Goal: Task Accomplishment & Management: Manage account settings

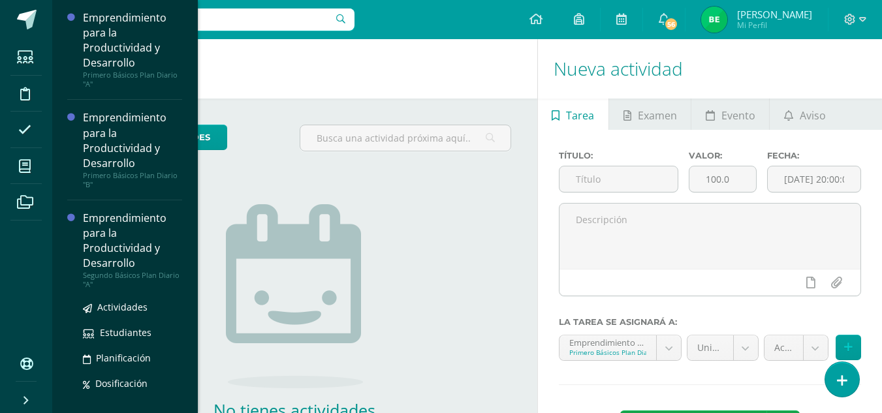
click at [125, 238] on div "Emprendimiento para la Productividad y Desarrollo" at bounding box center [132, 241] width 99 height 60
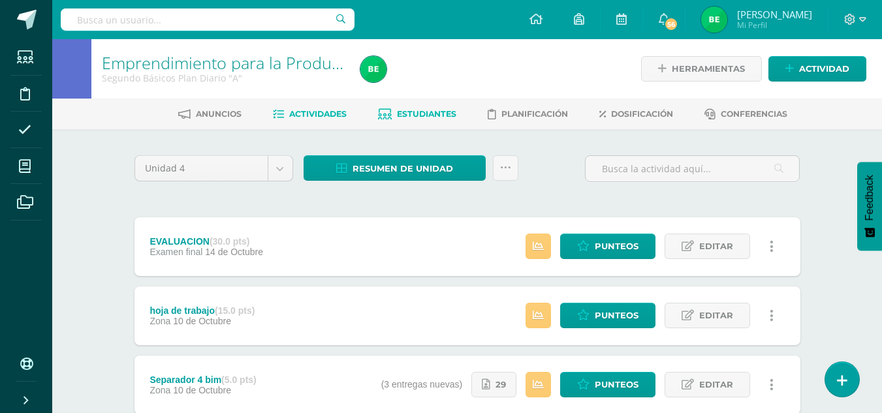
click at [424, 116] on span "Estudiantes" at bounding box center [426, 114] width 59 height 10
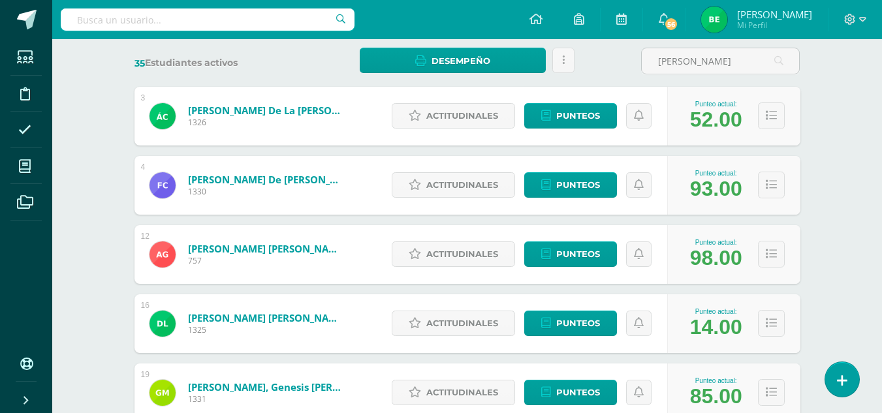
scroll to position [195, 0]
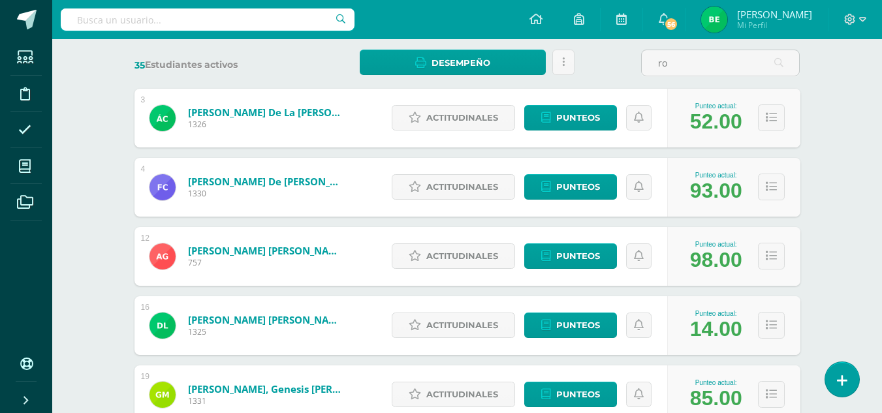
type input "r"
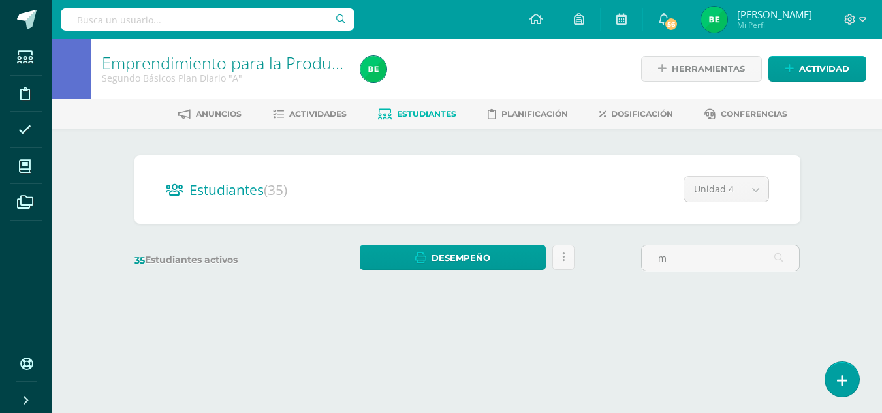
scroll to position [0, 0]
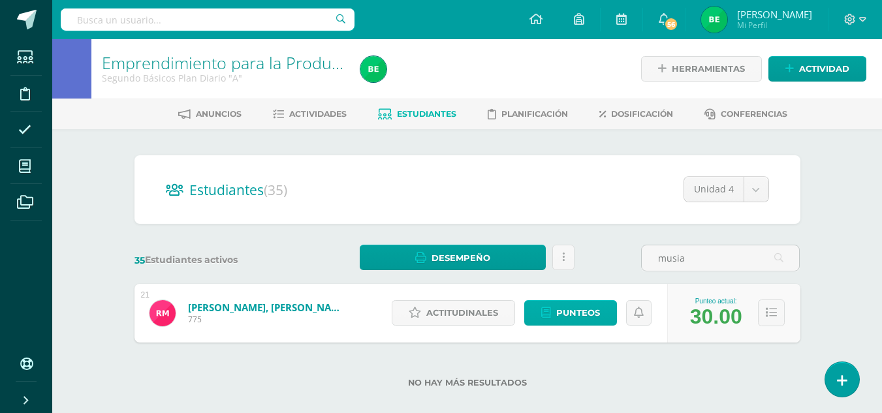
type input "musia"
click at [585, 313] on span "Punteos" at bounding box center [578, 313] width 44 height 24
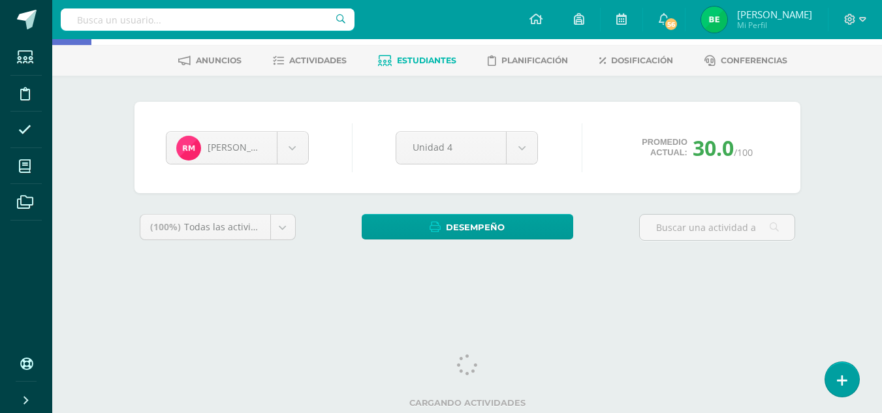
drag, startPoint x: 888, startPoint y: 115, endPoint x: 886, endPoint y: 165, distance: 49.7
click at [882, 165] on html "Estudiantes Disciplina Asistencia Mis cursos Archivos Soporte Ayuda Reportar un…" at bounding box center [441, 122] width 882 height 352
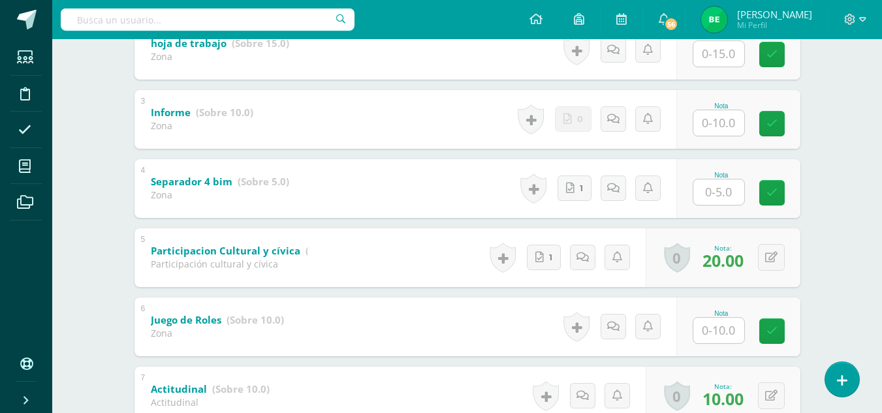
scroll to position [380, 0]
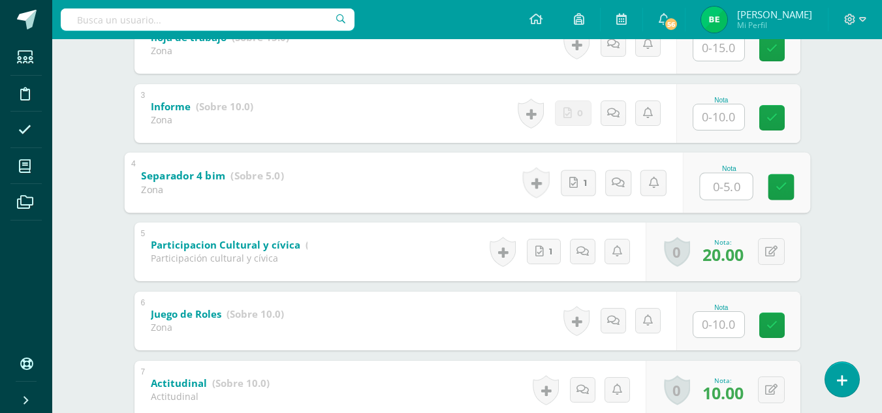
click at [735, 189] on input "text" at bounding box center [726, 186] width 52 height 26
type input "5"
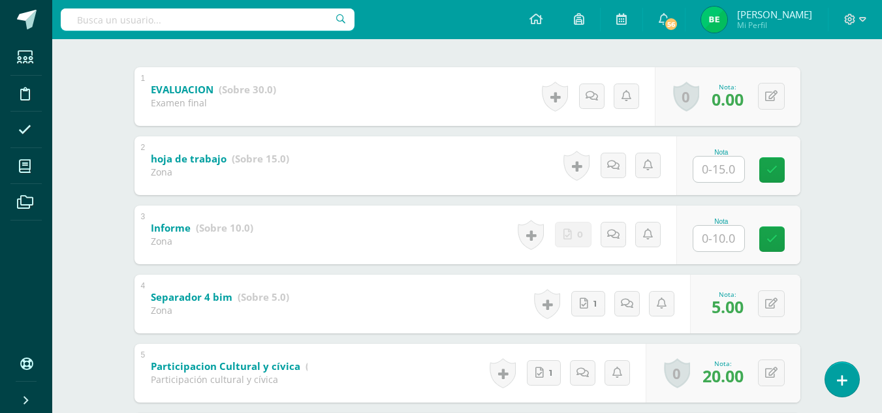
scroll to position [263, 0]
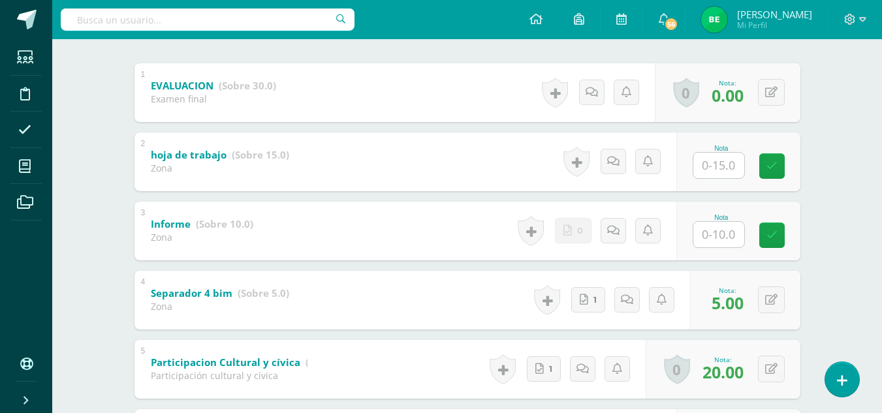
click at [710, 223] on input "text" at bounding box center [719, 234] width 51 height 25
type input "10"
click at [728, 153] on input "text" at bounding box center [719, 165] width 51 height 25
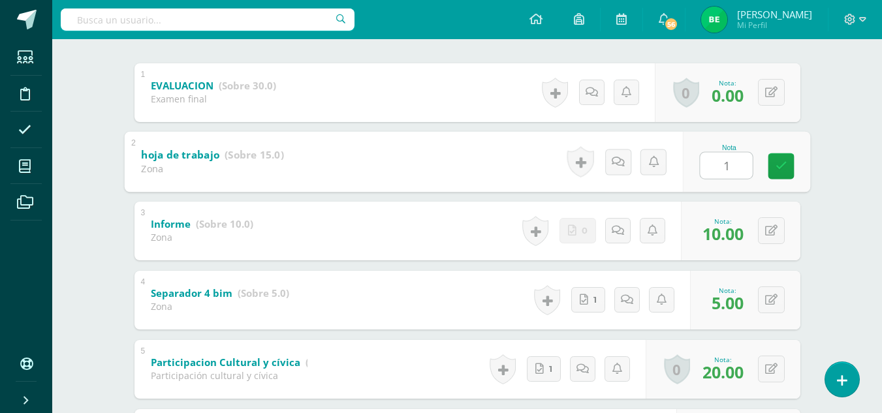
type input "15"
click at [778, 171] on icon at bounding box center [781, 166] width 12 height 11
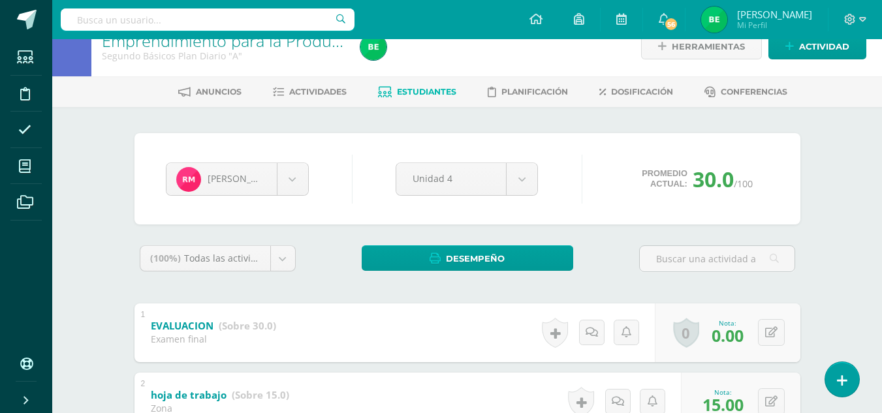
scroll to position [0, 0]
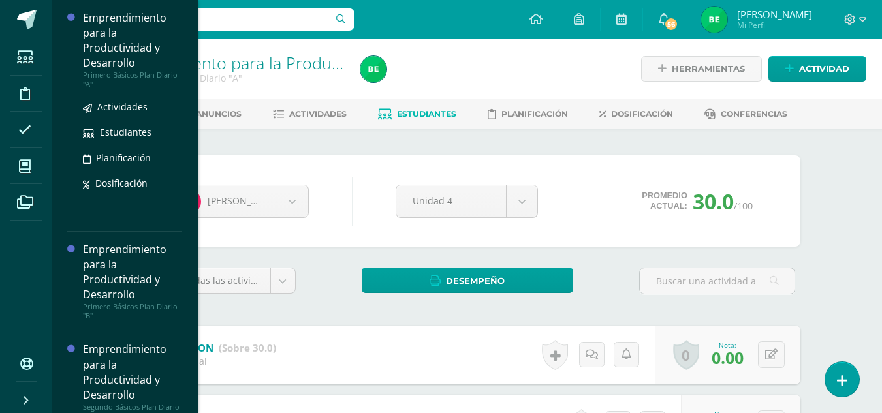
click at [133, 69] on div "Emprendimiento para la Productividad y Desarrollo" at bounding box center [132, 40] width 99 height 60
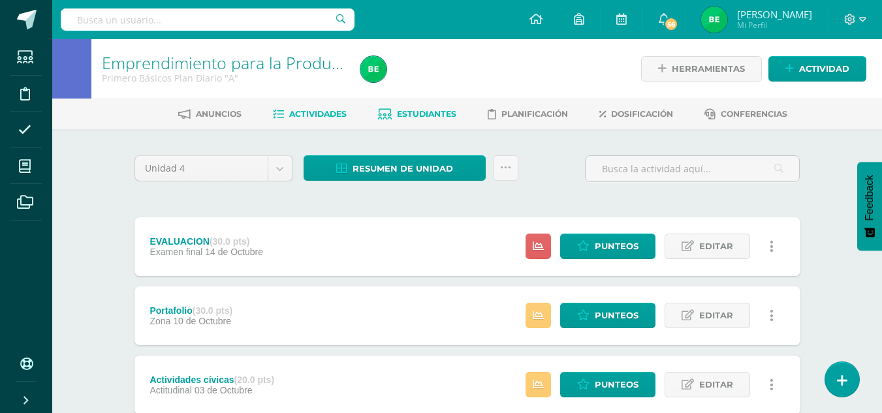
click at [393, 117] on link "Estudiantes" at bounding box center [417, 114] width 78 height 21
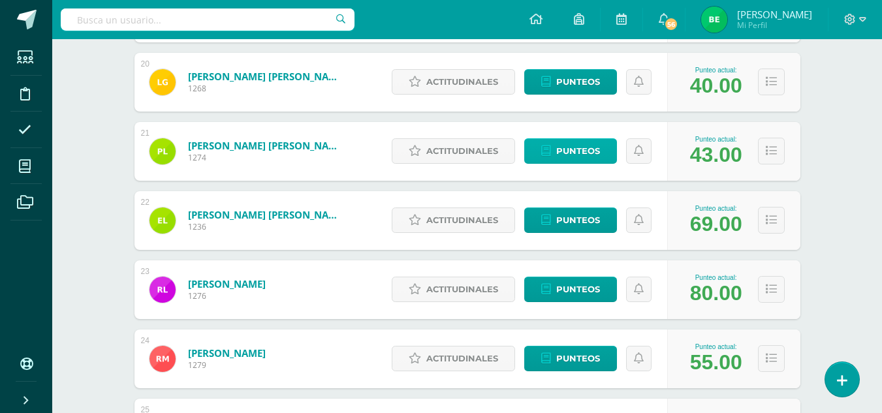
scroll to position [1494, 0]
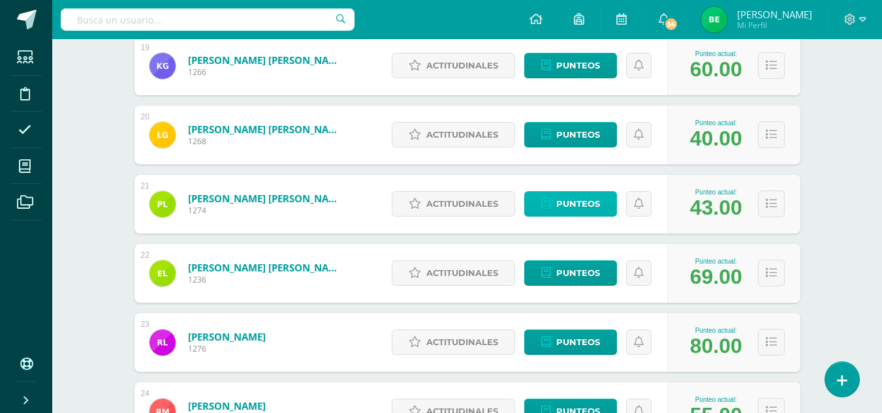
click at [600, 198] on link "Punteos" at bounding box center [570, 203] width 93 height 25
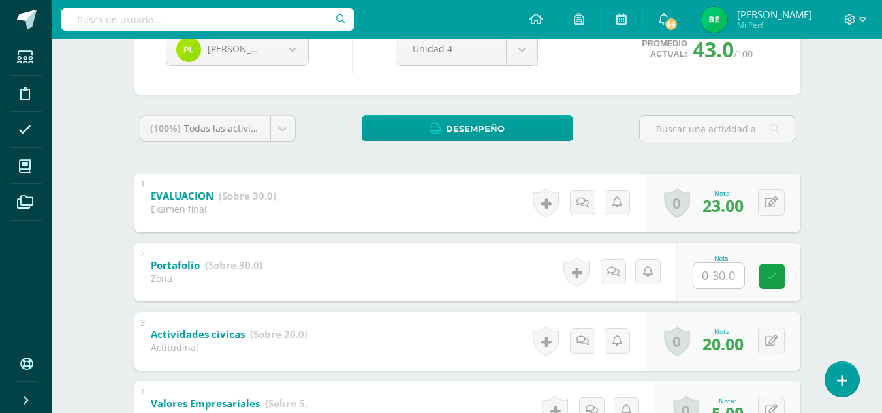
scroll to position [155, 0]
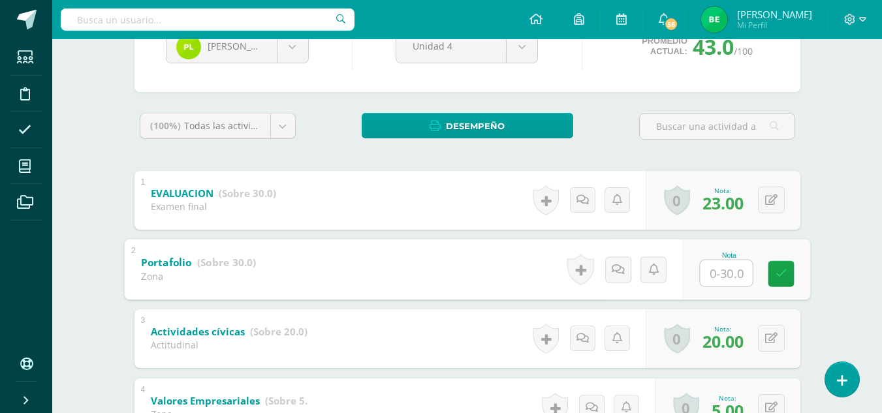
click at [731, 280] on input "text" at bounding box center [726, 273] width 52 height 26
type input "0"
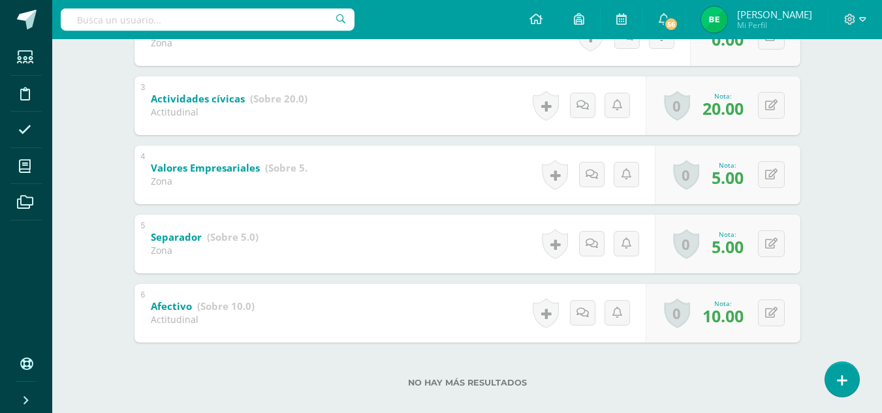
scroll to position [404, 0]
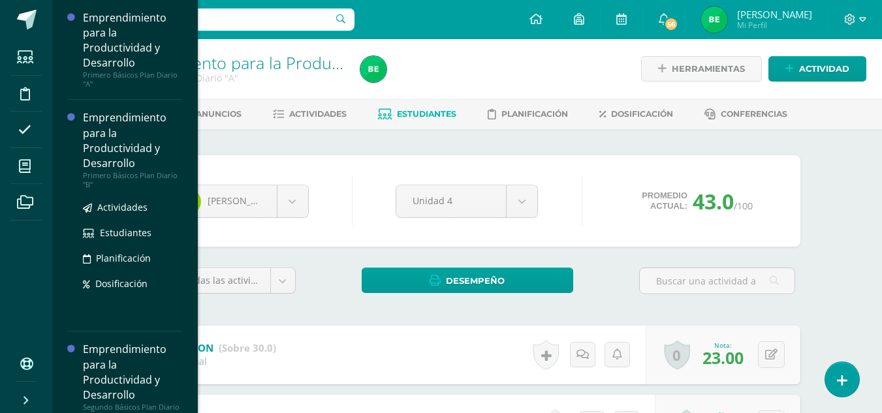
click at [125, 143] on div "Emprendimiento para la Productividad y Desarrollo" at bounding box center [132, 140] width 99 height 60
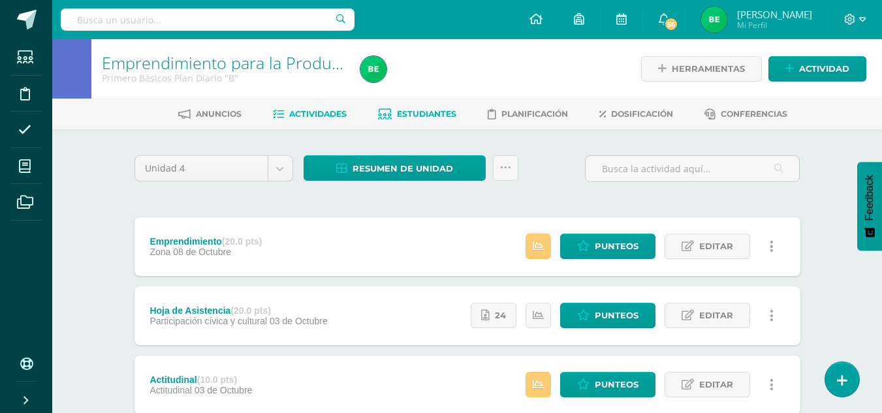
click at [427, 108] on link "Estudiantes" at bounding box center [417, 114] width 78 height 21
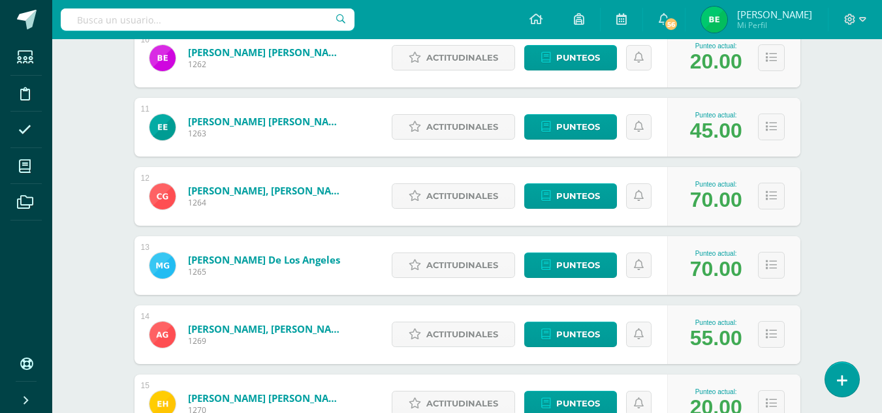
scroll to position [882, 0]
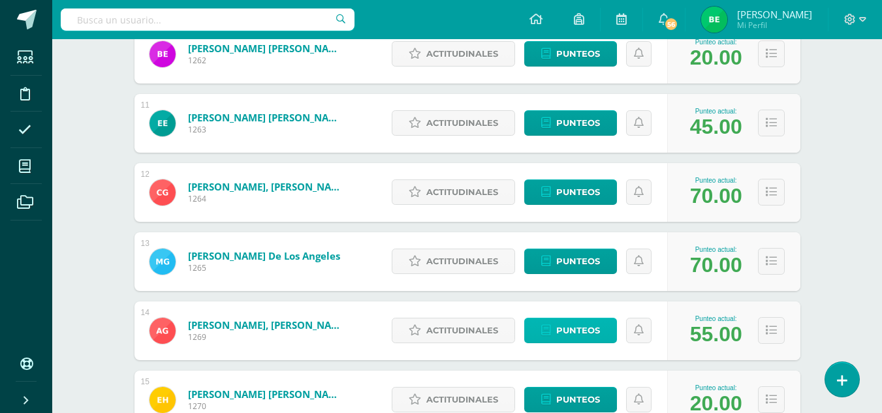
click at [598, 323] on span "Punteos" at bounding box center [578, 331] width 44 height 24
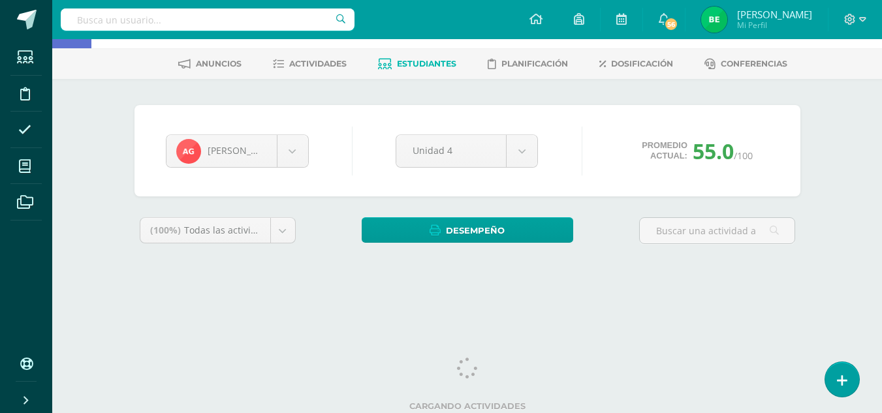
scroll to position [54, 0]
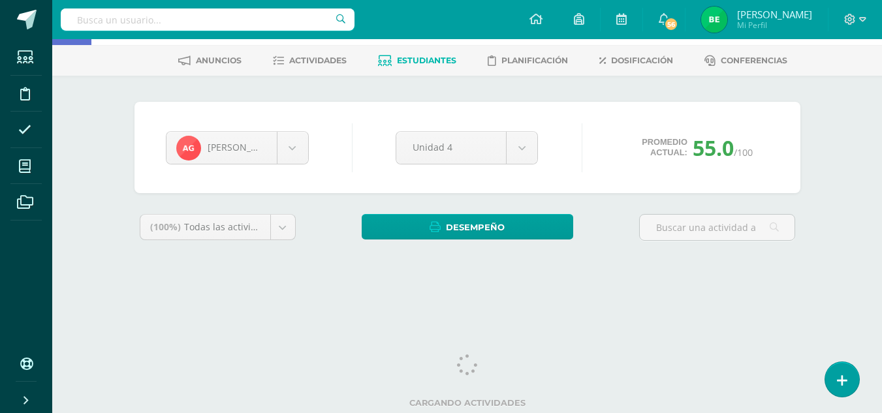
drag, startPoint x: 888, startPoint y: 93, endPoint x: 888, endPoint y: 160, distance: 66.6
click at [882, 160] on html "Estudiantes Disciplina Asistencia Mis cursos Archivos Soporte Ayuda Reportar un…" at bounding box center [441, 122] width 882 height 352
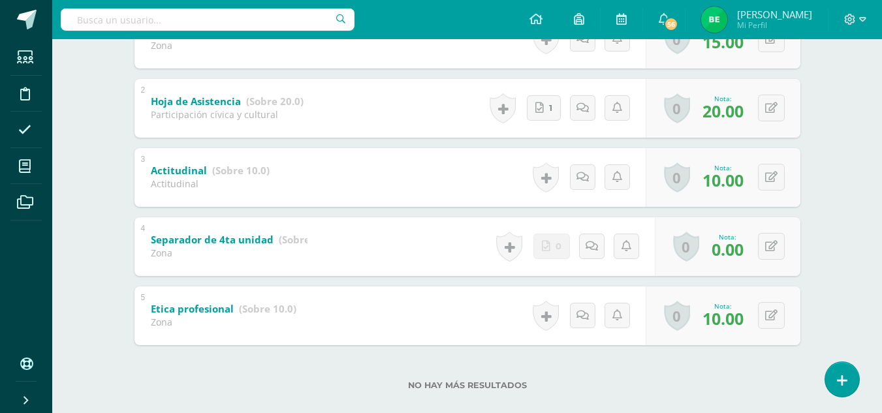
scroll to position [335, 0]
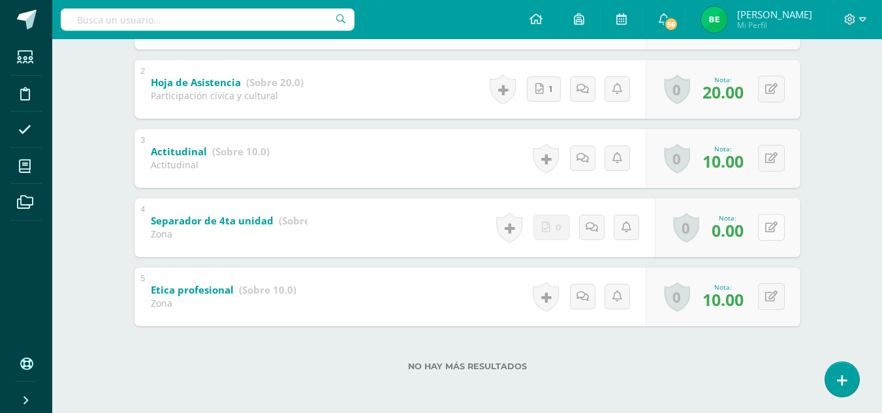
click at [771, 227] on button at bounding box center [771, 227] width 27 height 27
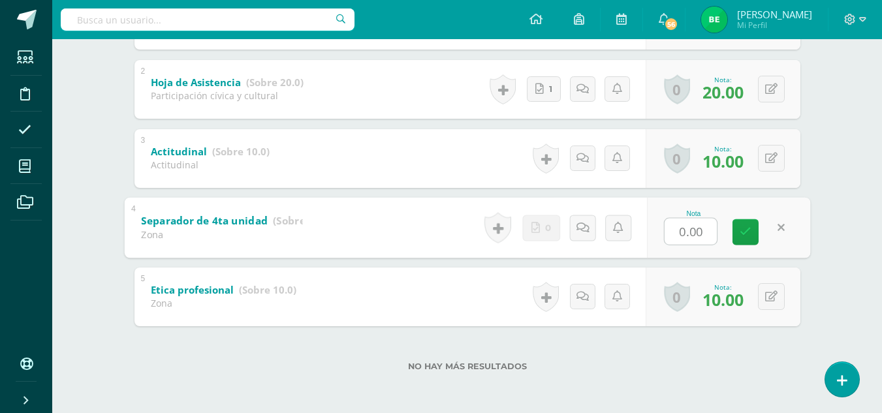
type input "2"
click at [750, 227] on icon at bounding box center [746, 232] width 12 height 11
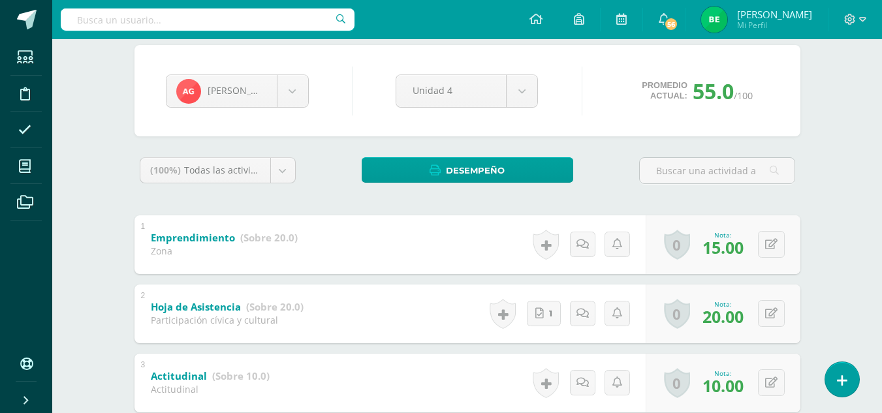
scroll to position [112, 0]
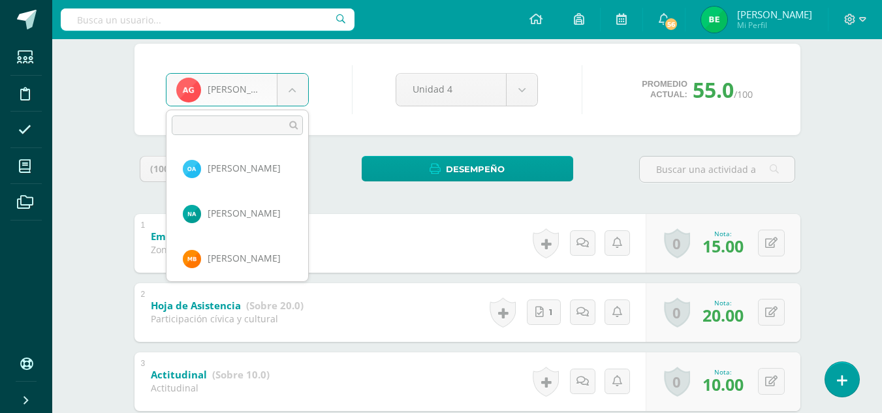
click at [293, 93] on body "Estudiantes Disciplina Asistencia Mis cursos Archivos Soporte Ayuda Reportar un…" at bounding box center [441, 262] width 882 height 748
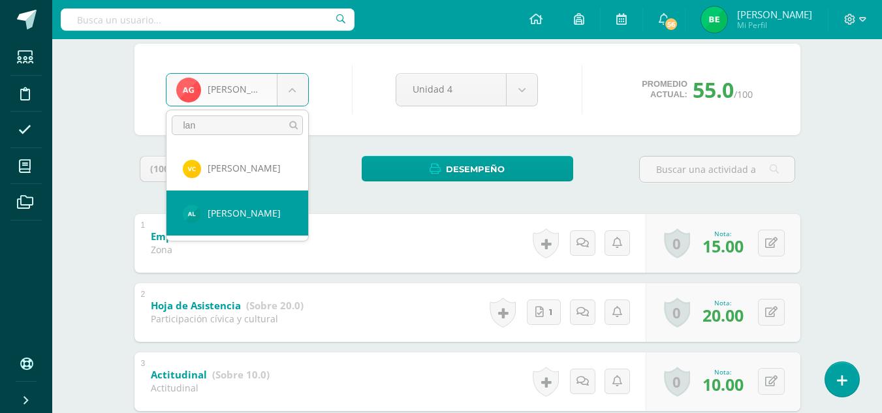
type input "lan"
select select "8620"
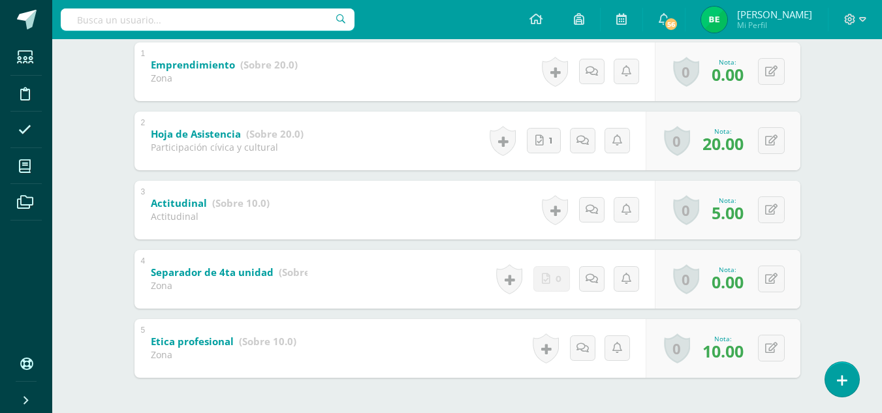
scroll to position [304, 0]
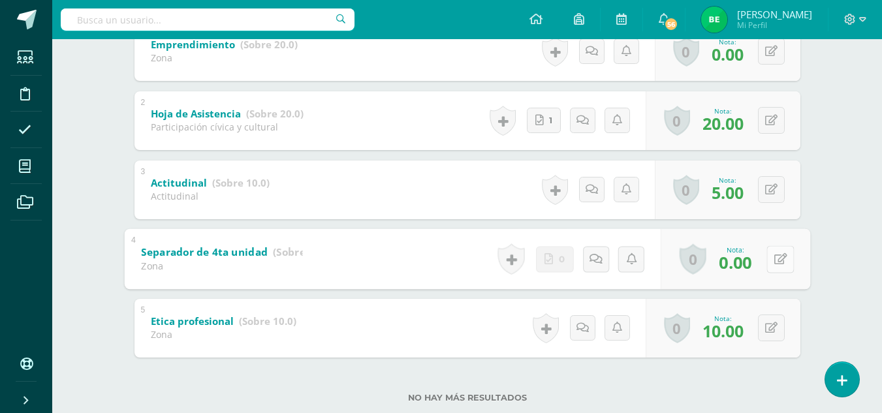
click at [775, 263] on icon at bounding box center [780, 258] width 13 height 11
type input "2"
type input "3"
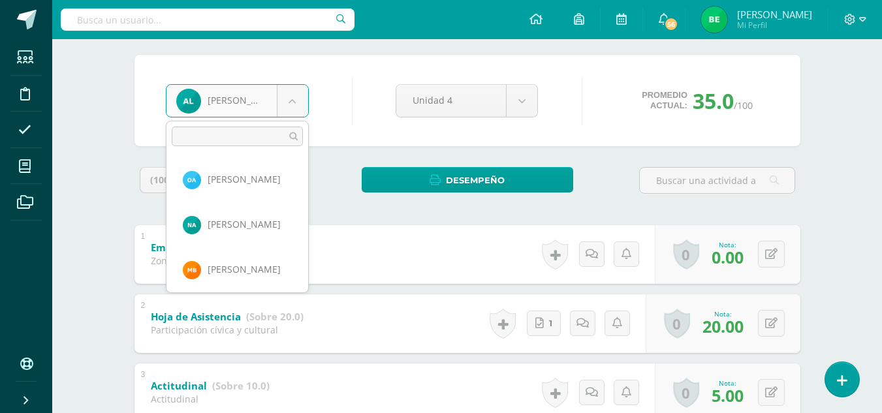
scroll to position [630, 0]
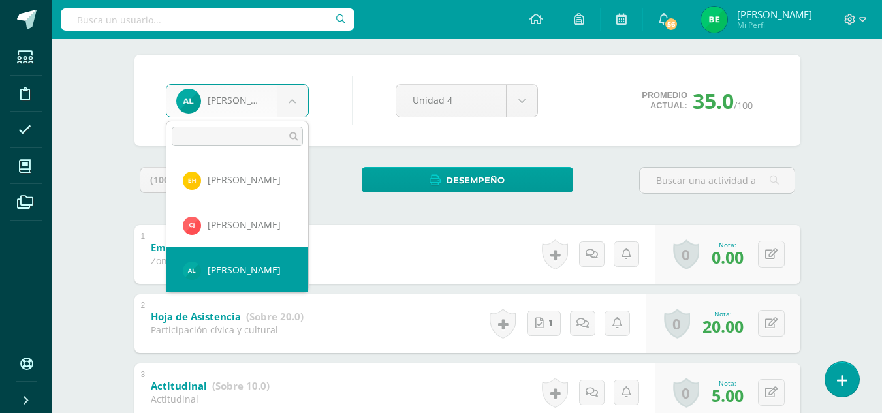
click at [288, 106] on body "Estudiantes Disciplina Asistencia Mis cursos Archivos Soporte Ayuda Reportar un…" at bounding box center [441, 273] width 882 height 748
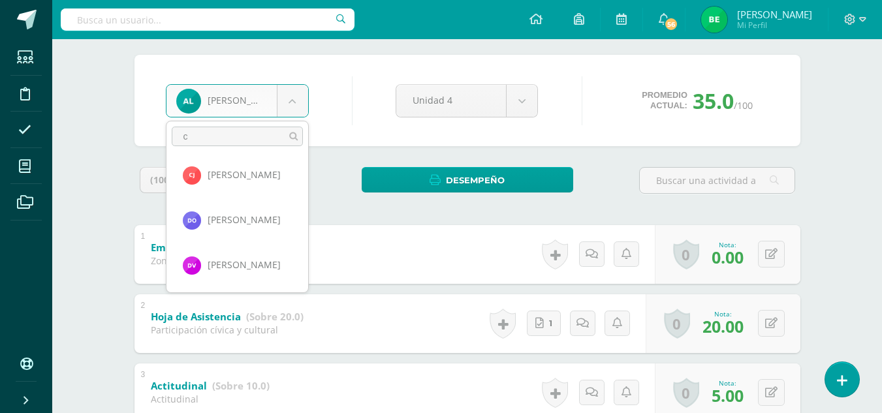
scroll to position [0, 0]
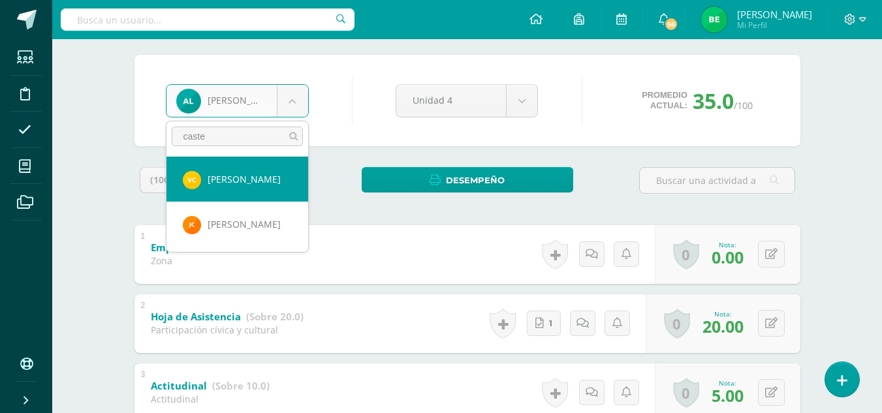
type input "caste"
select select "8599"
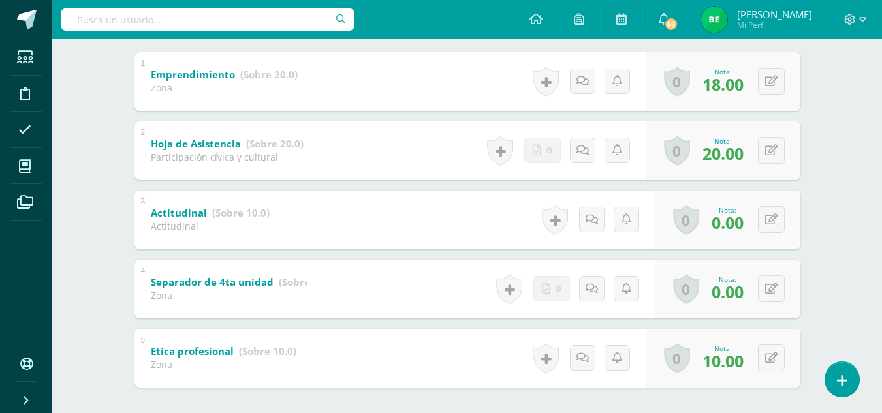
scroll to position [278, 0]
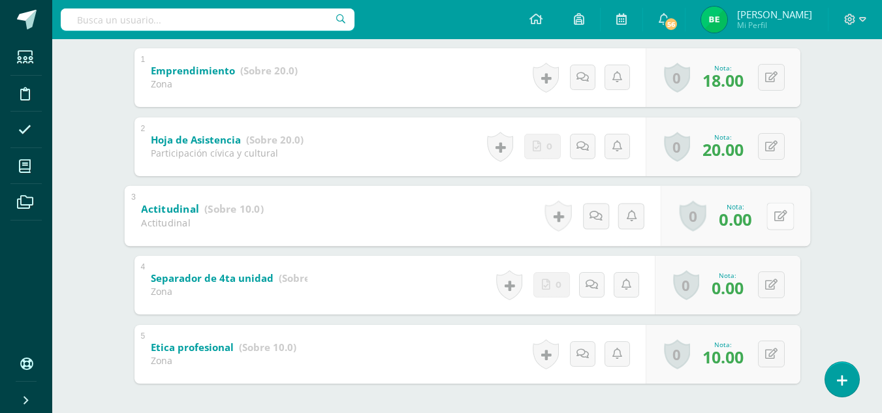
click at [762, 210] on div "0 [GEOGRAPHIC_DATA] Logros obtenidos Aún no hay logros agregados Nota: 0.00" at bounding box center [735, 215] width 150 height 61
click at [777, 226] on button at bounding box center [780, 215] width 27 height 27
type input "7"
type input "8"
click at [739, 221] on link at bounding box center [746, 220] width 26 height 26
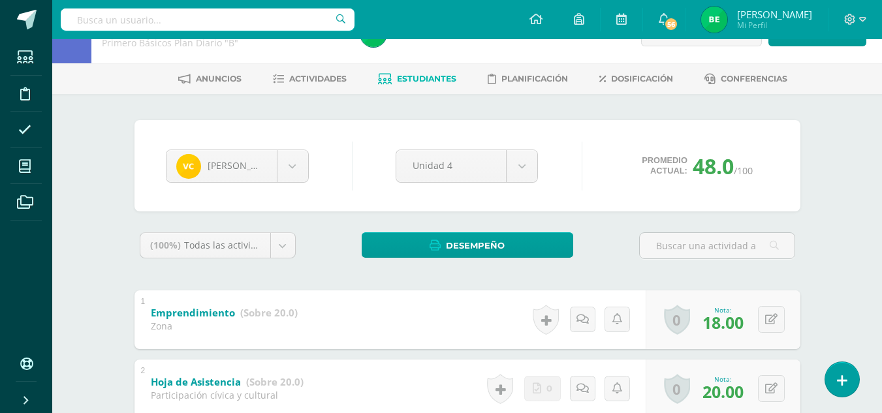
scroll to position [27, 0]
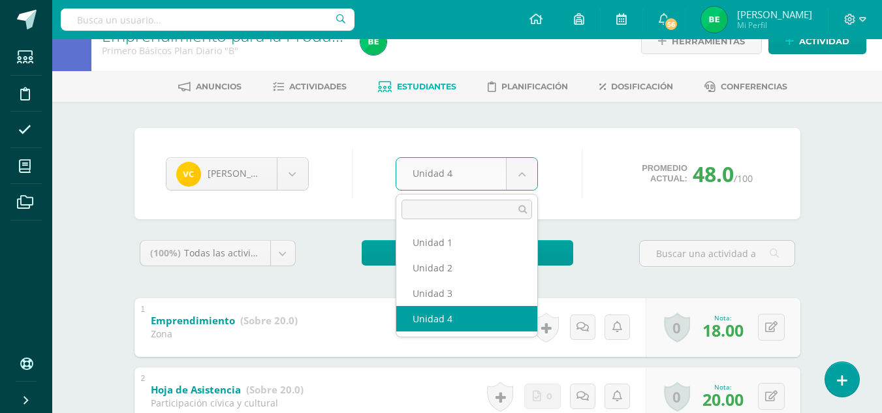
click at [526, 168] on body "Estudiantes Disciplina Asistencia Mis cursos Archivos Soporte Ayuda Reportar un…" at bounding box center [441, 347] width 882 height 748
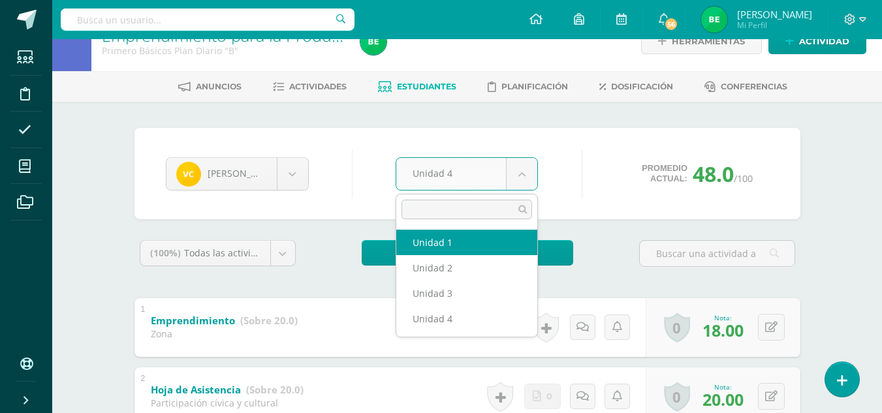
select select "Unidad 1"
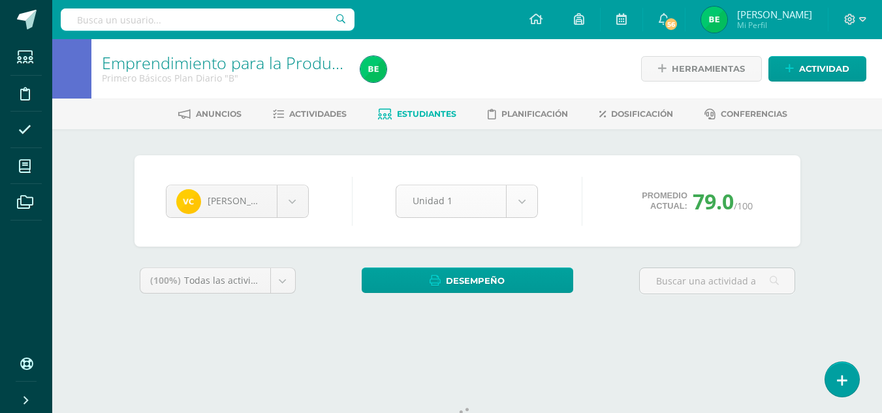
click at [528, 200] on body "Estudiantes Disciplina Asistencia Mis cursos Archivos Soporte Ayuda Reportar un…" at bounding box center [441, 176] width 882 height 352
select select "Unidad 2"
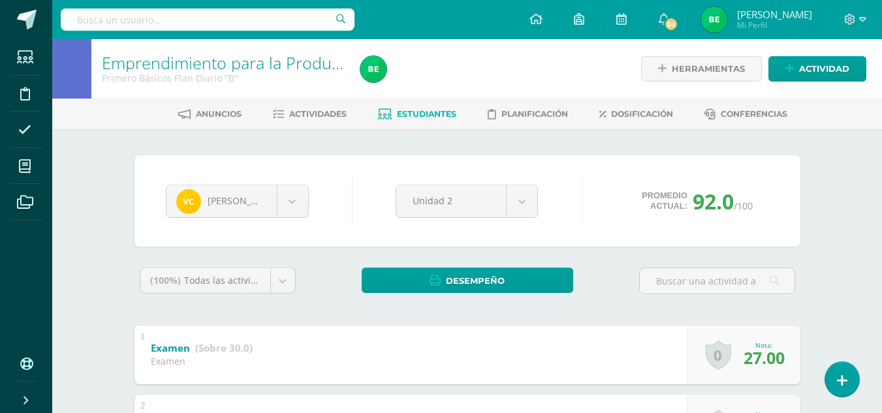
click at [436, 118] on span "Estudiantes" at bounding box center [426, 114] width 59 height 10
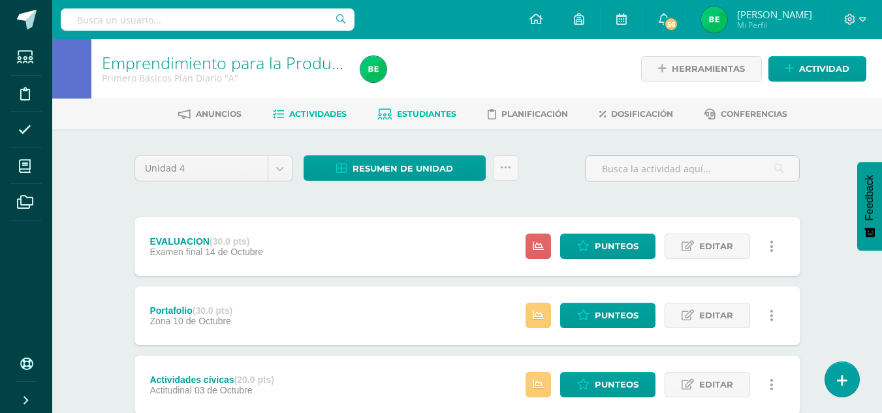
click at [419, 117] on span "Estudiantes" at bounding box center [426, 114] width 59 height 10
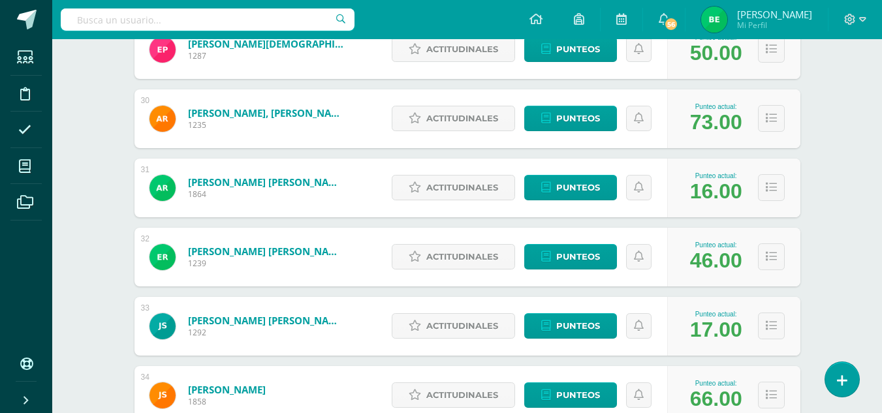
scroll to position [2263, 0]
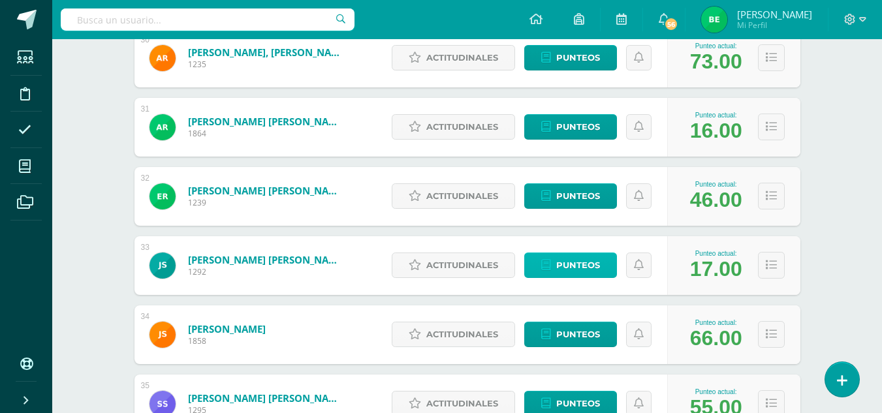
click at [575, 269] on span "Punteos" at bounding box center [578, 265] width 44 height 24
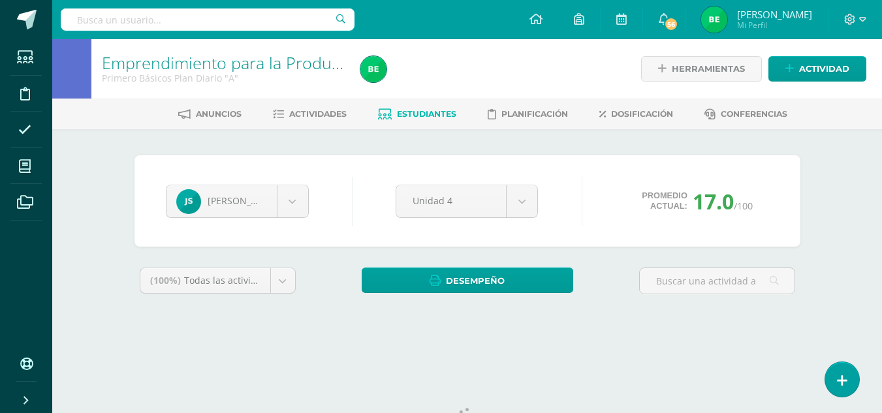
scroll to position [54, 0]
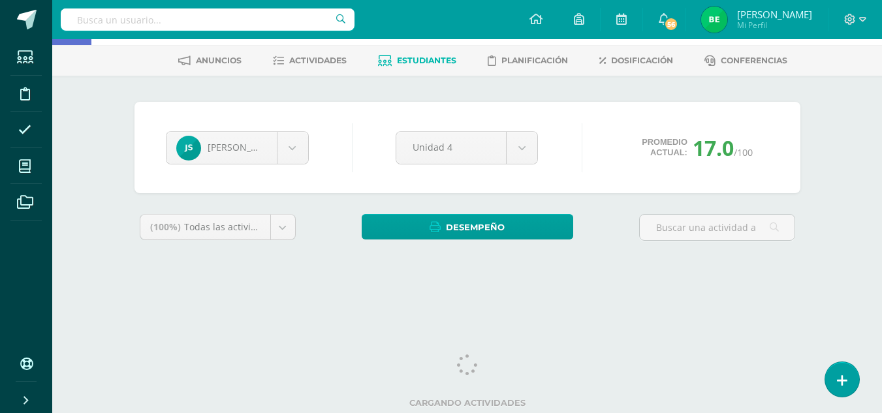
drag, startPoint x: 890, startPoint y: 120, endPoint x: 890, endPoint y: 208, distance: 88.8
click at [882, 208] on html "Estudiantes Disciplina Asistencia Mis cursos Archivos Soporte Ayuda Reportar un…" at bounding box center [441, 122] width 882 height 352
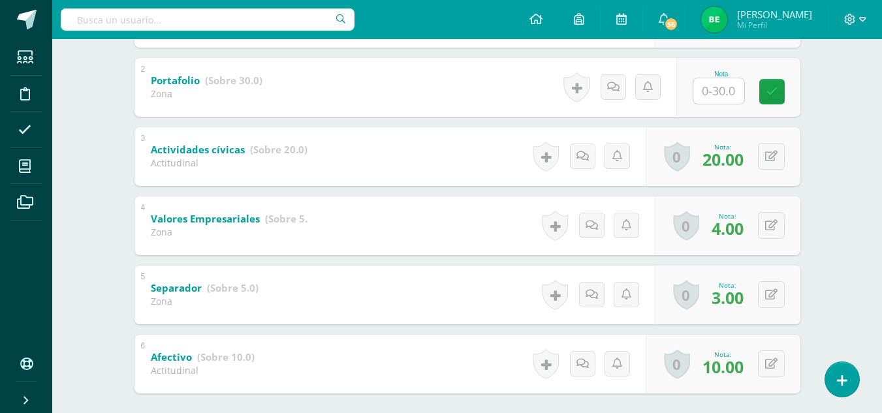
scroll to position [334, 0]
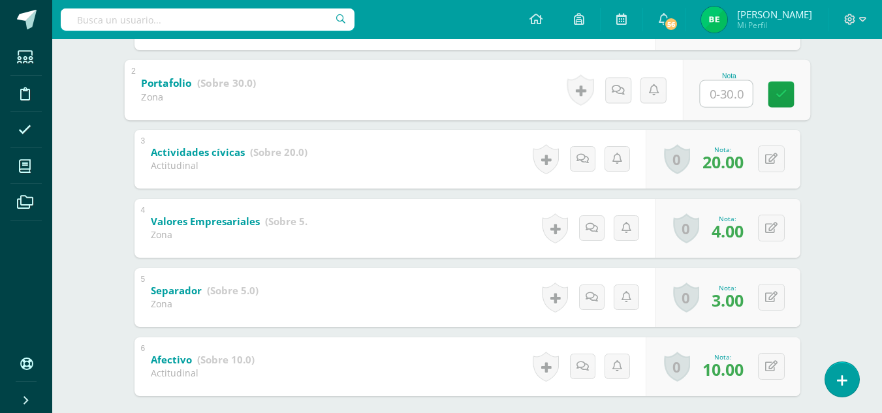
click at [720, 91] on input "text" at bounding box center [726, 93] width 52 height 26
type input "0"
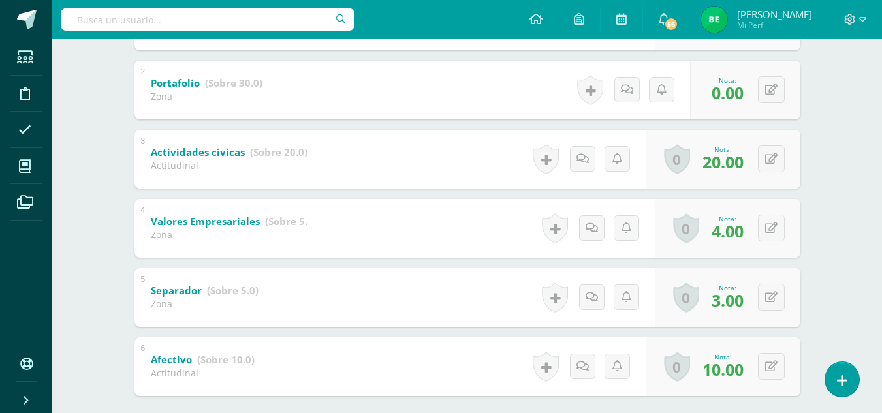
click at [778, 146] on div "Emprendimiento para la Productividad y Desarrollo Primero Básicos Plan Diario "…" at bounding box center [467, 94] width 830 height 778
click at [873, 141] on div "Emprendimiento para la Productividad y Desarrollo Primero Básicos Plan Diario "…" at bounding box center [467, 94] width 830 height 778
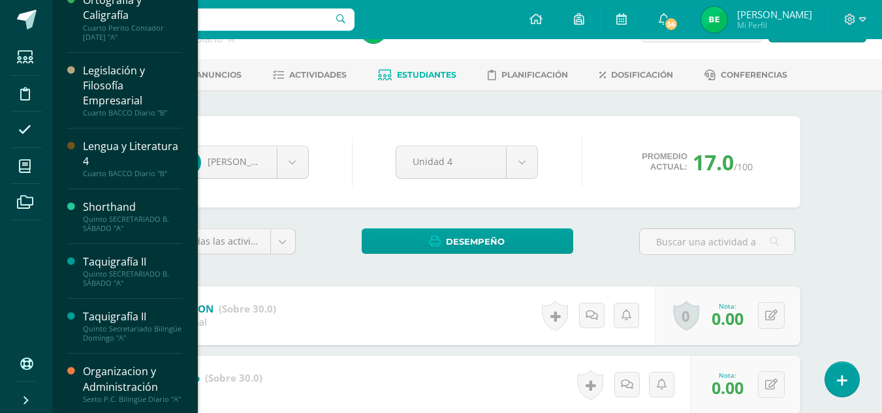
scroll to position [624, 0]
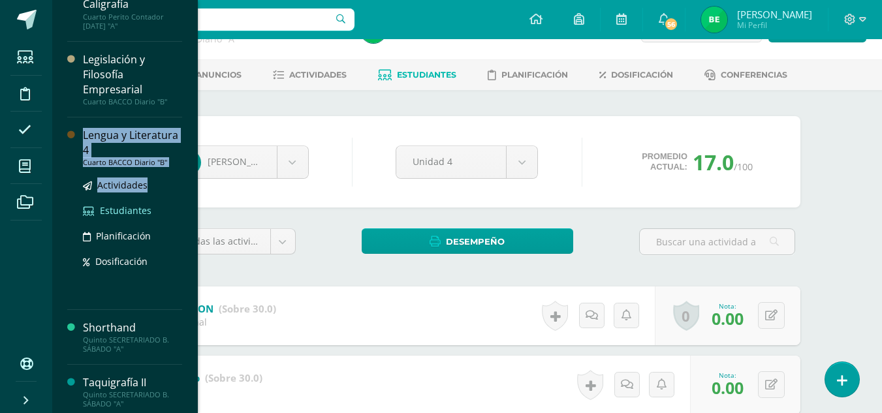
drag, startPoint x: 151, startPoint y: 138, endPoint x: 157, endPoint y: 285, distance: 147.1
click at [157, 285] on div "Emprendimiento para la Productividad y Desarrollo Primero Básicos Plan Diario "…" at bounding box center [125, 206] width 146 height 413
click at [170, 151] on div "Lengua y Literatura 4" at bounding box center [132, 143] width 99 height 30
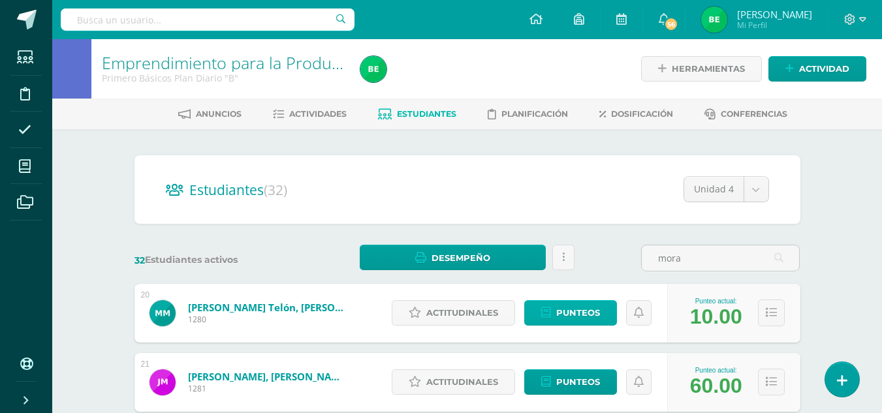
type input "mora"
click at [568, 308] on span "Punteos" at bounding box center [578, 313] width 44 height 24
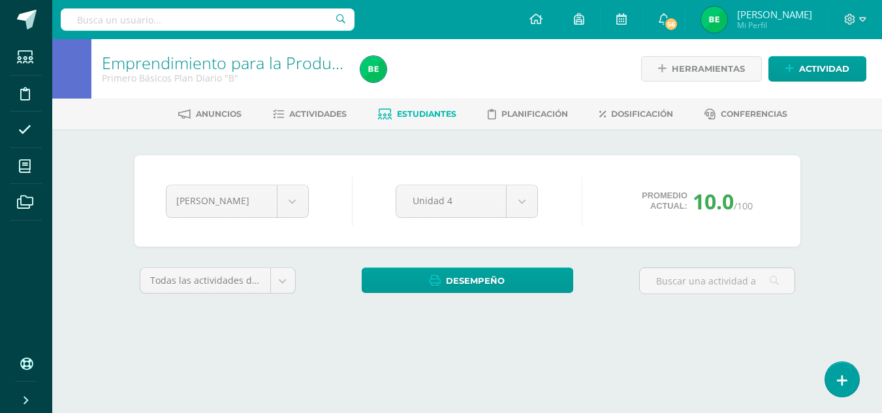
click at [879, 272] on div "Emprendimiento para la Productividad y Desarrollo Primero Básicos Plan Diario "…" at bounding box center [467, 195] width 830 height 313
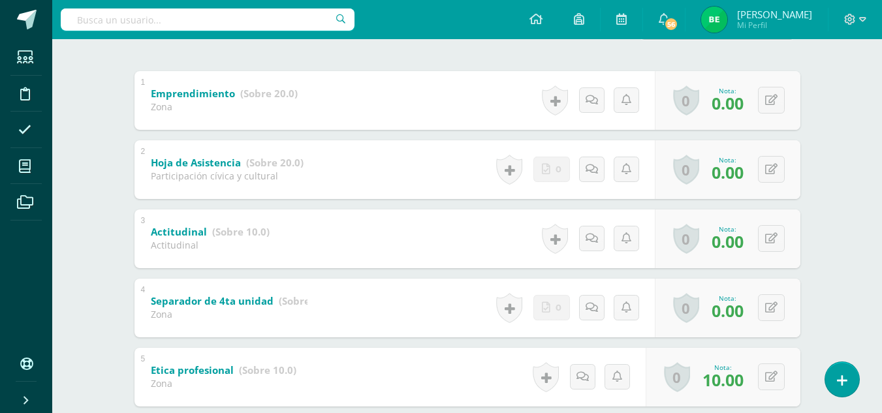
scroll to position [259, 0]
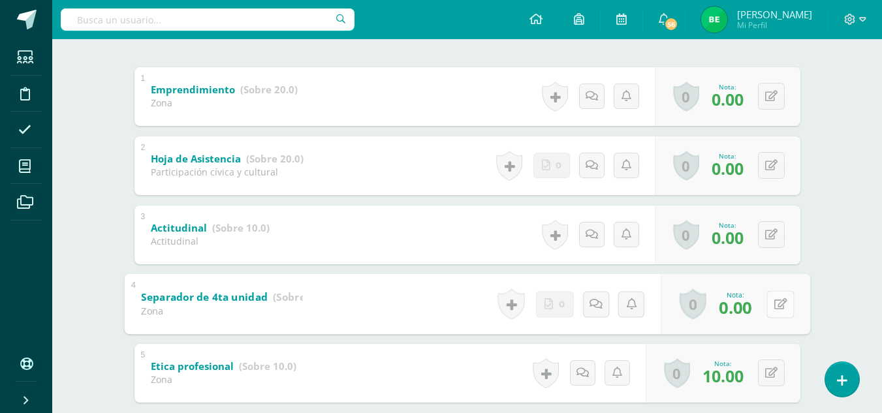
click at [777, 300] on icon at bounding box center [780, 303] width 13 height 11
type input "2"
click at [803, 304] on div "[PERSON_NAME] [PERSON_NAME] [PERSON_NAME] [PERSON_NAME] [PERSON_NAME] [PERSON_N…" at bounding box center [467, 180] width 677 height 567
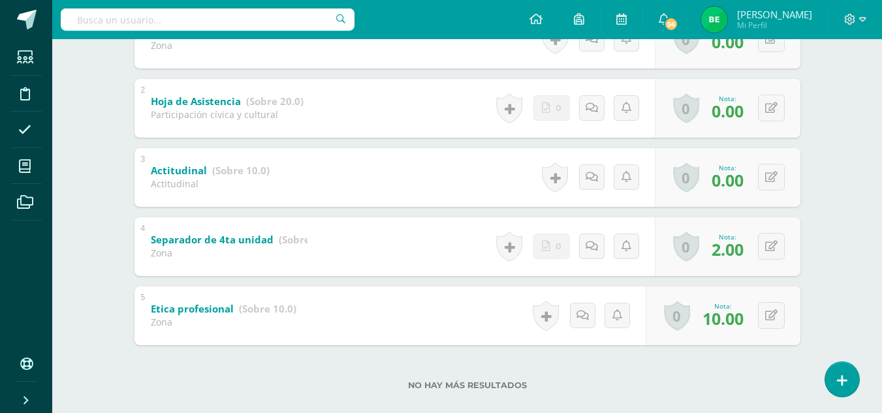
scroll to position [317, 0]
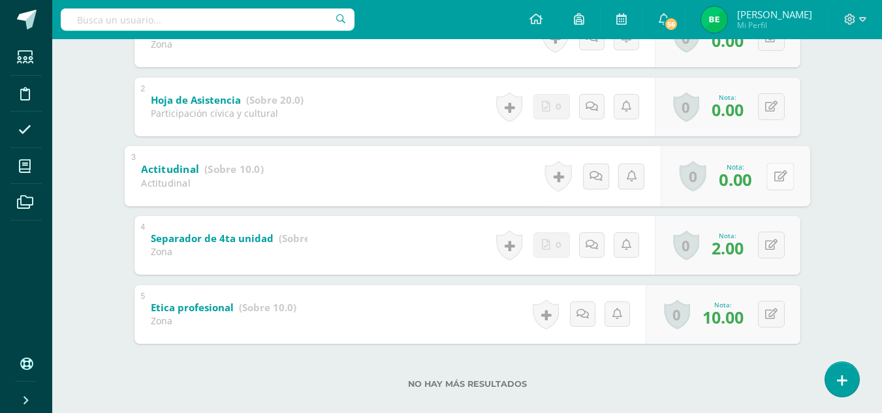
click at [775, 174] on icon at bounding box center [780, 175] width 13 height 11
type input "1"
type input "8"
click at [745, 170] on link at bounding box center [746, 180] width 26 height 26
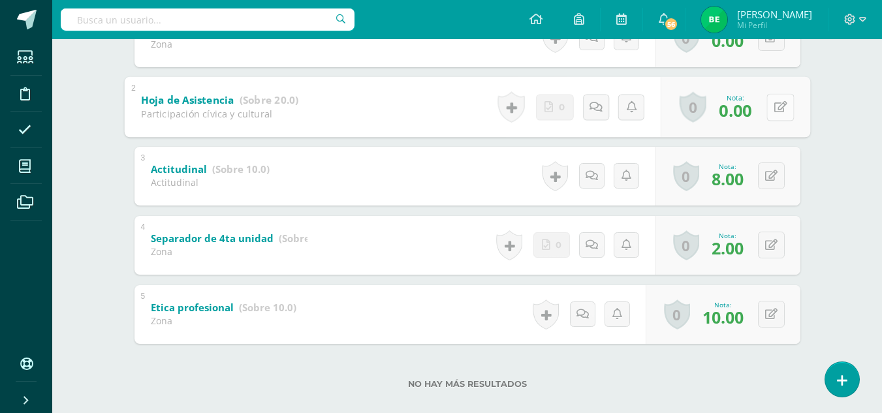
click at [775, 112] on icon at bounding box center [780, 106] width 13 height 11
type input "20"
click at [745, 106] on icon at bounding box center [746, 111] width 12 height 11
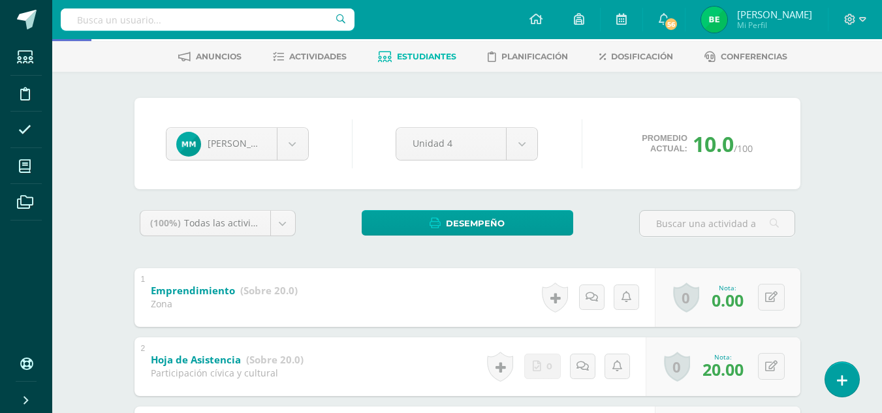
scroll to position [56, 0]
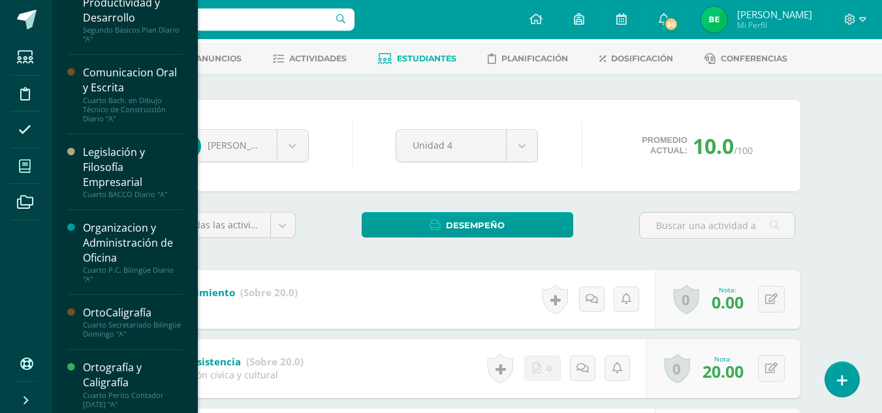
click at [29, 165] on icon at bounding box center [25, 166] width 12 height 13
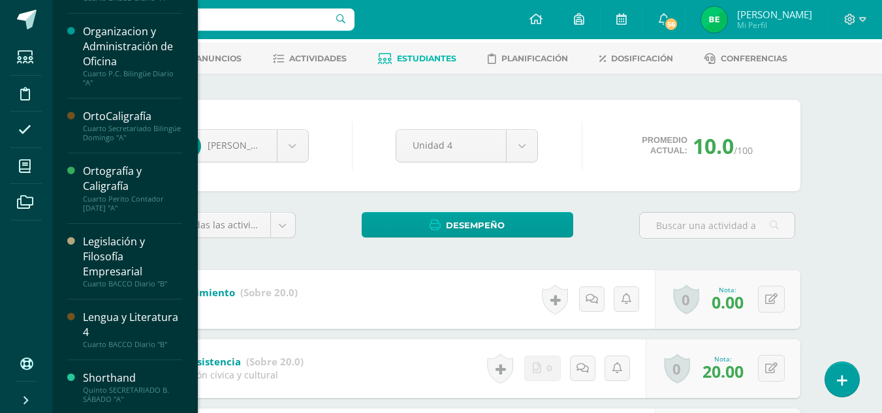
scroll to position [444, 0]
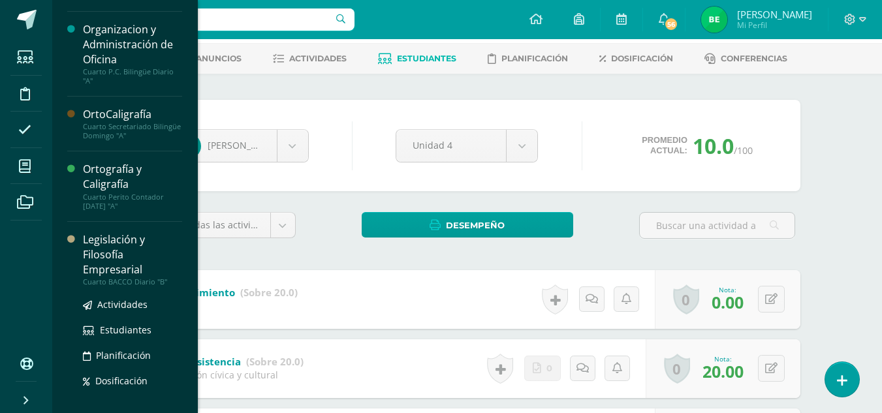
click at [138, 236] on div "Legislación y Filosofía Empresarial" at bounding box center [132, 254] width 99 height 45
click at [108, 252] on div "Legislación y Filosofía Empresarial" at bounding box center [132, 254] width 99 height 45
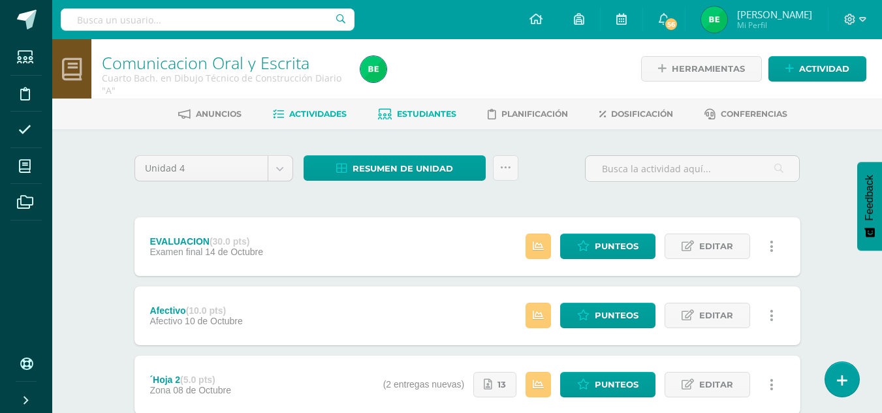
click at [437, 107] on link "Estudiantes" at bounding box center [417, 114] width 78 height 21
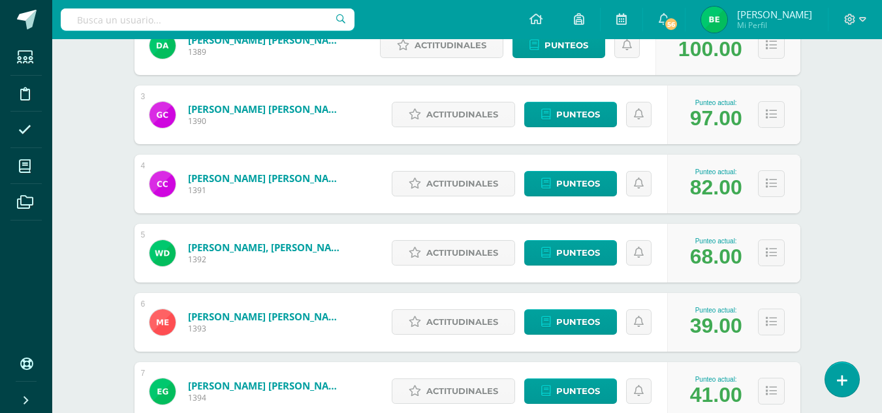
scroll to position [353, 0]
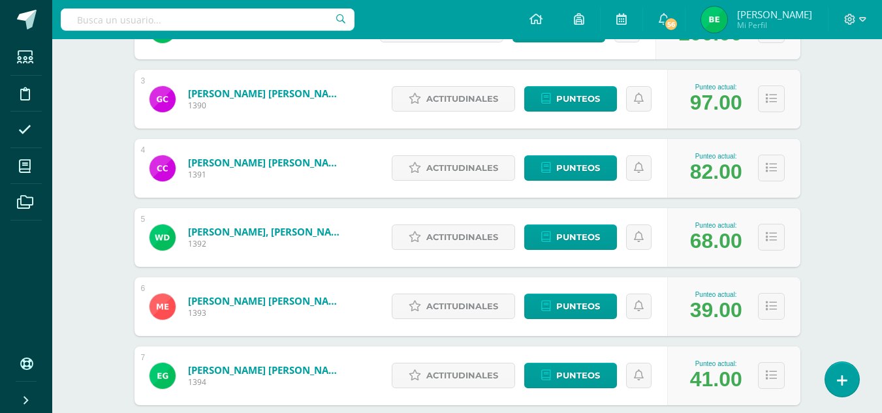
drag, startPoint x: 884, startPoint y: 155, endPoint x: 888, endPoint y: 219, distance: 64.8
click at [882, 387] on html "Estudiantes Disciplina Asistencia Mis cursos Archivos Soporte Ayuda Reportar un…" at bounding box center [441, 171] width 882 height 1048
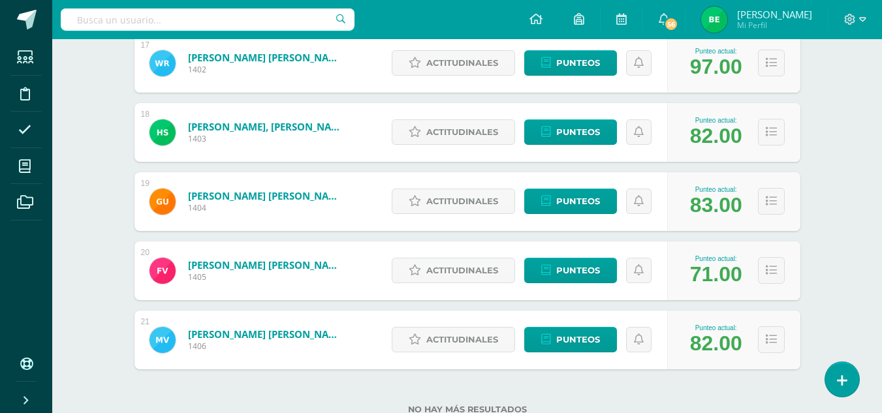
scroll to position [1360, 0]
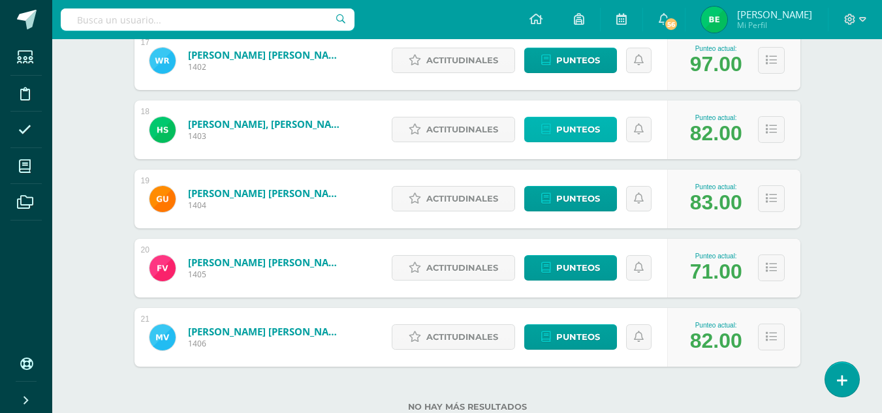
click at [576, 127] on span "Punteos" at bounding box center [578, 130] width 44 height 24
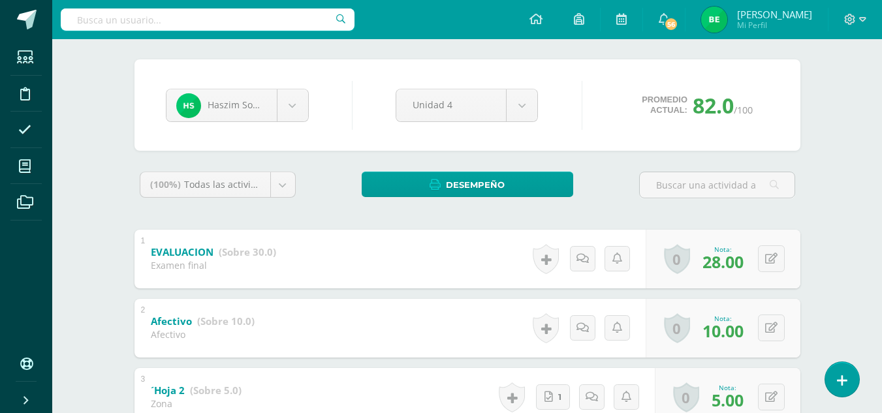
scroll to position [117, 0]
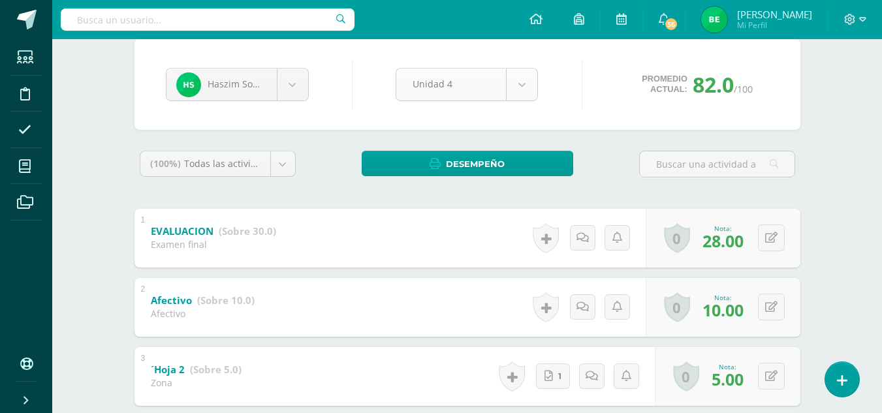
click at [530, 85] on body "Estudiantes Disciplina Asistencia Mis cursos Archivos Soporte Ayuda Reportar un…" at bounding box center [441, 395] width 882 height 1025
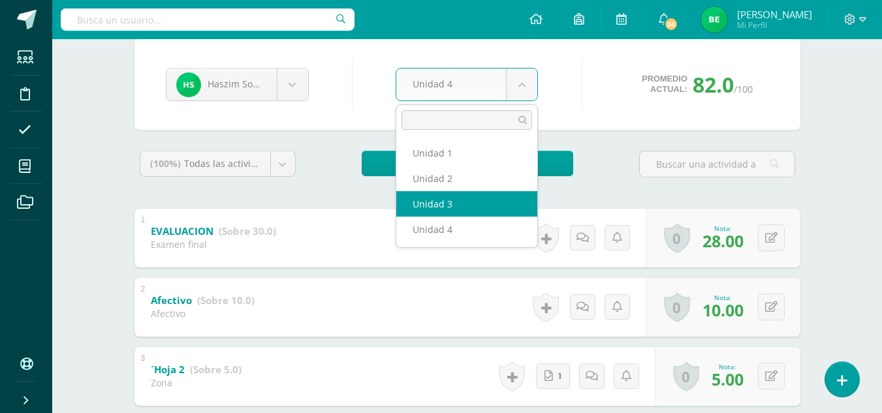
select select "Unidad 3"
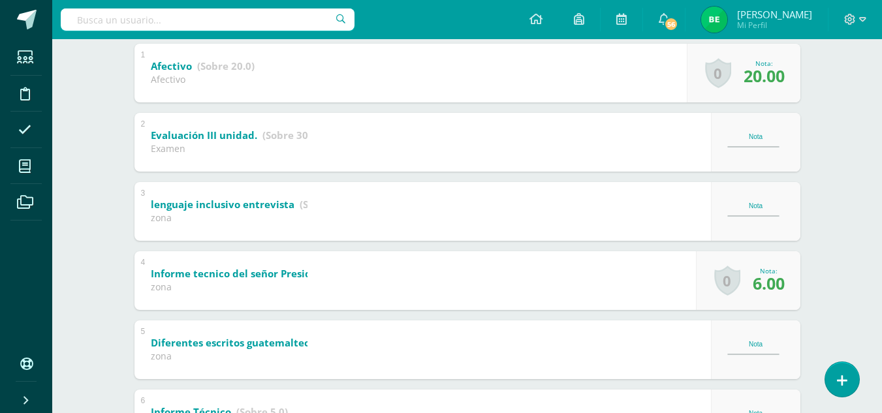
scroll to position [280, 0]
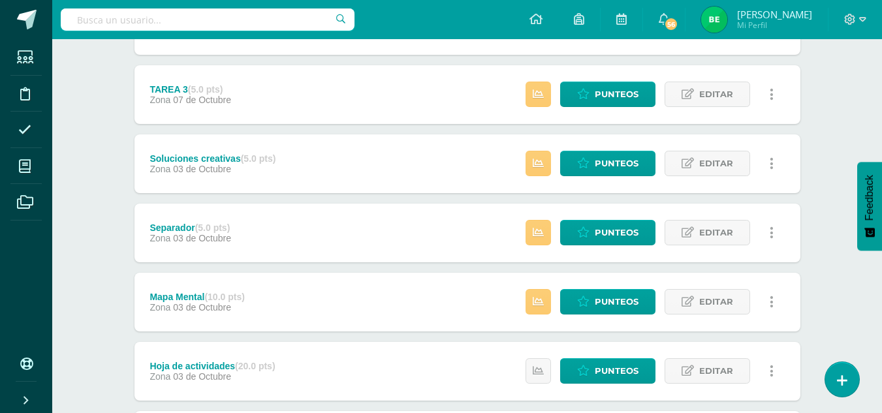
scroll to position [224, 0]
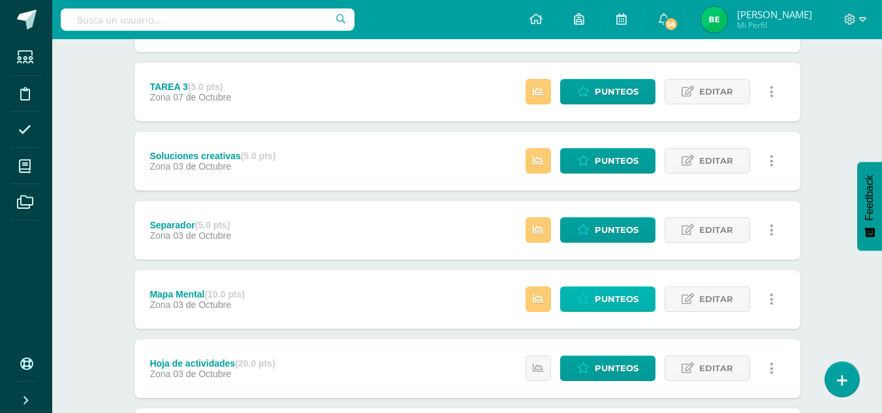
click at [601, 300] on span "Punteos" at bounding box center [617, 299] width 44 height 24
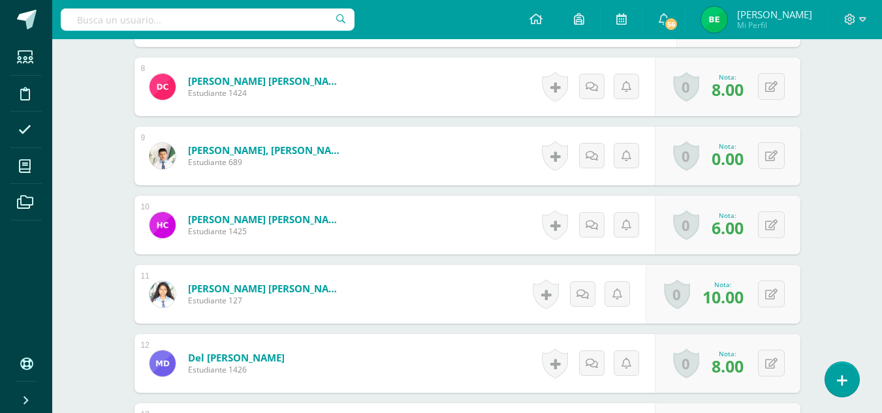
scroll to position [889, 0]
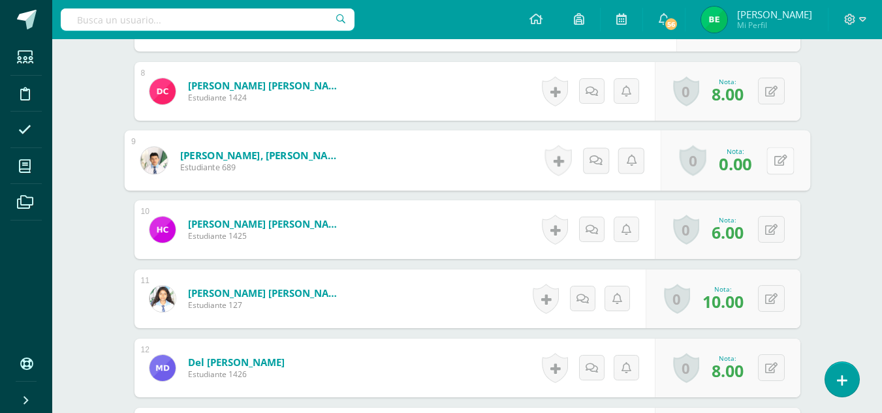
click at [765, 159] on div "0 Logros Logros obtenidos Aún no hay logros agregados Nota: 0.00" at bounding box center [735, 161] width 150 height 61
click at [778, 159] on icon at bounding box center [780, 160] width 13 height 11
type input "5"
click at [753, 164] on link at bounding box center [746, 165] width 26 height 26
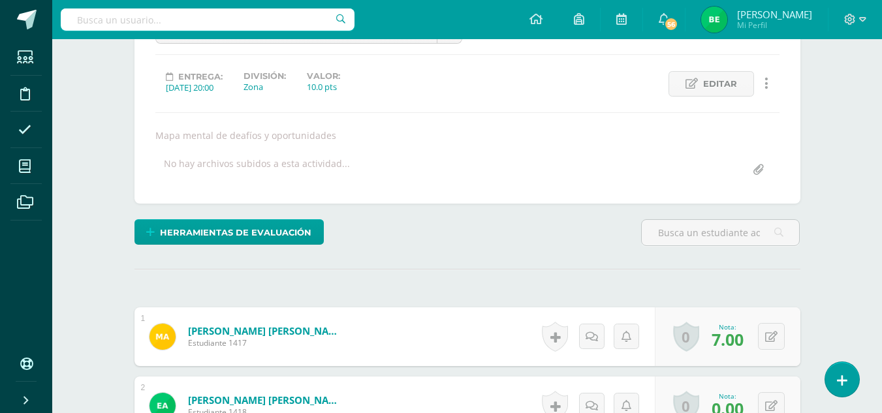
scroll to position [50, 0]
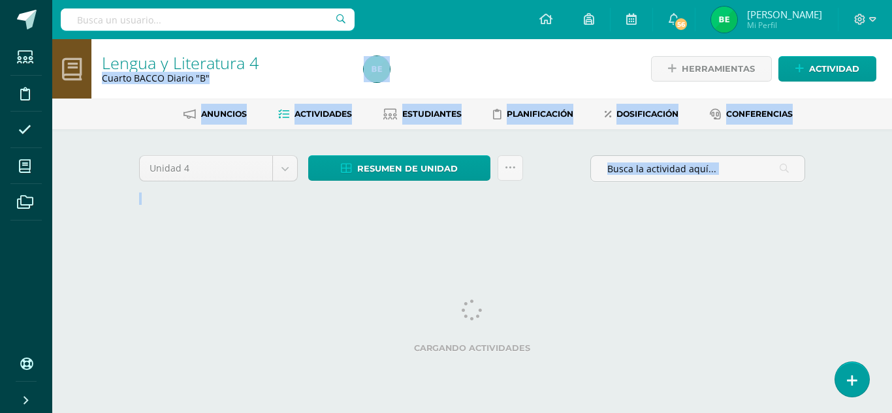
click at [864, 189] on div "Lengua y Literatura 4 Cuarto BACCO Diario "B" Herramientas Detalle de asistenci…" at bounding box center [472, 141] width 840 height 204
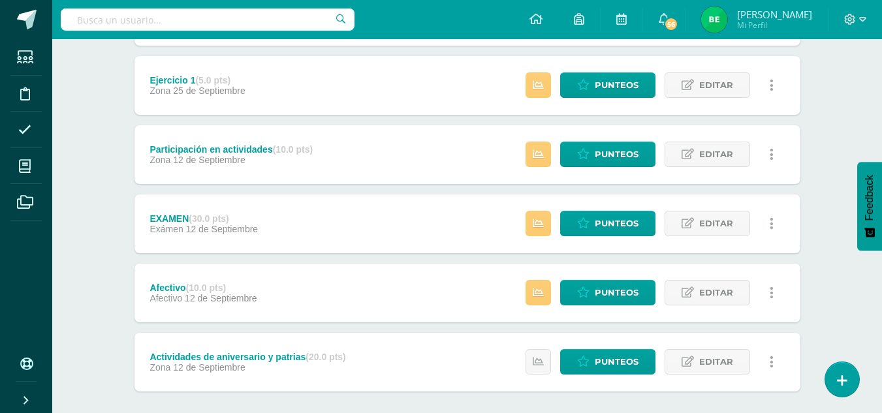
scroll to position [509, 0]
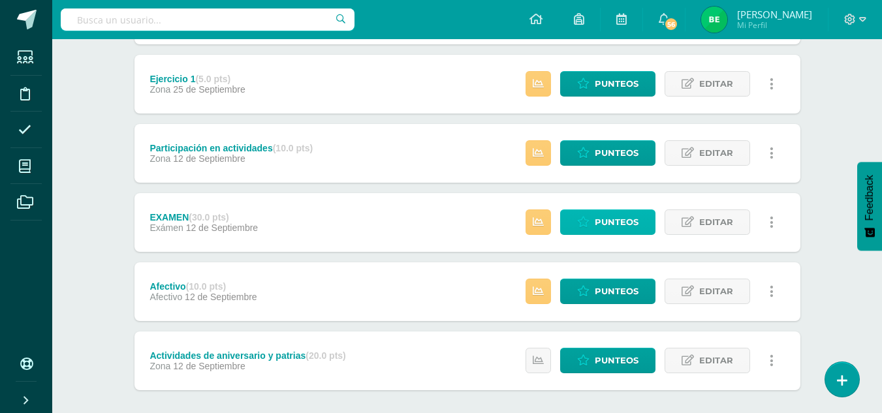
click at [631, 218] on span "Punteos" at bounding box center [617, 222] width 44 height 24
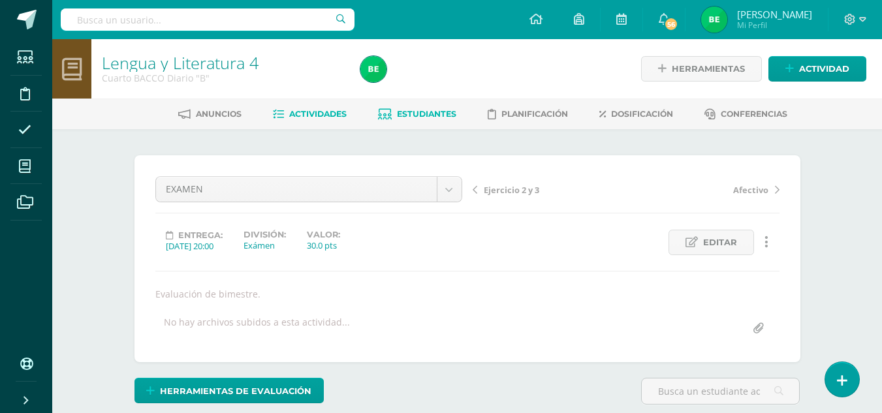
click at [400, 112] on span "Estudiantes" at bounding box center [426, 114] width 59 height 10
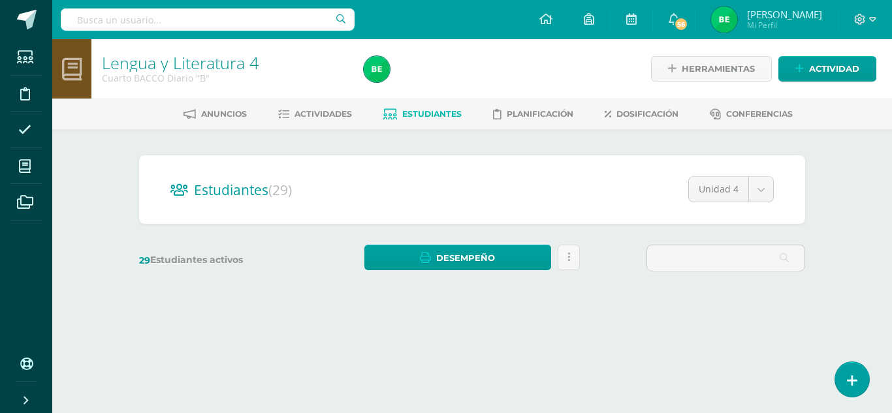
scroll to position [0, 264]
click at [891, 293] on div "Lengua y Literatura 4 Cuarto BACCO Diario "B" Herramientas Detalle de asistenci…" at bounding box center [472, 202] width 840 height 327
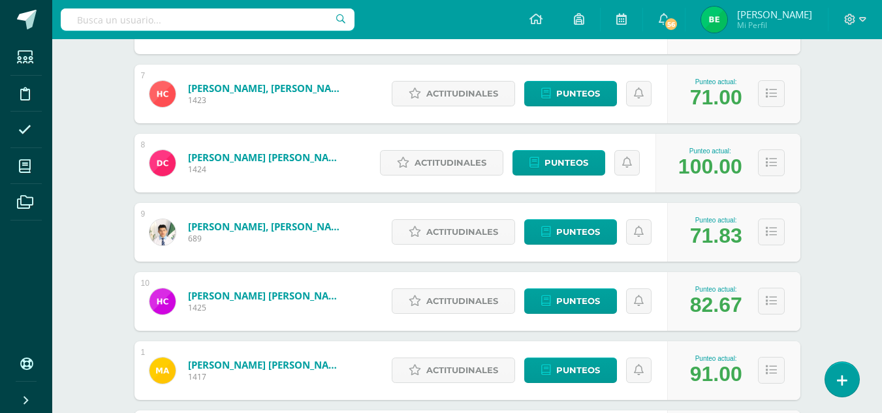
scroll to position [996, 0]
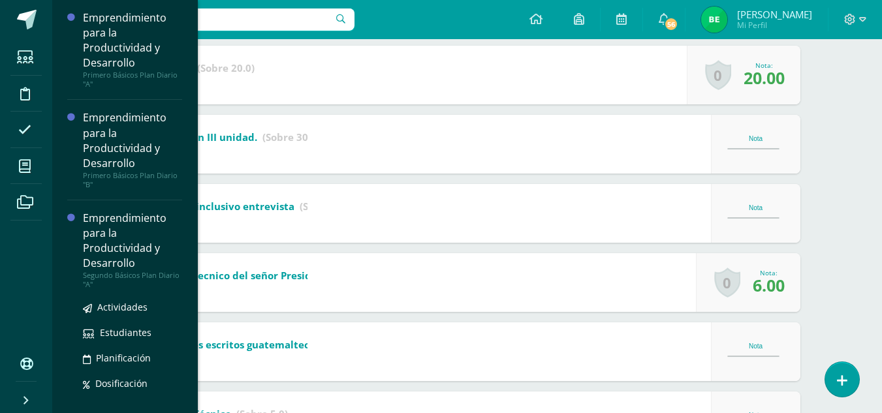
click at [114, 271] on div "Segundo Básicos Plan Diario "A"" at bounding box center [132, 280] width 99 height 18
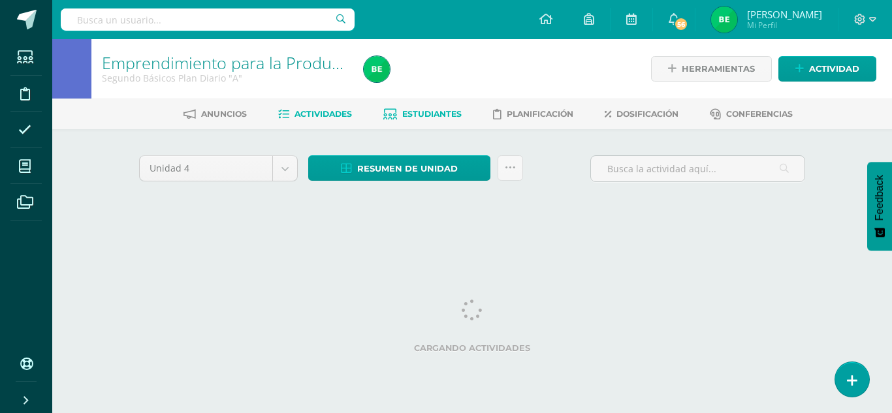
click at [414, 116] on span "Estudiantes" at bounding box center [431, 114] width 59 height 10
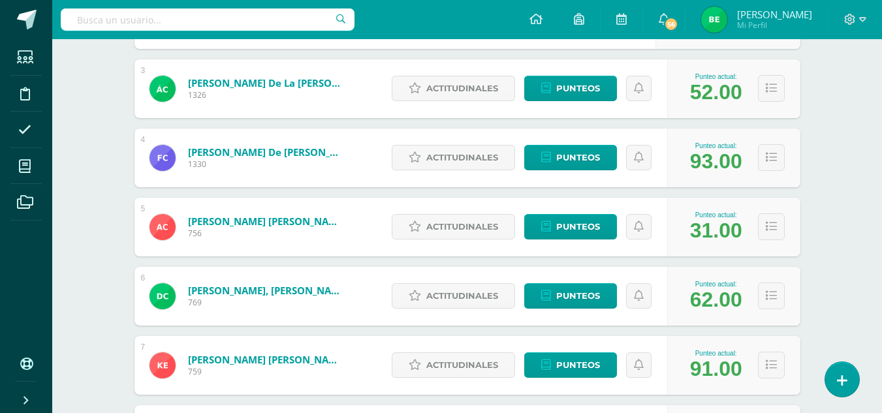
scroll to position [366, 0]
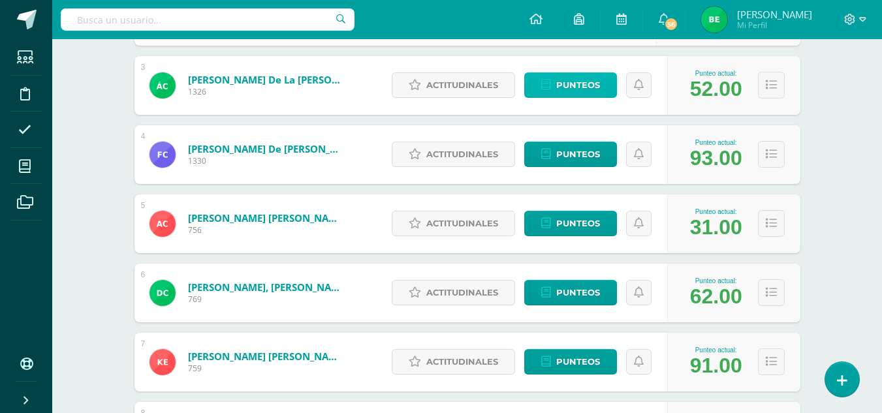
click at [560, 84] on span "Punteos" at bounding box center [578, 85] width 44 height 24
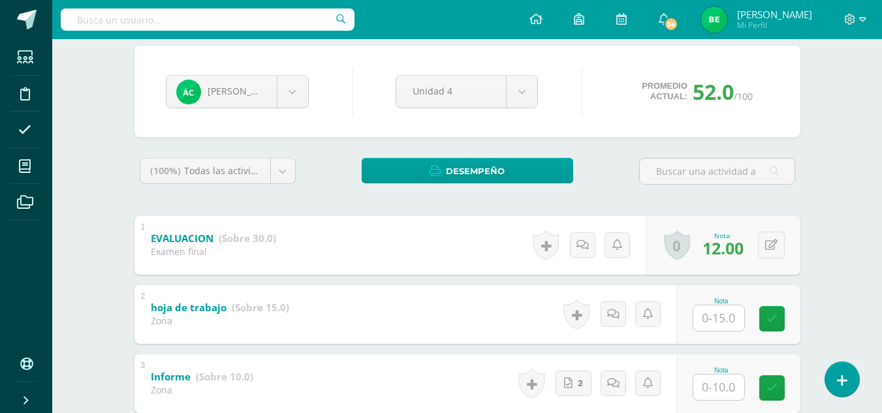
scroll to position [82, 0]
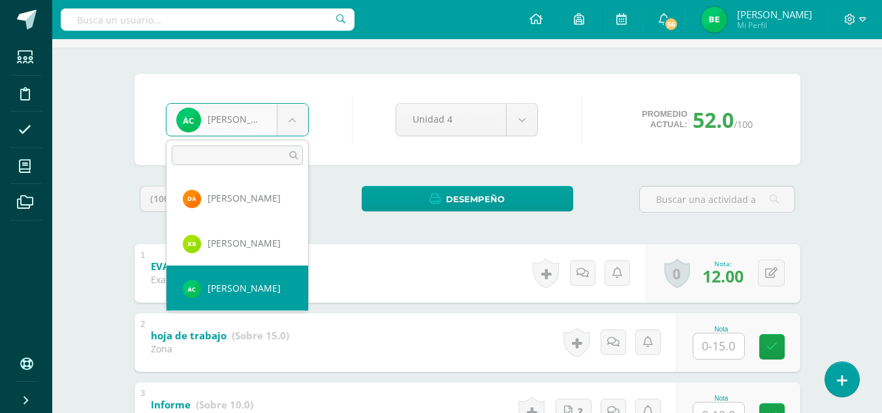
click at [292, 113] on body "Estudiantes Disciplina Asistencia Mis cursos Archivos Soporte Ayuda Reportar un…" at bounding box center [441, 361] width 882 height 887
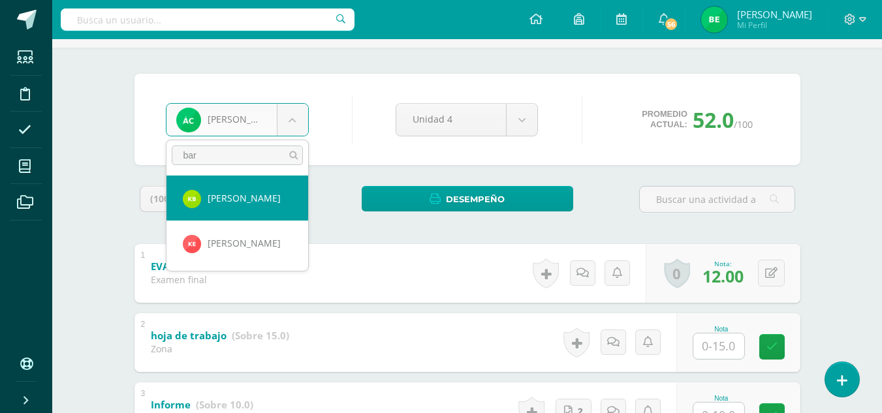
type input "bar"
select select "8058"
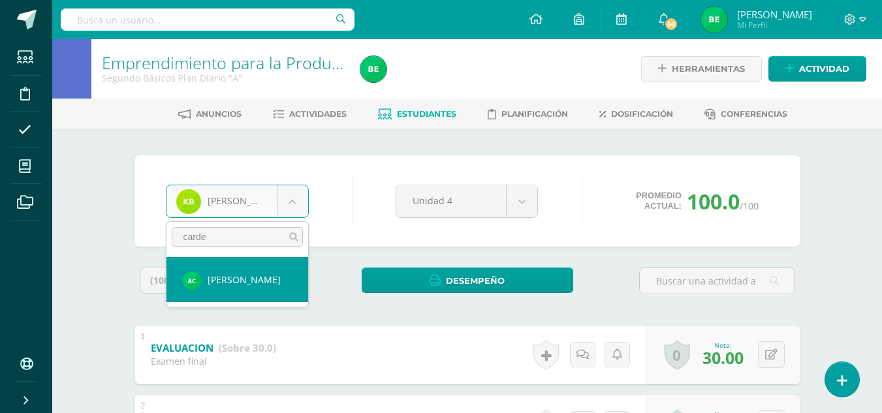
type input "carde"
select select "8673"
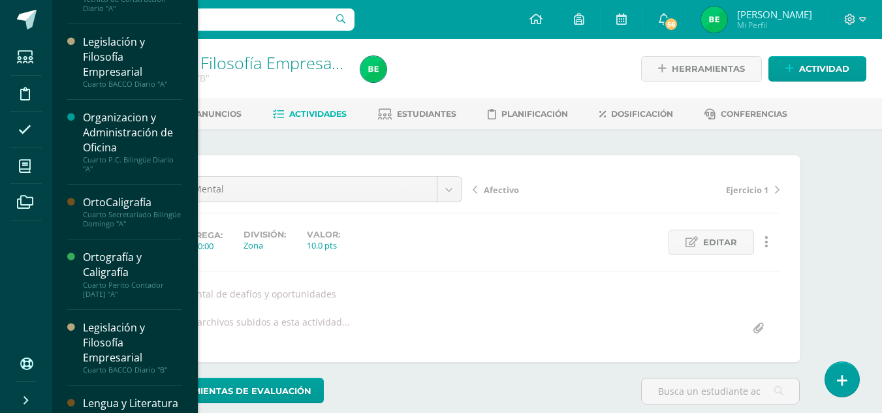
scroll to position [364, 0]
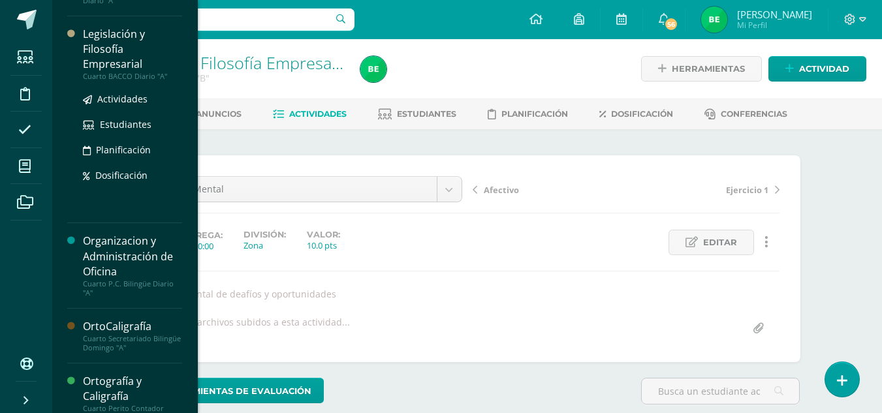
click at [144, 47] on div "Legislación y Filosofía Empresarial" at bounding box center [132, 49] width 99 height 45
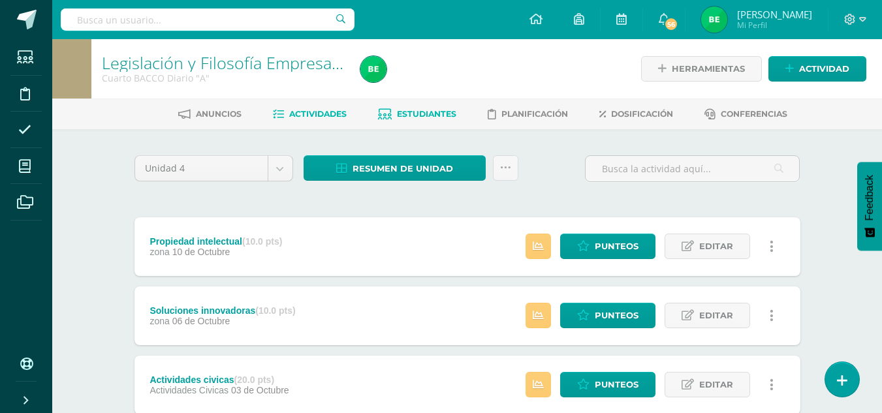
click at [432, 114] on span "Estudiantes" at bounding box center [426, 114] width 59 height 10
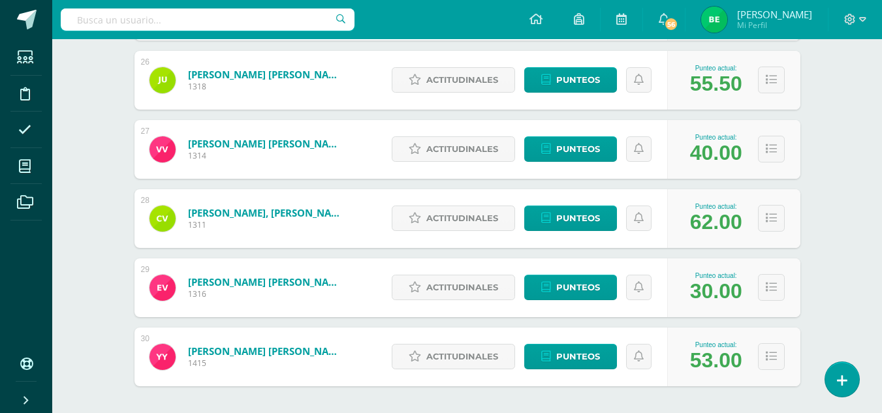
scroll to position [2024, 0]
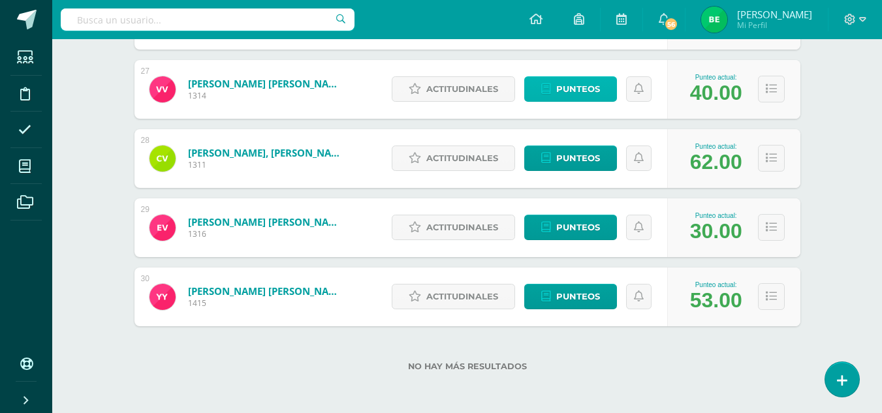
click at [569, 84] on span "Punteos" at bounding box center [578, 89] width 44 height 24
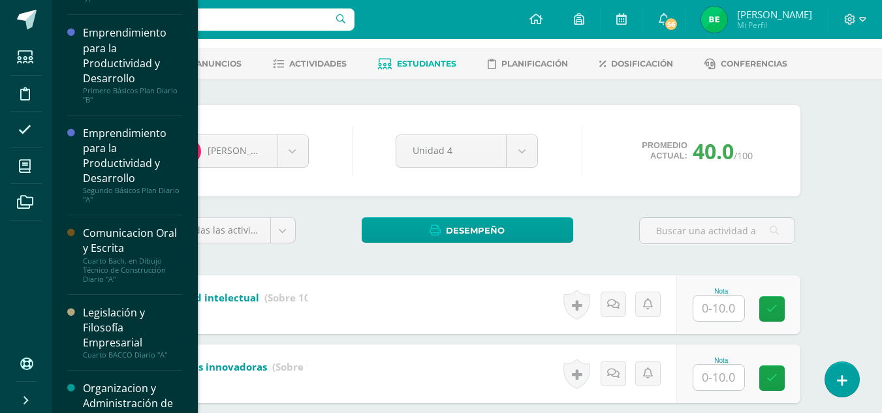
scroll to position [80, 0]
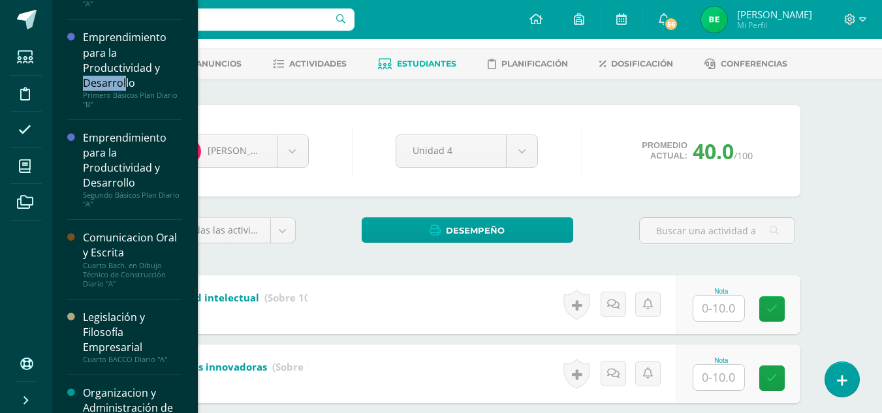
drag, startPoint x: 191, startPoint y: 60, endPoint x: 190, endPoint y: 40, distance: 20.3
click at [190, 40] on div "Emprendimiento para la Productividad y Desarrollo Primero Básicos Plan Diario "…" at bounding box center [125, 206] width 146 height 413
drag, startPoint x: 190, startPoint y: 69, endPoint x: 191, endPoint y: 57, distance: 11.2
click at [191, 57] on div "Emprendimiento para la Productividad y Desarrollo Primero Básicos Plan Diario "…" at bounding box center [125, 206] width 146 height 413
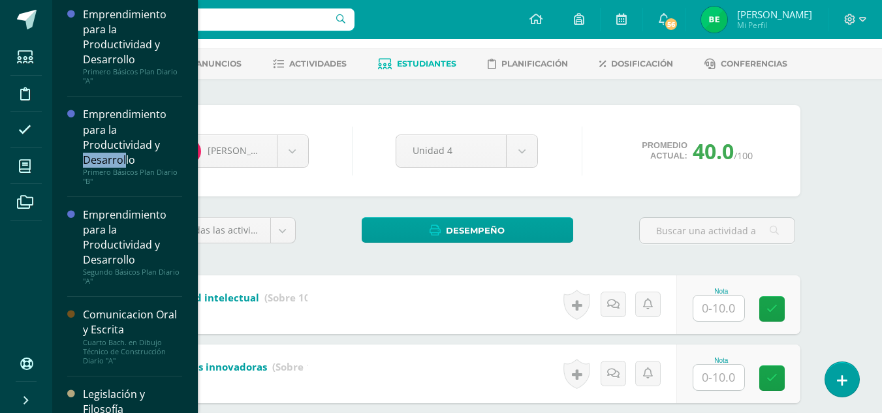
scroll to position [0, 0]
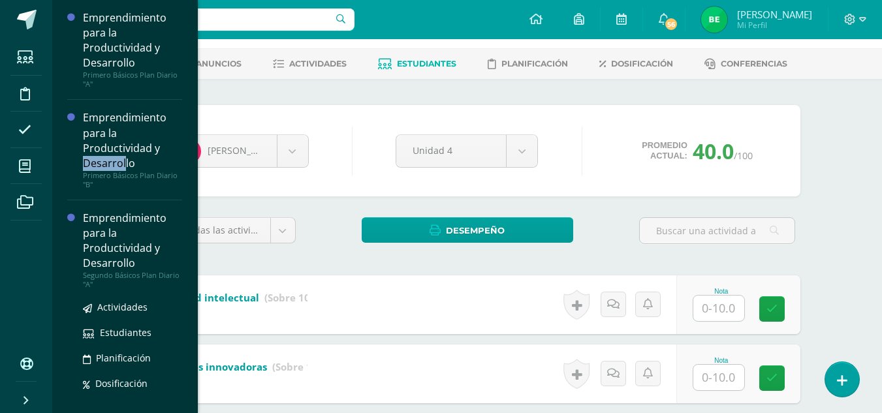
click at [140, 232] on div "Emprendimiento para la Productividad y Desarrollo" at bounding box center [132, 241] width 99 height 60
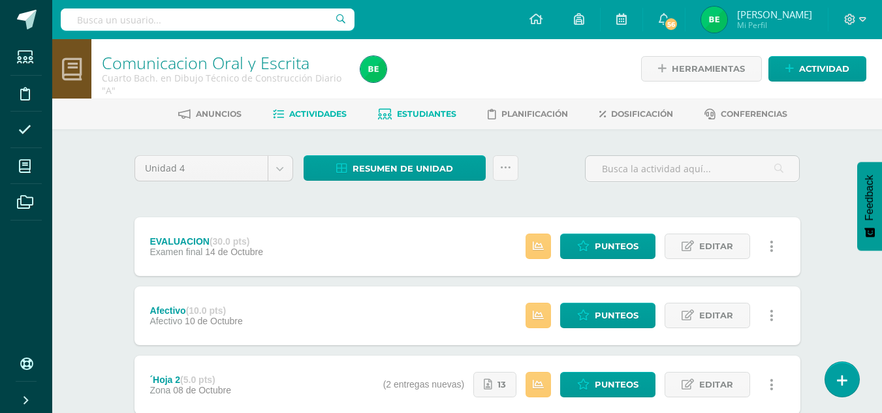
click at [430, 110] on span "Estudiantes" at bounding box center [426, 114] width 59 height 10
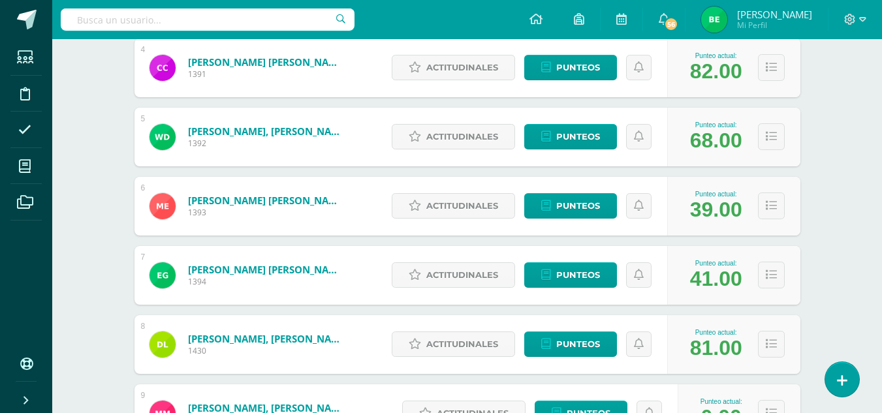
scroll to position [456, 0]
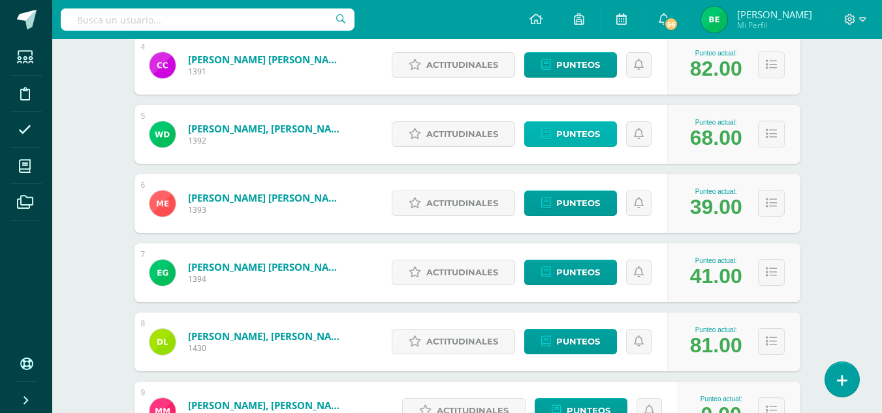
click at [561, 136] on span "Punteos" at bounding box center [578, 134] width 44 height 24
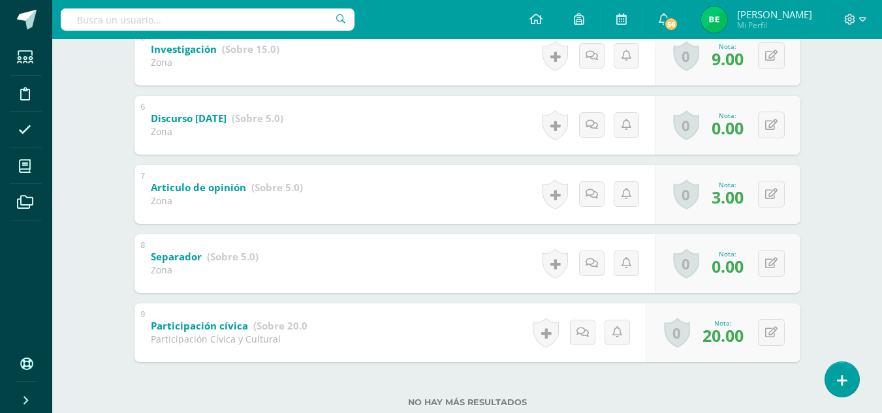
scroll to position [577, 0]
click at [761, 265] on div "0 Logros Logros obtenidos Aún no hay logros agregados Nota: 0.00" at bounding box center [728, 262] width 146 height 59
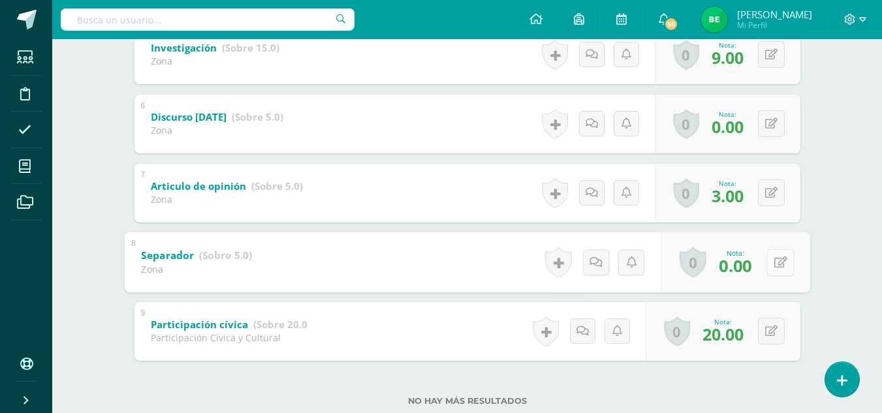
click at [780, 267] on icon at bounding box center [780, 262] width 13 height 11
type input "5"
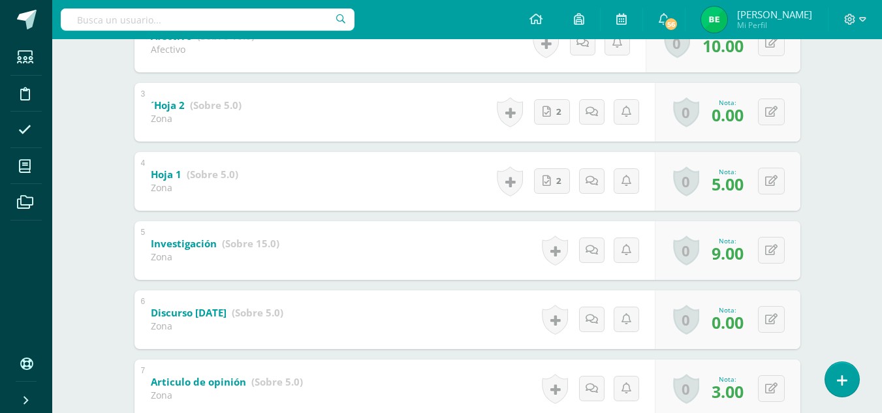
scroll to position [378, 0]
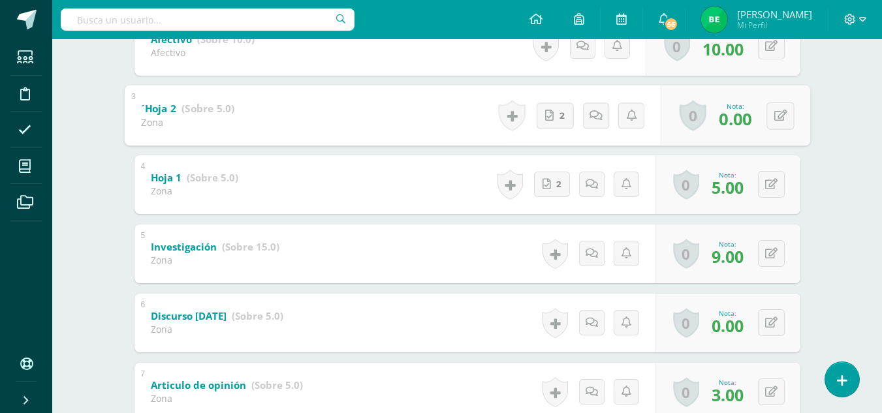
click at [178, 110] on link "´Hoja 2 (Sobre 5.0)" at bounding box center [187, 108] width 93 height 21
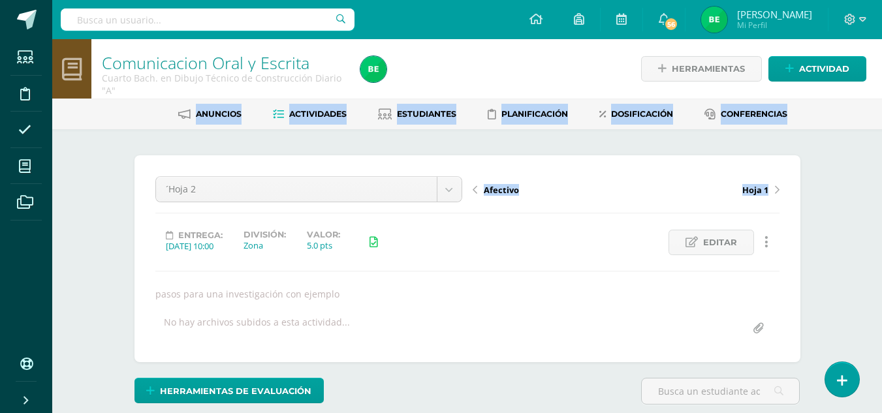
drag, startPoint x: 882, startPoint y: 71, endPoint x: 871, endPoint y: 164, distance: 93.3
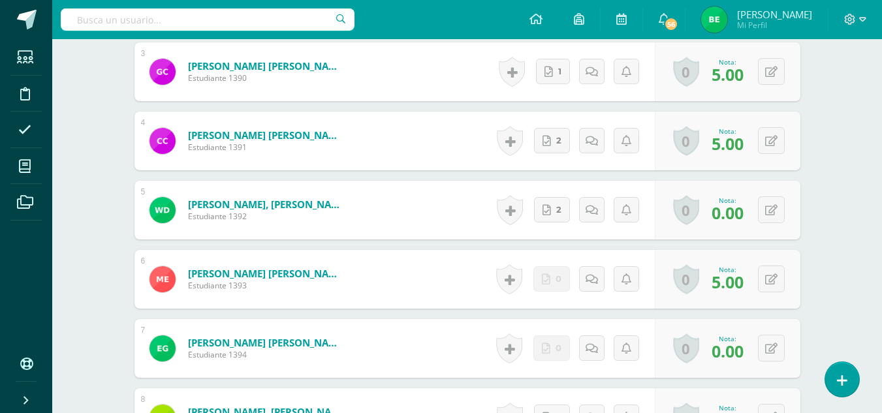
scroll to position [566, 0]
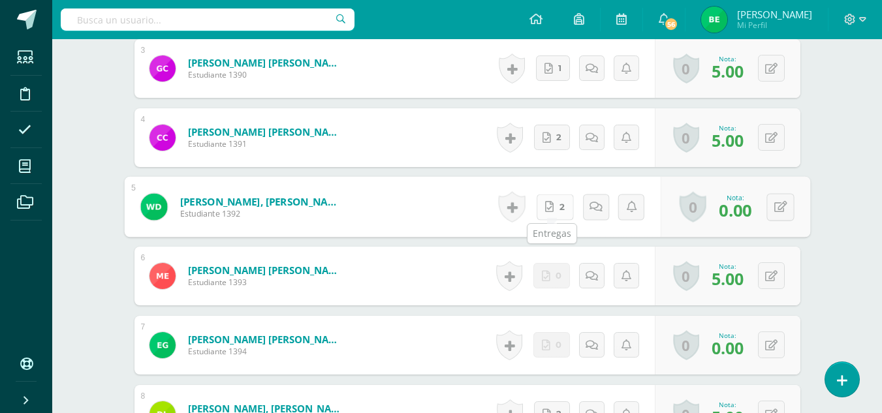
click at [546, 214] on link "2" at bounding box center [554, 207] width 37 height 26
click at [777, 204] on icon at bounding box center [780, 206] width 13 height 11
type input "5"
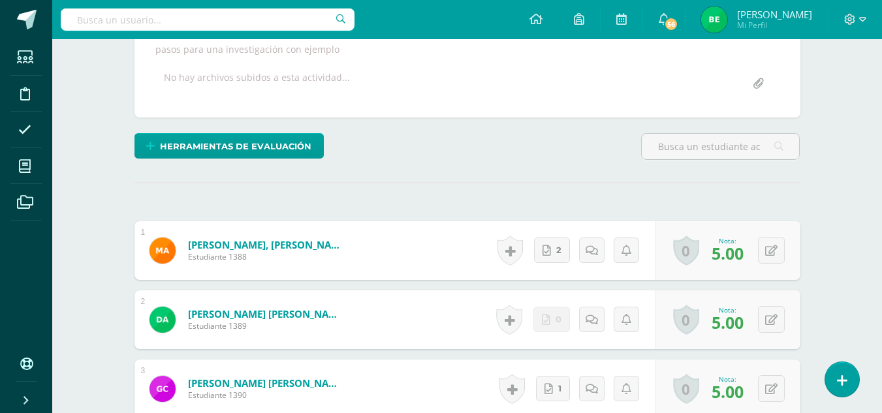
scroll to position [238, 0]
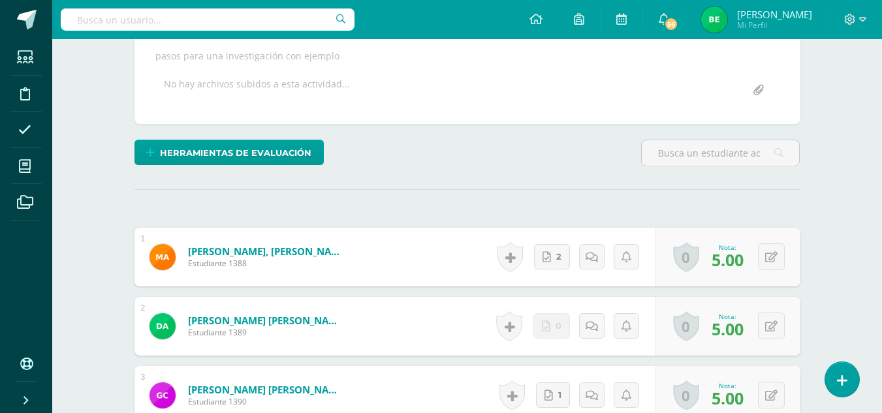
drag, startPoint x: 882, startPoint y: 116, endPoint x: 883, endPoint y: 93, distance: 23.5
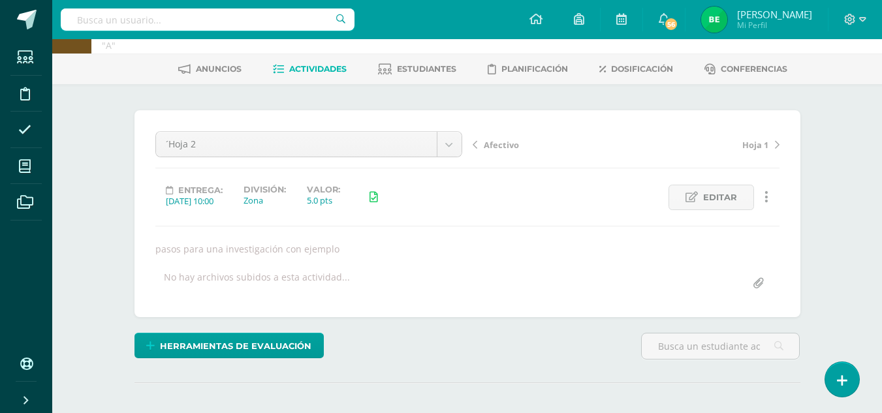
scroll to position [0, 0]
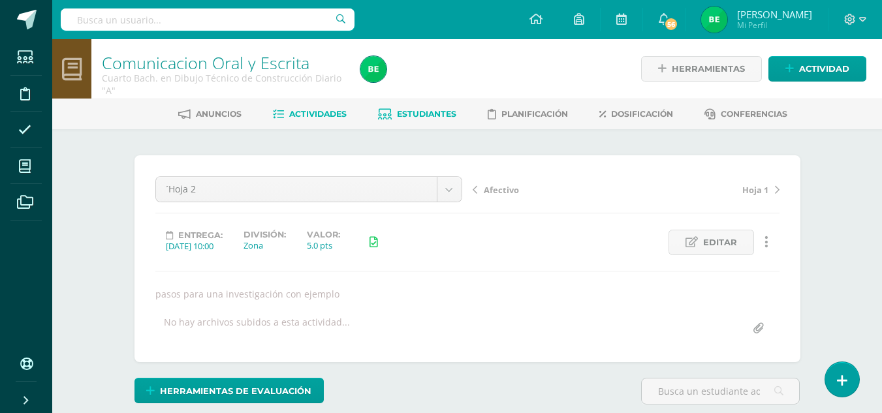
click at [413, 113] on span "Estudiantes" at bounding box center [426, 114] width 59 height 10
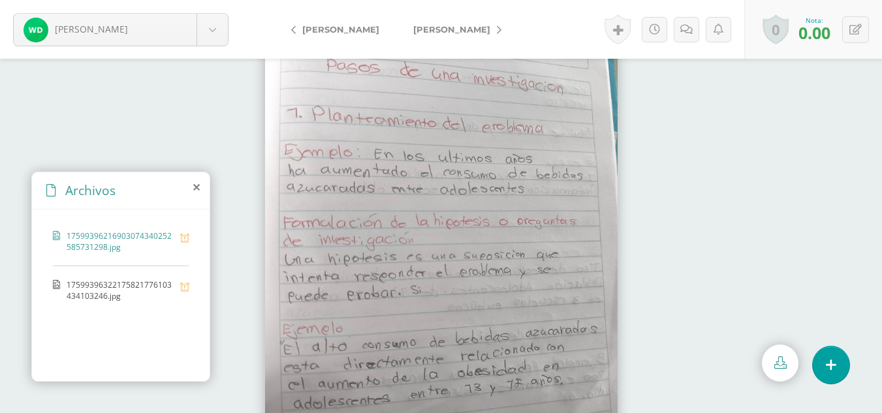
drag, startPoint x: 370, startPoint y: 182, endPoint x: 598, endPoint y: 199, distance: 228.6
click at [598, 199] on img at bounding box center [441, 236] width 353 height 470
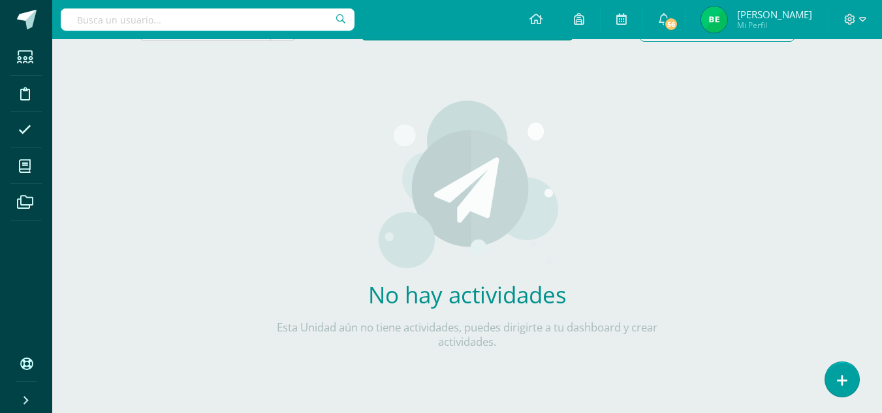
scroll to position [256, 0]
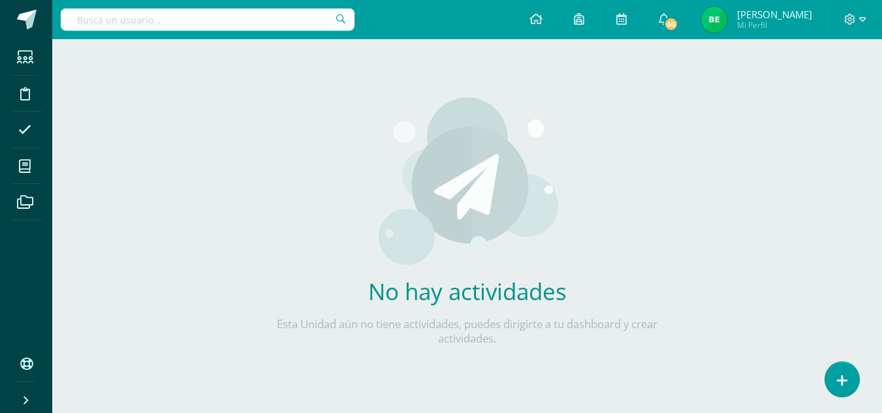
type input ".}"
click at [521, 280] on h2 "No hay actividades" at bounding box center [467, 291] width 385 height 31
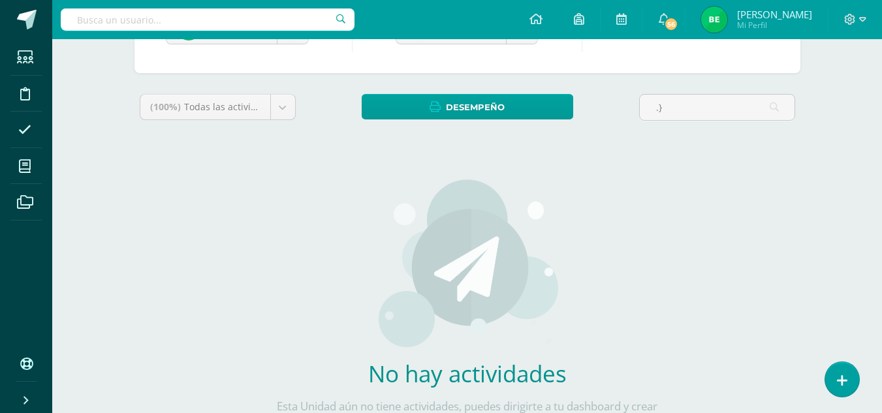
scroll to position [158, 0]
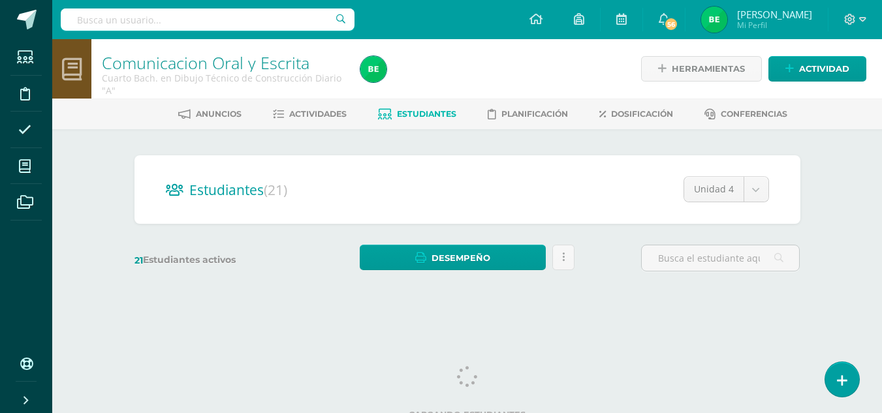
drag, startPoint x: 887, startPoint y: 293, endPoint x: 875, endPoint y: 381, distance: 88.9
click at [875, 310] on html "Estudiantes Disciplina Asistencia Mis cursos Archivos Soporte Ayuda Reportar un…" at bounding box center [441, 155] width 882 height 310
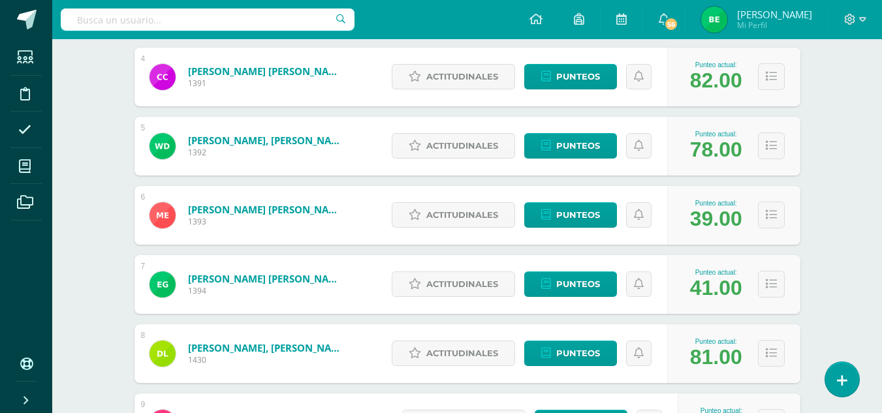
scroll to position [441, 0]
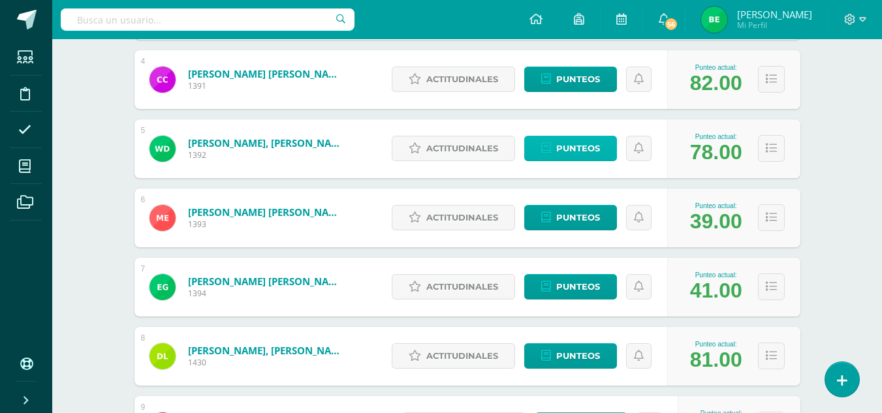
click at [573, 146] on span "Punteos" at bounding box center [578, 148] width 44 height 24
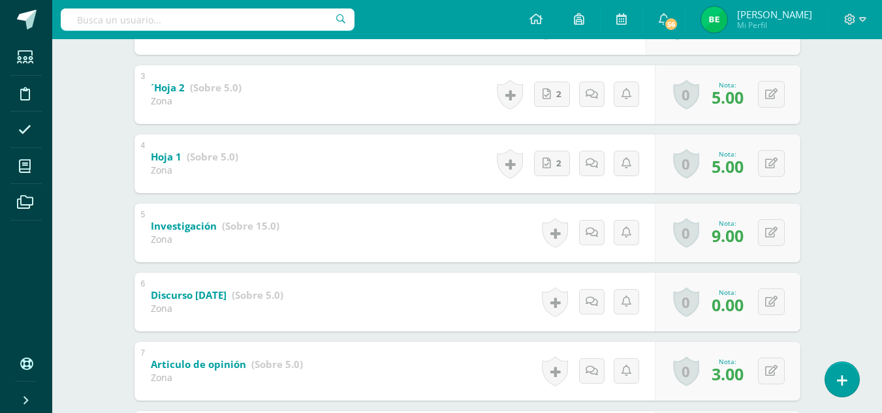
scroll to position [411, 0]
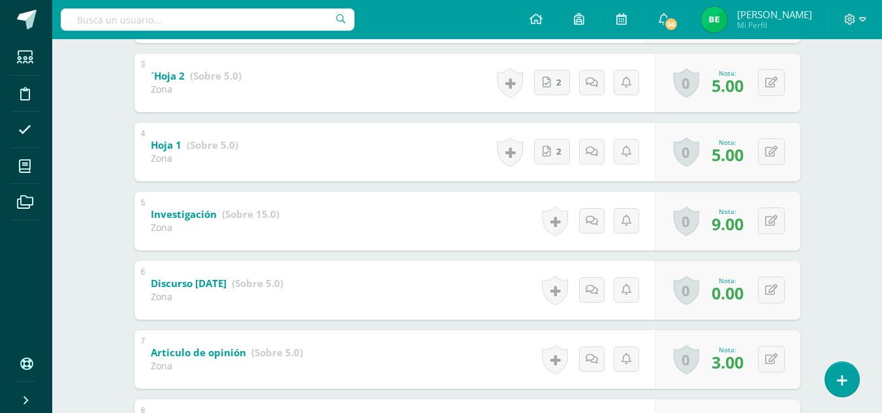
click at [737, 295] on span "0.00" at bounding box center [728, 293] width 32 height 22
click at [767, 295] on button at bounding box center [780, 290] width 27 height 27
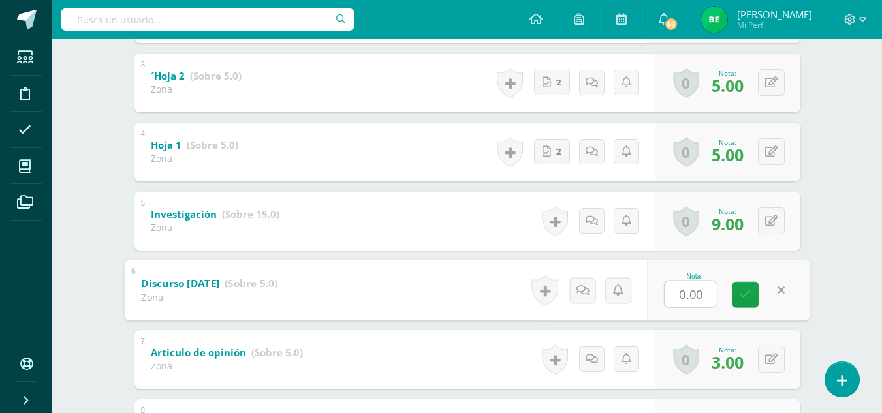
type input "2"
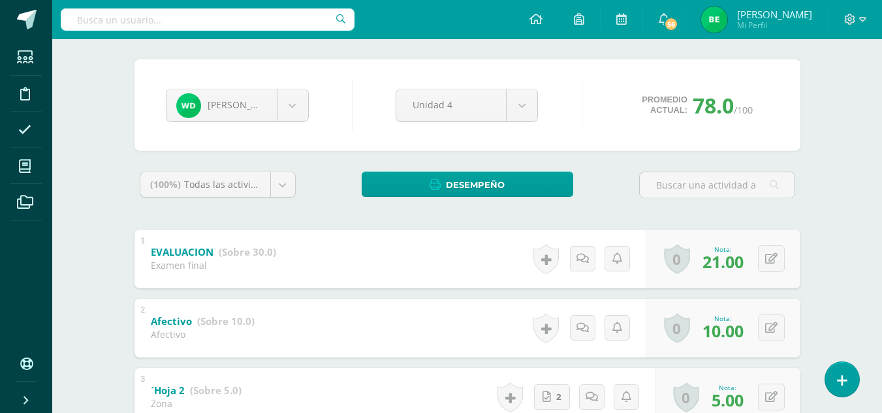
scroll to position [0, 0]
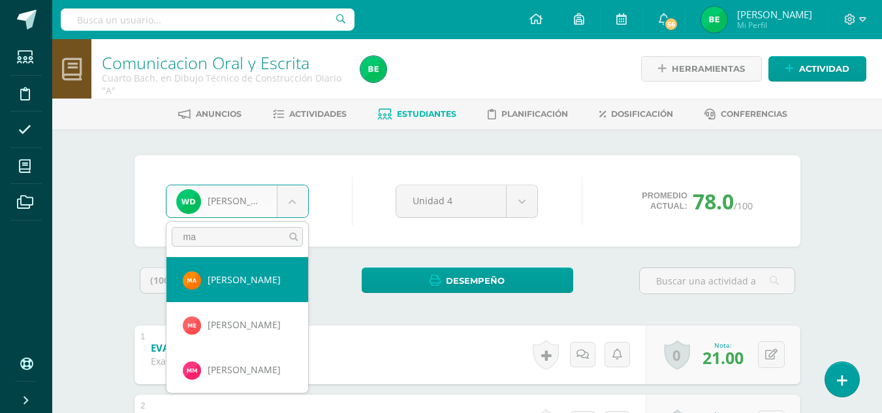
type input "ma"
select select "8735"
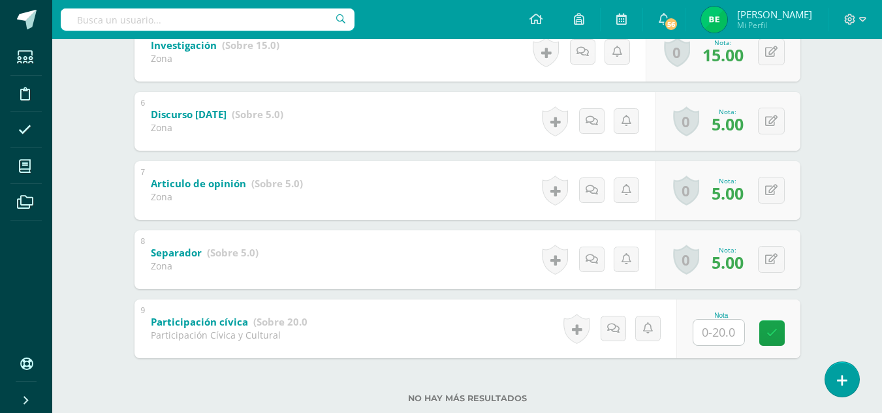
scroll to position [576, 0]
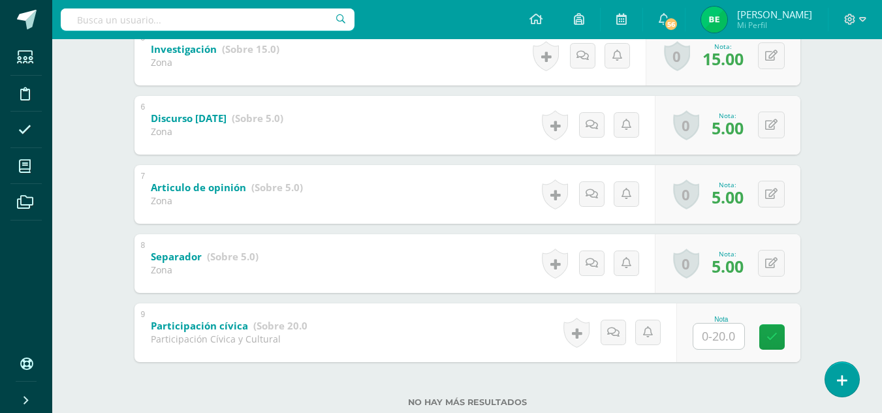
click at [707, 343] on input "text" at bounding box center [719, 336] width 51 height 25
type input "20"
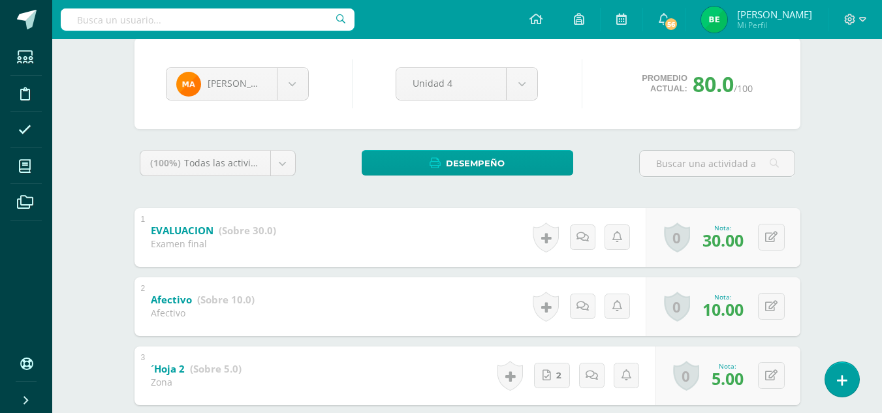
scroll to position [112, 0]
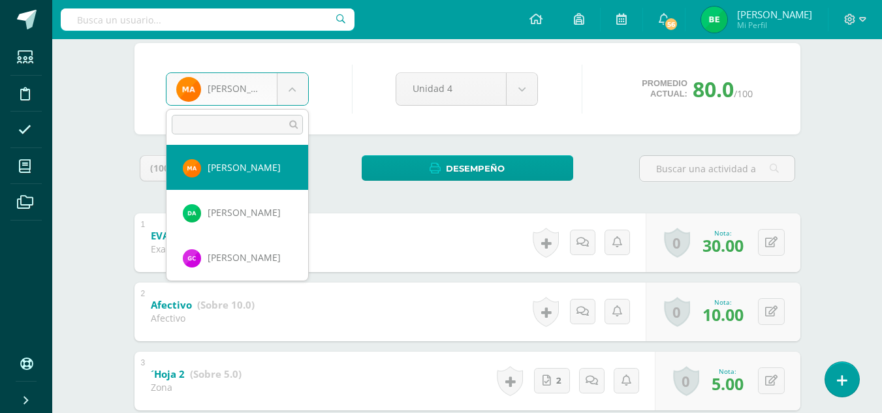
click at [293, 88] on body "Estudiantes Disciplina Asistencia Mis cursos Archivos Soporte Ayuda Reportar un…" at bounding box center [441, 400] width 882 height 1025
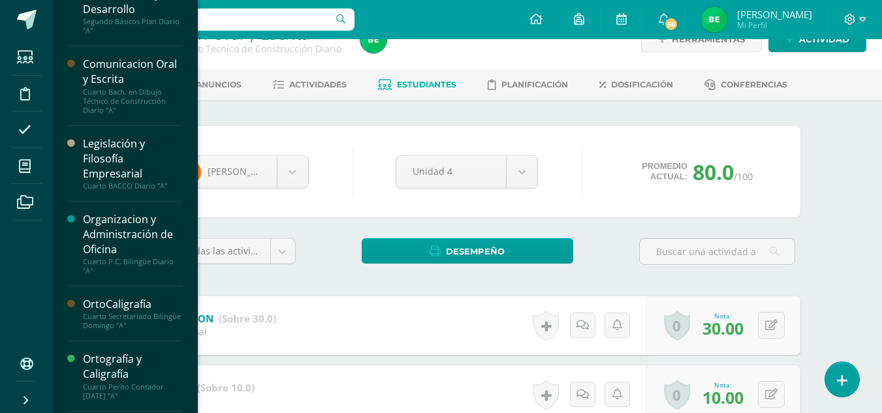
scroll to position [257, 0]
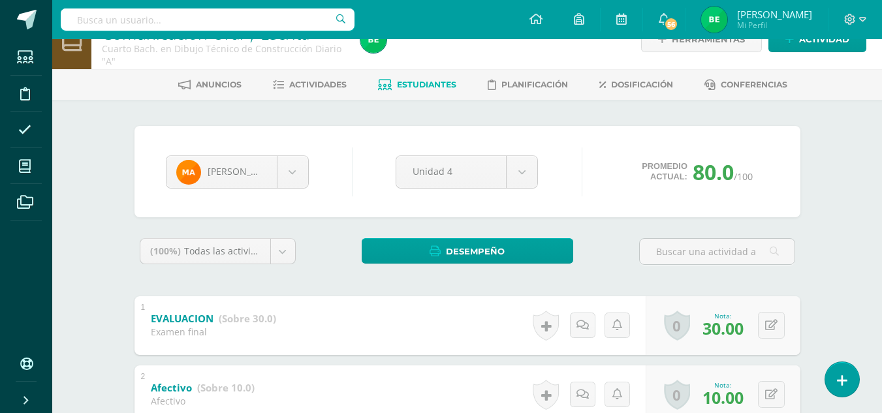
click at [589, 141] on div "Madison Aguilar Madison Aguilar Diego Alvares Gabriela Castellanos Cristofer Cr…" at bounding box center [468, 171] width 666 height 91
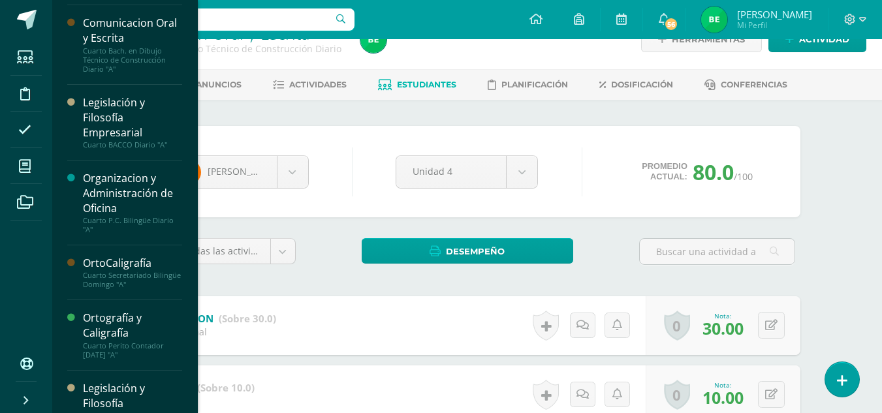
scroll to position [290, 0]
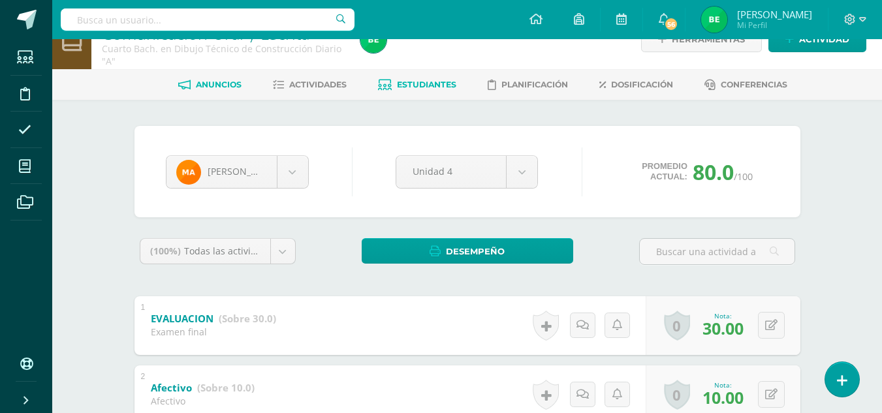
drag, startPoint x: 198, startPoint y: 136, endPoint x: 197, endPoint y: 86, distance: 50.3
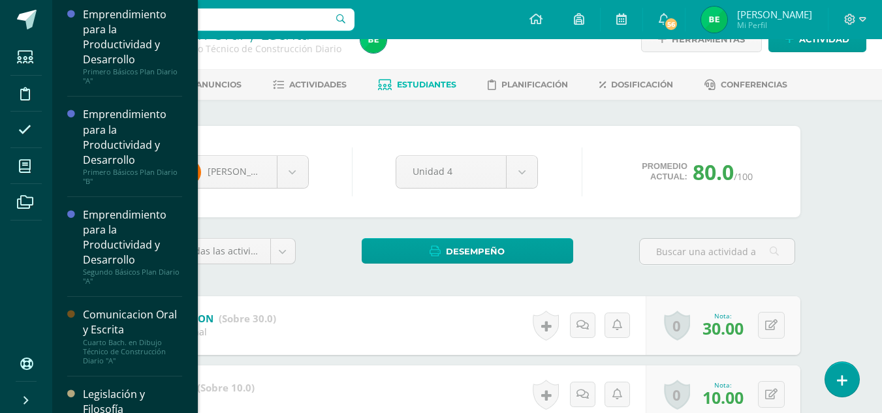
scroll to position [0, 0]
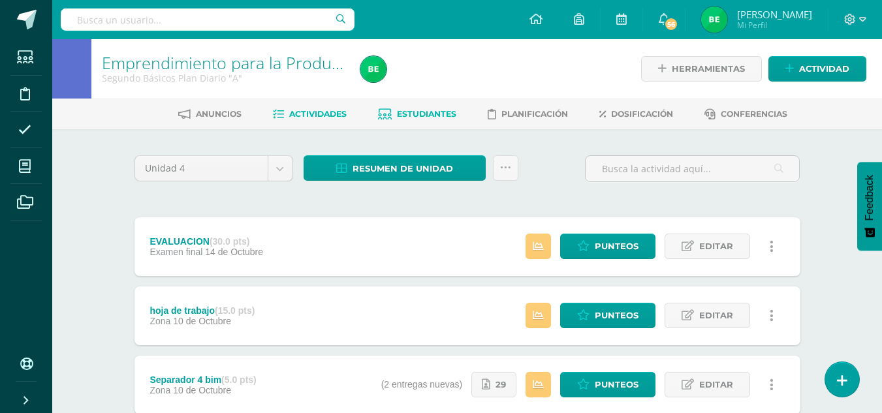
click at [444, 114] on span "Estudiantes" at bounding box center [426, 114] width 59 height 10
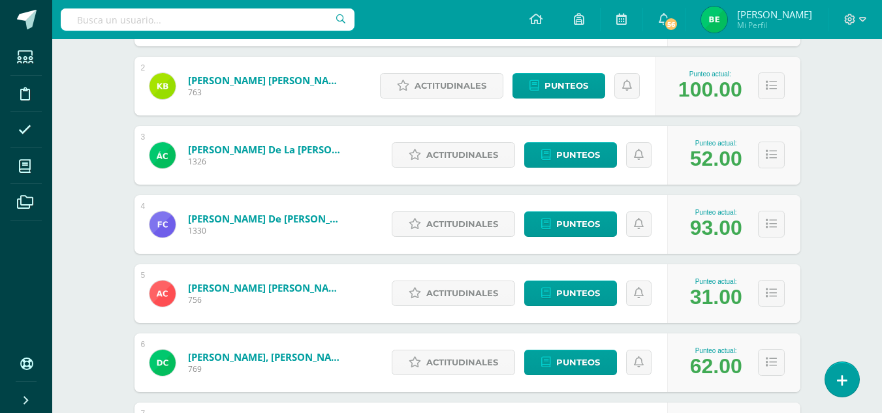
scroll to position [293, 0]
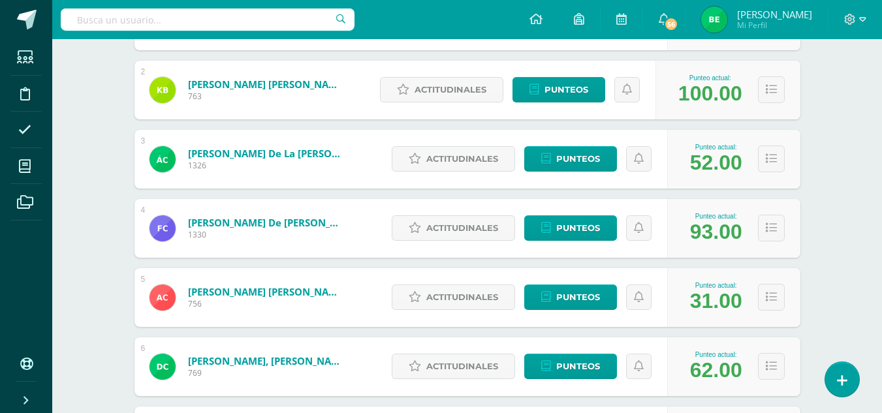
click at [722, 145] on div "Emprendimiento para la Productividad y Desarrollo Segundo Básicos Plan Diario "…" at bounding box center [467, 251] width 830 height 1009
click at [571, 157] on span "Punteos" at bounding box center [578, 159] width 44 height 24
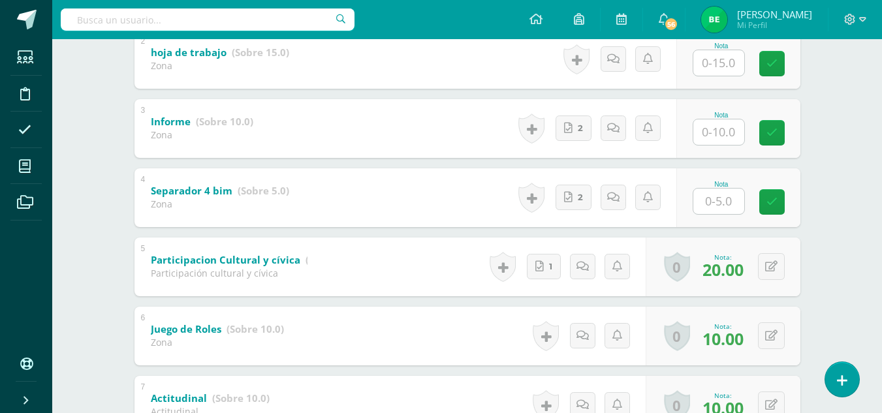
scroll to position [364, 0]
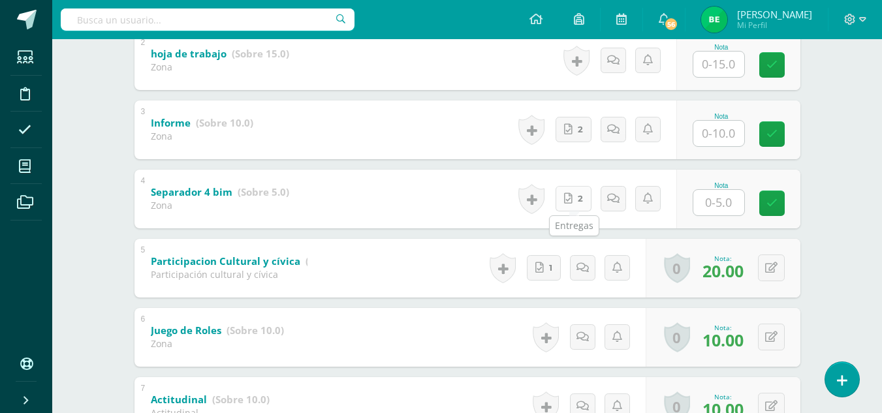
click at [573, 208] on link "2" at bounding box center [574, 198] width 36 height 25
click at [730, 212] on input "text" at bounding box center [726, 202] width 52 height 26
type input "3"
click at [782, 201] on icon at bounding box center [781, 203] width 12 height 11
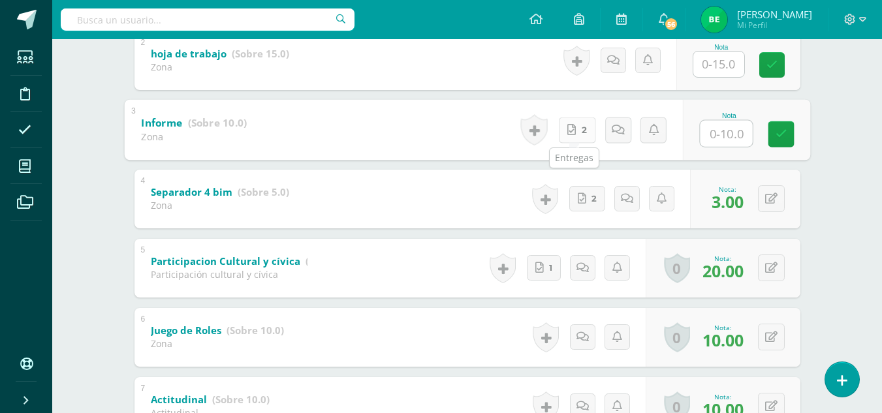
click at [574, 127] on link "2" at bounding box center [576, 130] width 37 height 26
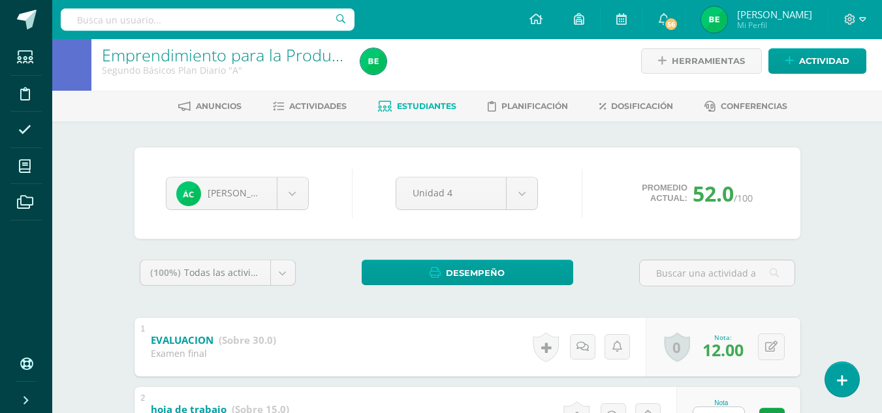
scroll to position [0, 0]
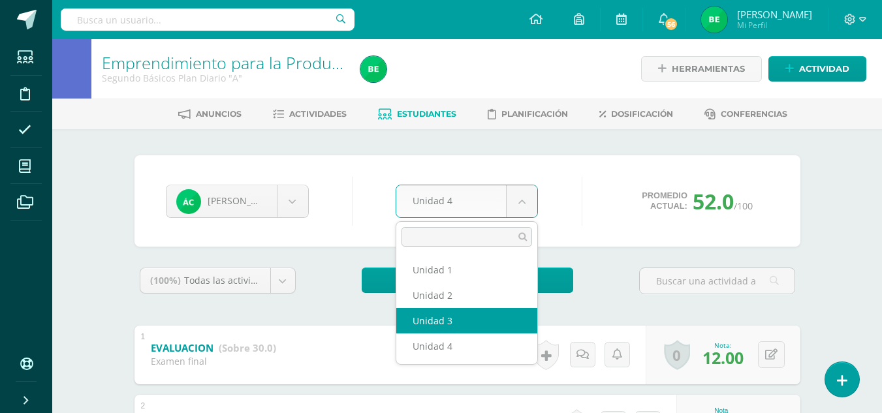
select select "Unidad 3"
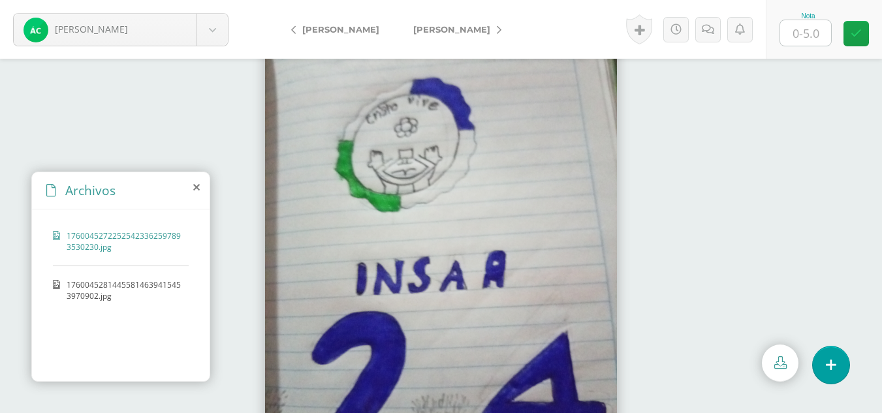
scroll to position [57, 0]
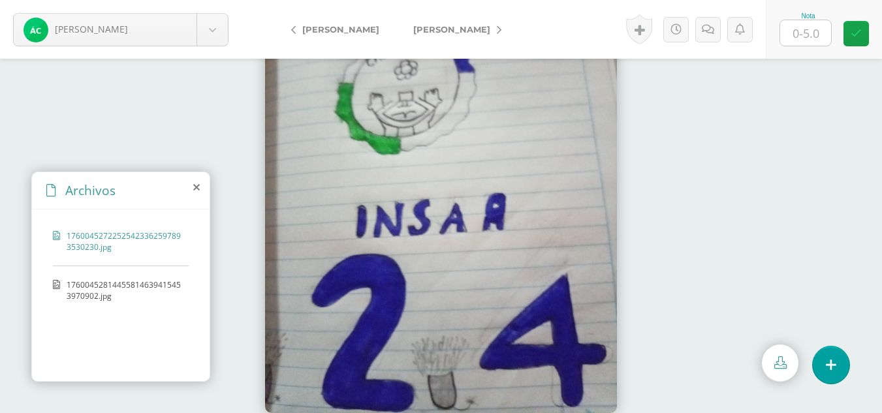
click at [89, 285] on span "17600452814455814639415453970902.jpg" at bounding box center [125, 291] width 116 height 22
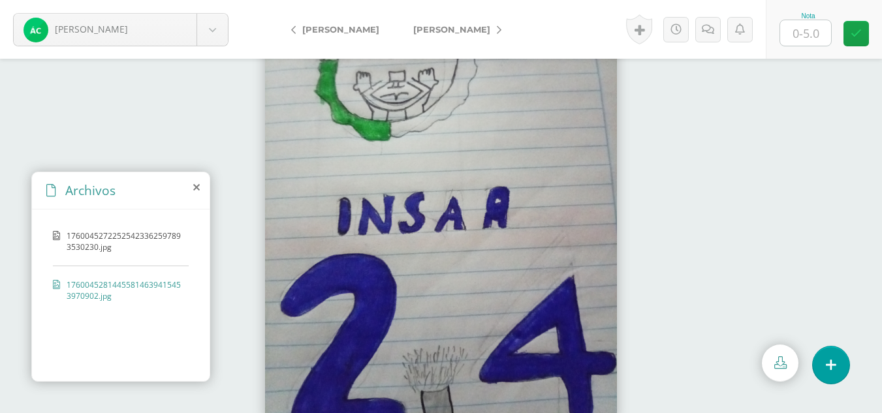
scroll to position [51, 0]
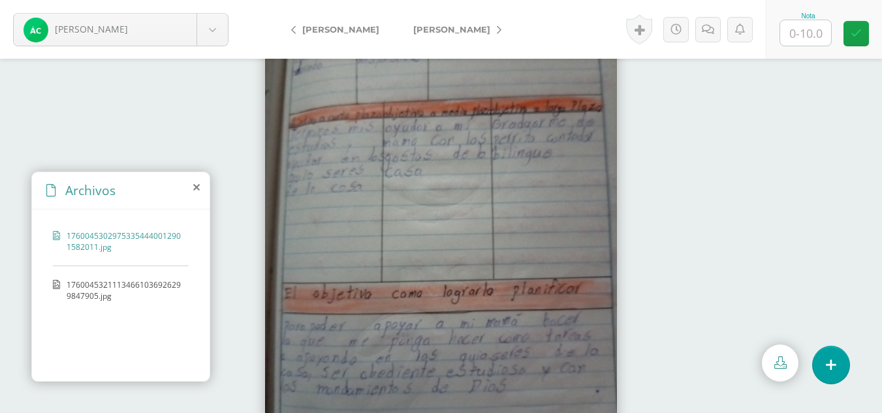
click at [86, 291] on span "17600453211134661036926299847905.jpg" at bounding box center [125, 291] width 116 height 22
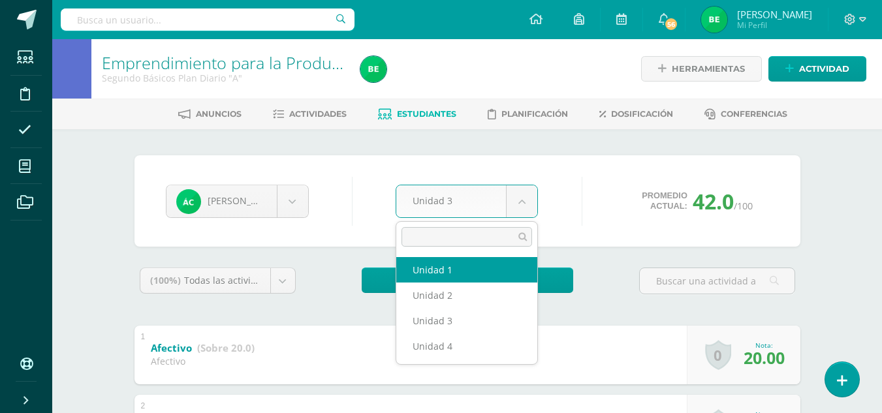
select select "Unidad 1"
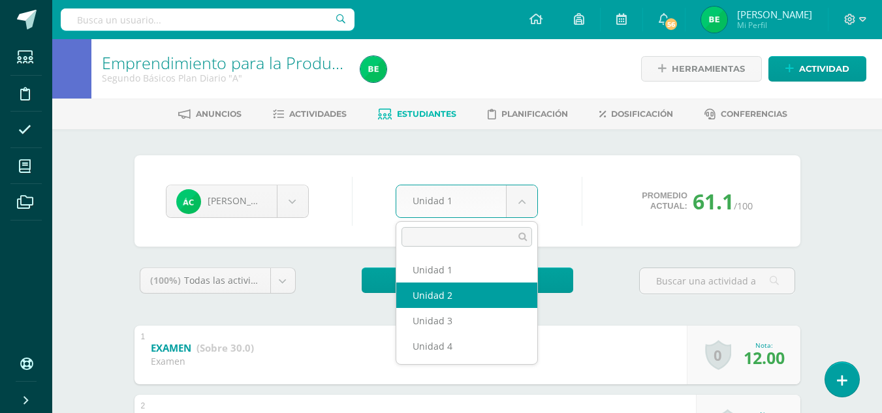
select select "Unidad 2"
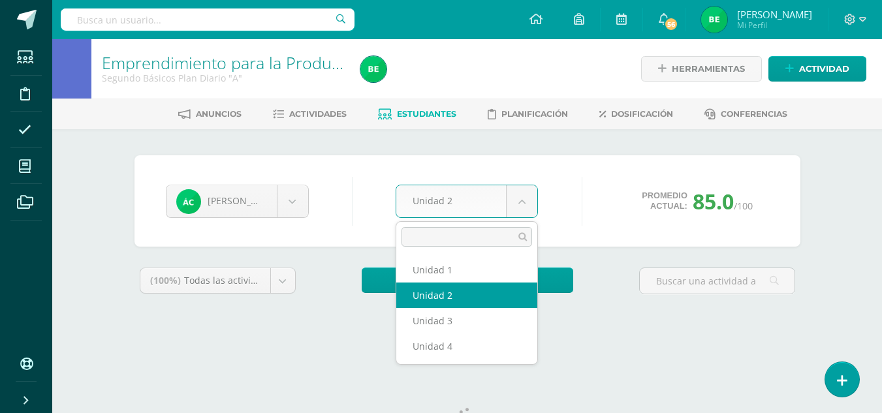
click at [515, 208] on body "Estudiantes Disciplina Asistencia Mis cursos Archivos Soporte Ayuda Reportar un…" at bounding box center [441, 176] width 882 height 352
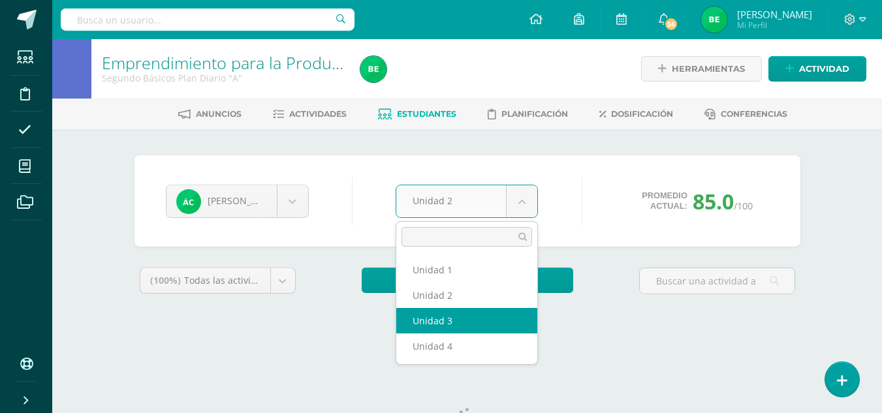
select select "Unidad 3"
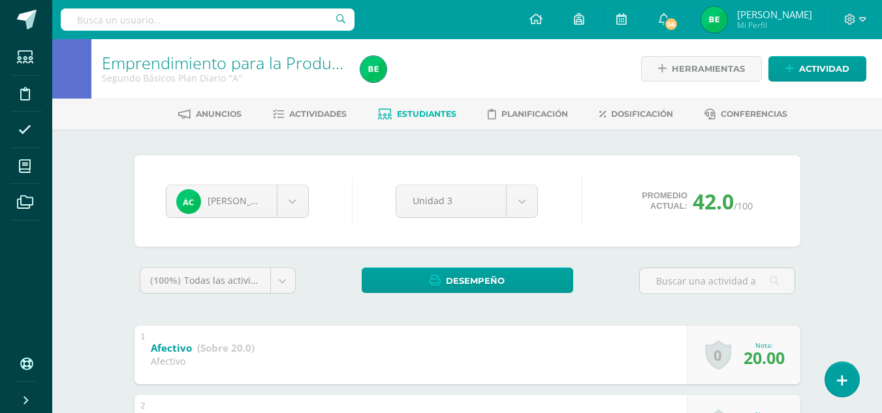
click at [313, 205] on div "Ángel Cárdenas Danna Aldana Katerin Barrera Ángel Cárdenas Flor Carrillo Alisso…" at bounding box center [237, 201] width 153 height 33
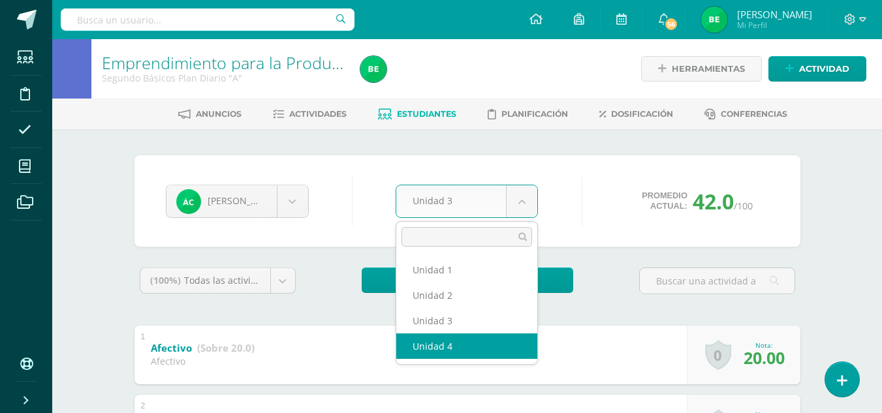
select select "Unidad 4"
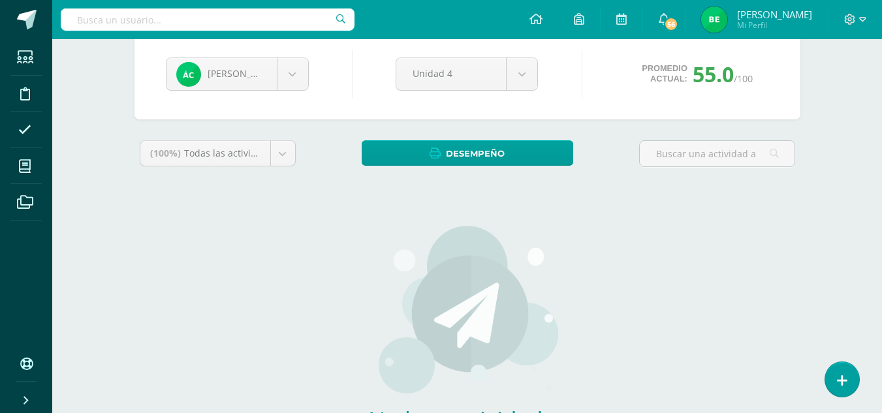
scroll to position [118, 0]
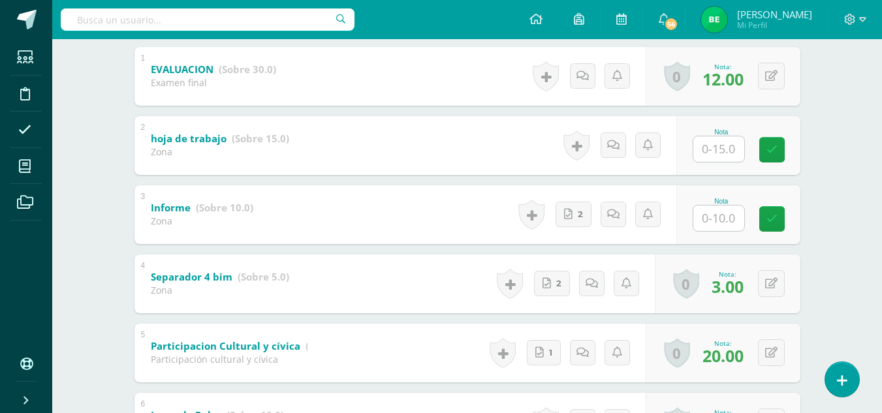
scroll to position [283, 0]
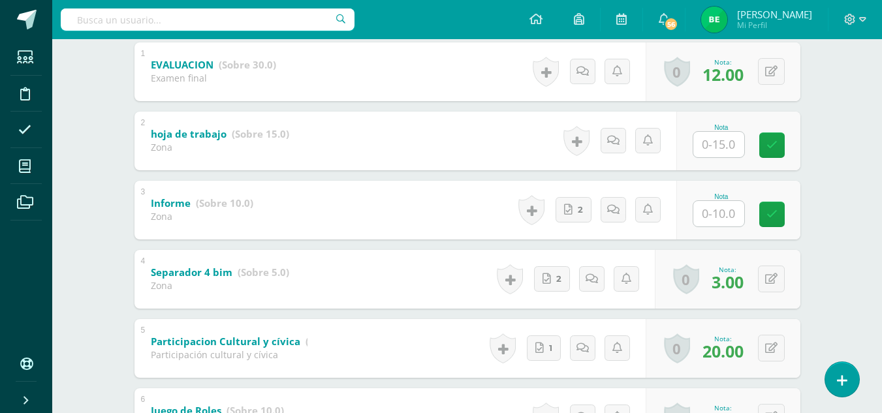
click at [196, 134] on b "hoja de trabajo" at bounding box center [189, 133] width 76 height 13
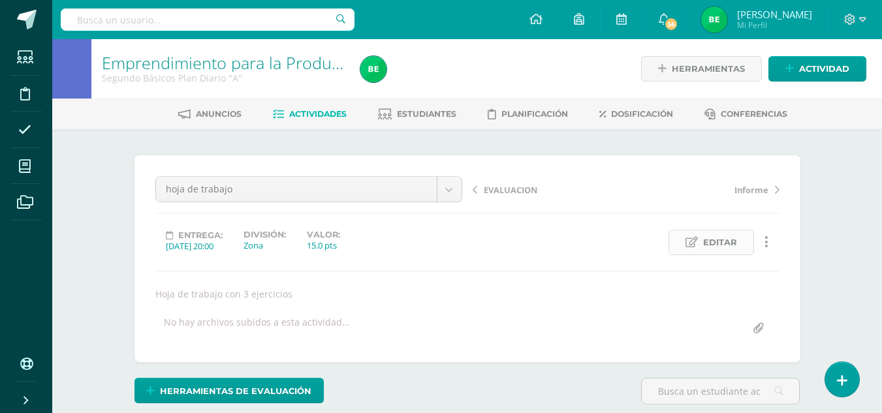
click at [713, 242] on span "Editar" at bounding box center [720, 243] width 34 height 24
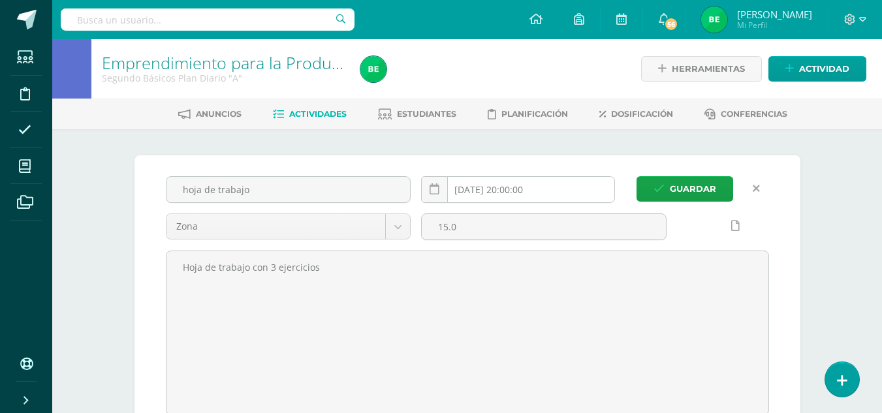
click at [488, 189] on input "2025-10-10 20:00:00" at bounding box center [518, 189] width 193 height 25
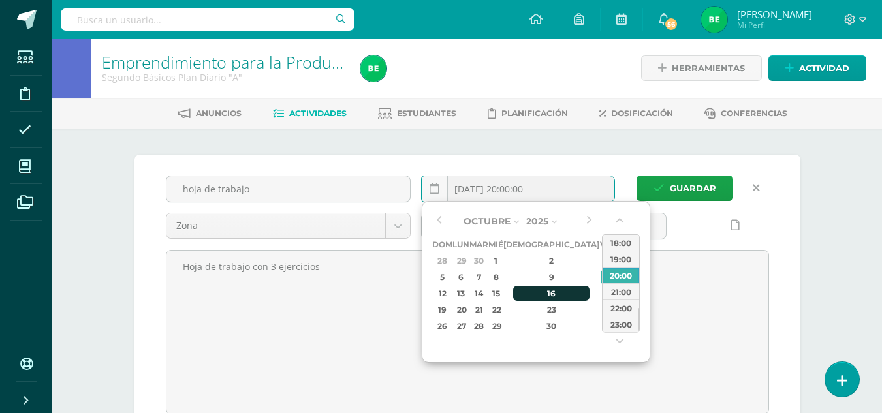
scroll to position [1, 0]
click at [534, 293] on div "16" at bounding box center [551, 292] width 77 height 15
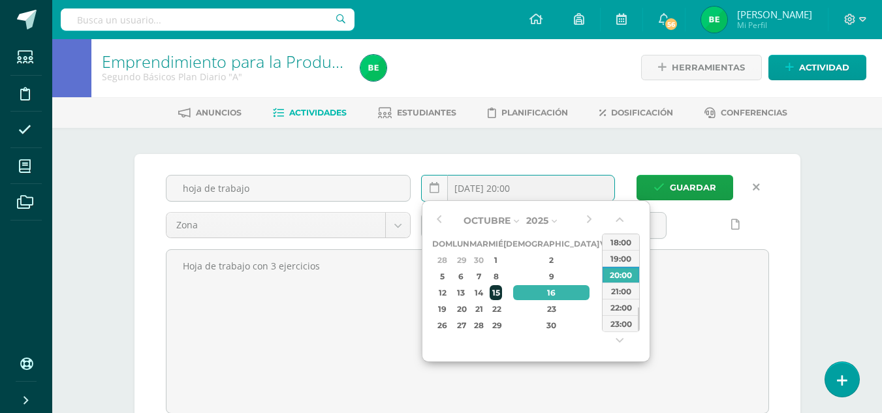
scroll to position [2, 0]
click at [502, 295] on div "15" at bounding box center [496, 292] width 12 height 15
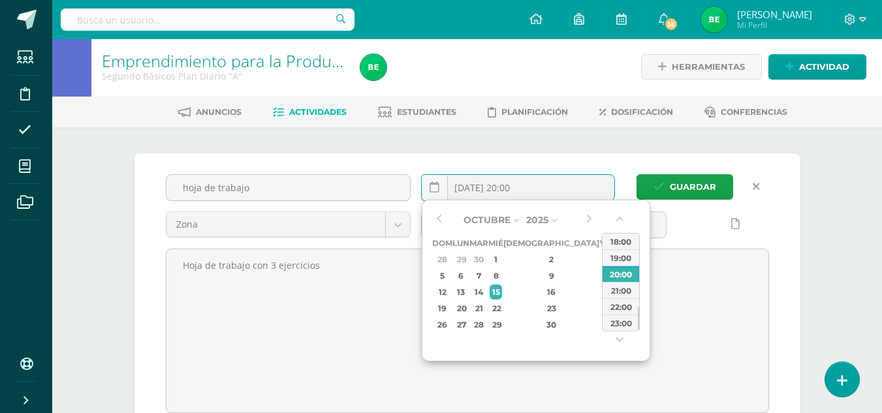
scroll to position [3, 0]
click at [631, 324] on div "23:00" at bounding box center [621, 322] width 37 height 16
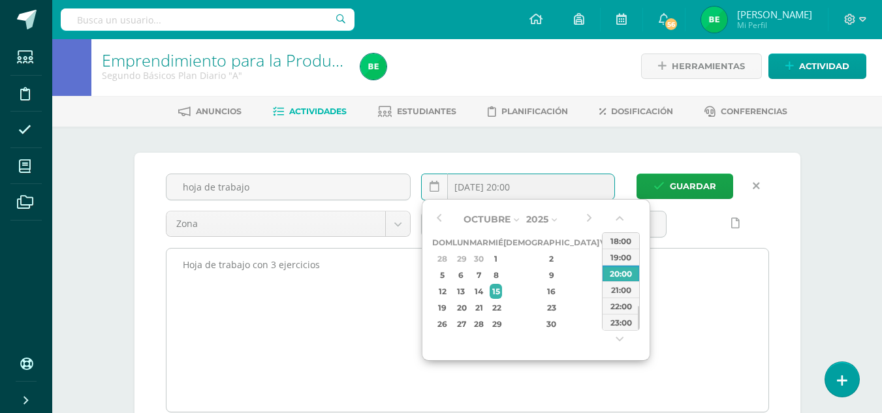
type input "2025-10-15 23:00"
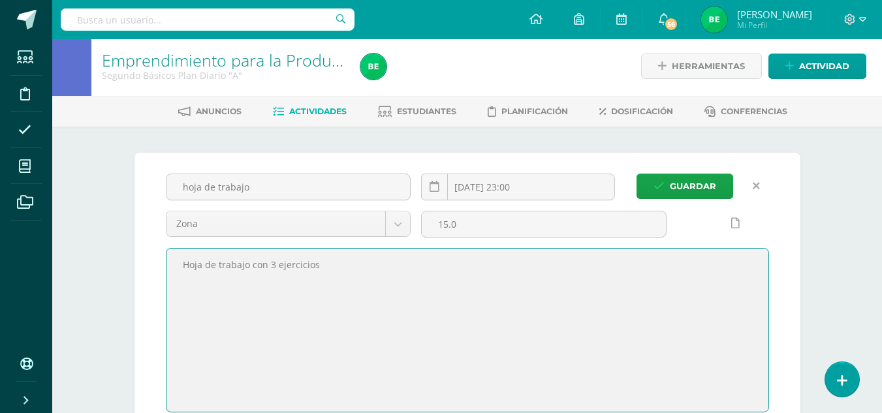
click at [621, 322] on textarea "Hoja de trabajo con 3 ejercicios" at bounding box center [468, 330] width 602 height 163
click at [681, 187] on span "Guardar" at bounding box center [693, 186] width 46 height 24
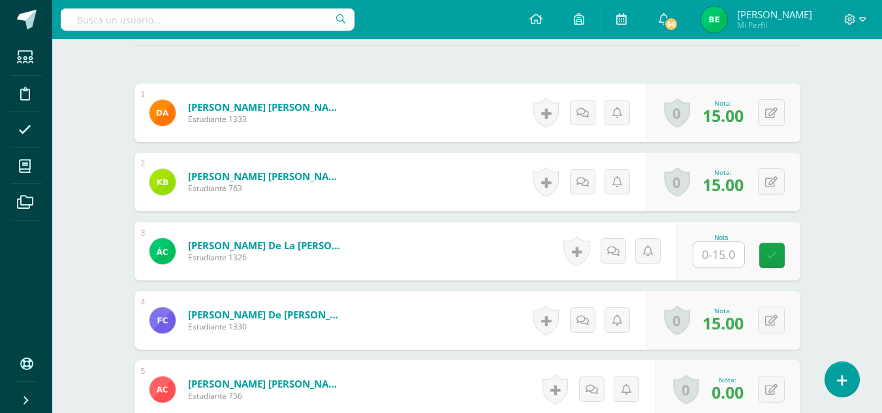
scroll to position [377, 0]
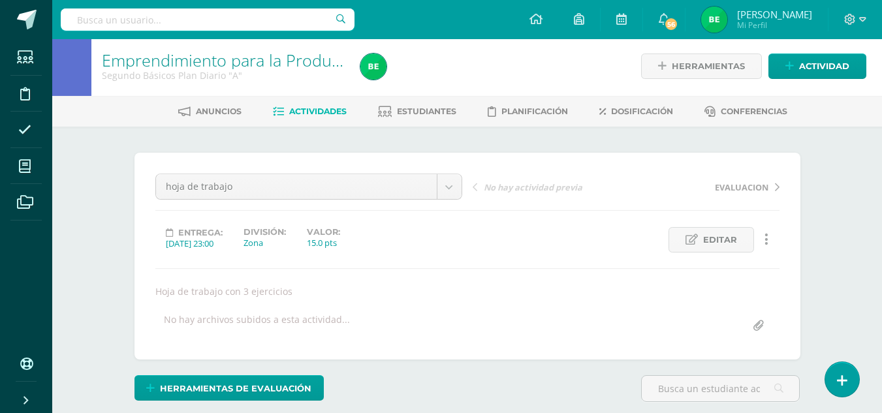
scroll to position [0, 0]
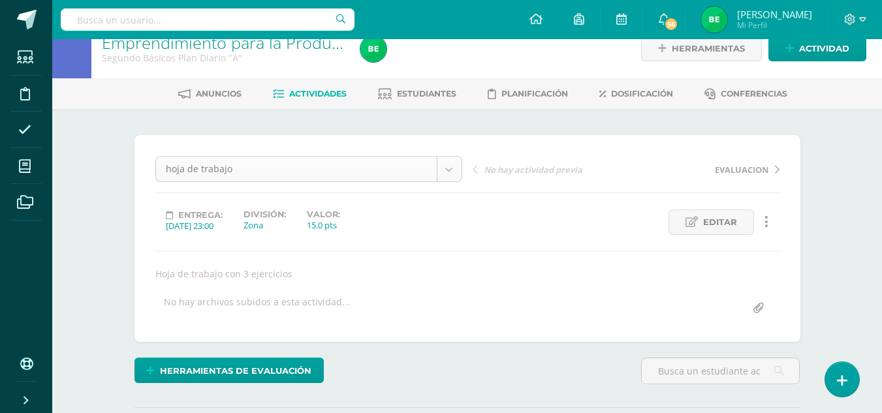
click at [457, 172] on body "Estudiantes Disciplina Asistencia Mis cursos Archivos Soporte Ayuda Reportar un…" at bounding box center [441, 245] width 882 height 530
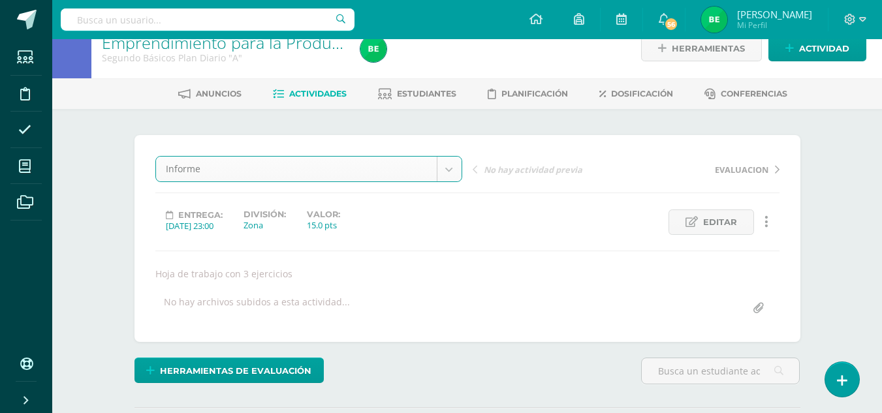
select select "/dashboard/teacher/grade-activity/85129/"
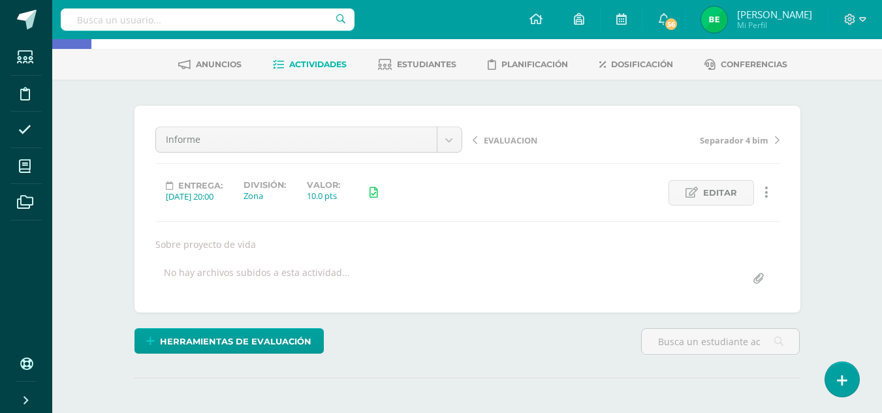
scroll to position [47, 0]
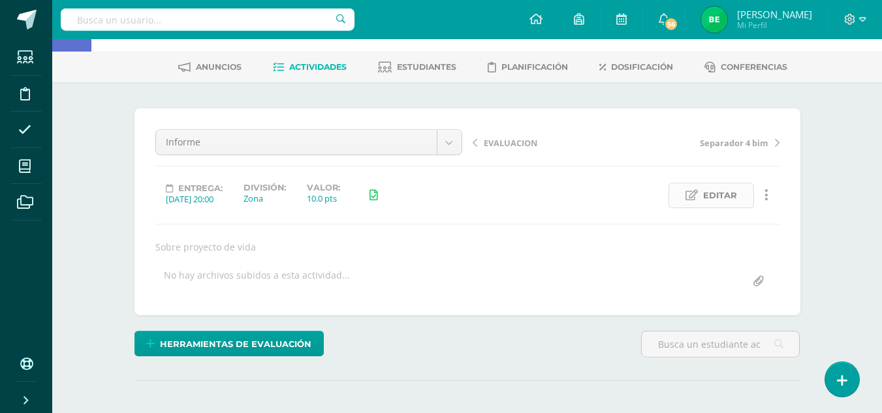
click at [714, 195] on span "Editar" at bounding box center [720, 196] width 34 height 24
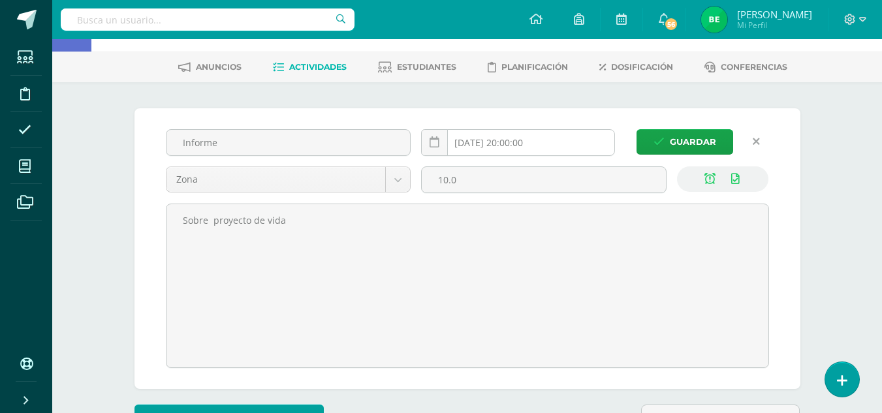
click at [502, 140] on input "[DATE] 20:00:00" at bounding box center [518, 142] width 193 height 25
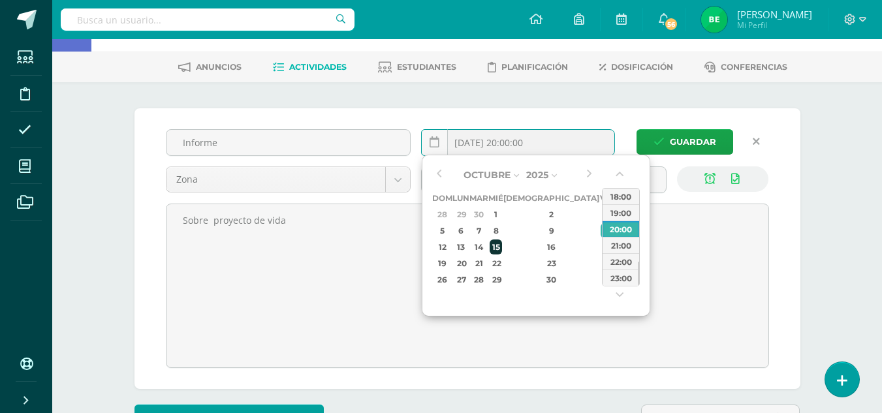
scroll to position [48, 0]
click at [502, 245] on div "15" at bounding box center [496, 246] width 12 height 15
click at [624, 278] on div "23:00" at bounding box center [621, 277] width 37 height 16
type input "[DATE] 23:00"
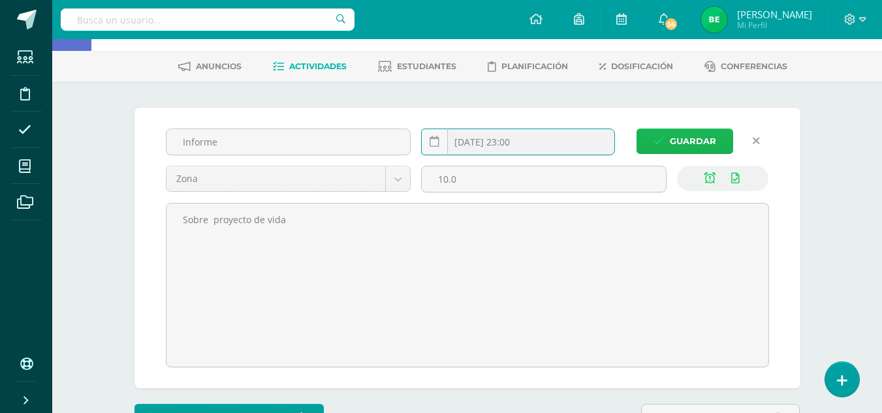
click at [674, 142] on span "Guardar" at bounding box center [693, 141] width 46 height 24
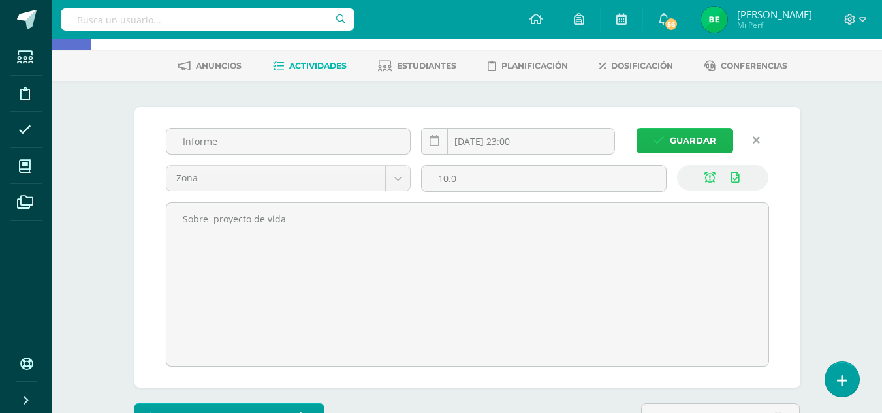
scroll to position [49, 0]
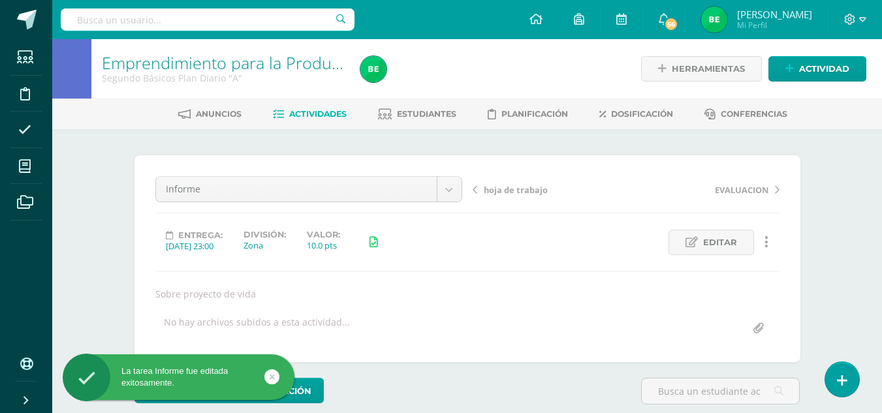
click at [866, 267] on div "Emprendimiento para la Productividad y Desarrollo Segundo Básicos Plan Diario "…" at bounding box center [467, 284] width 830 height 490
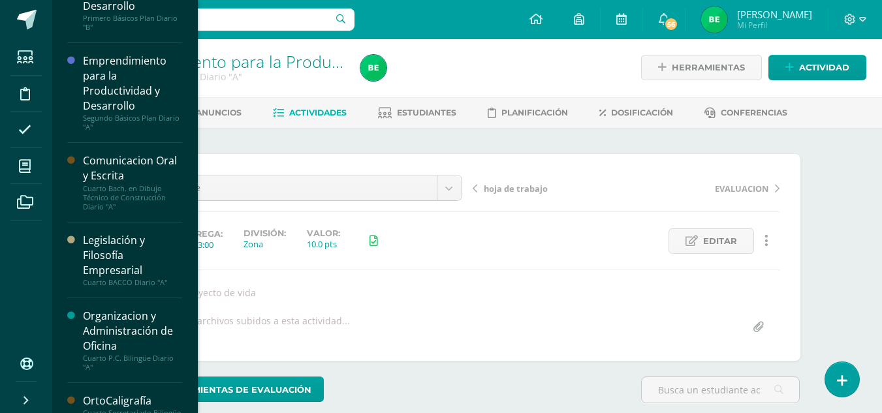
scroll to position [161, 0]
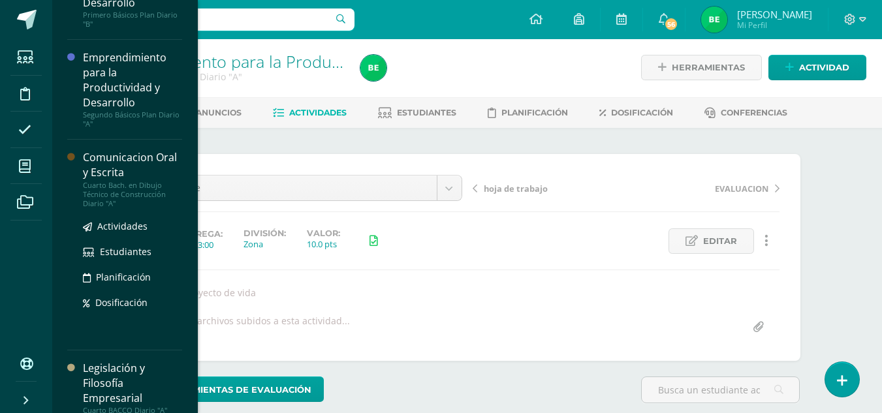
click at [150, 181] on div "Cuarto Bach. en Dibujo Técnico de Construcción Diario "A"" at bounding box center [132, 194] width 99 height 27
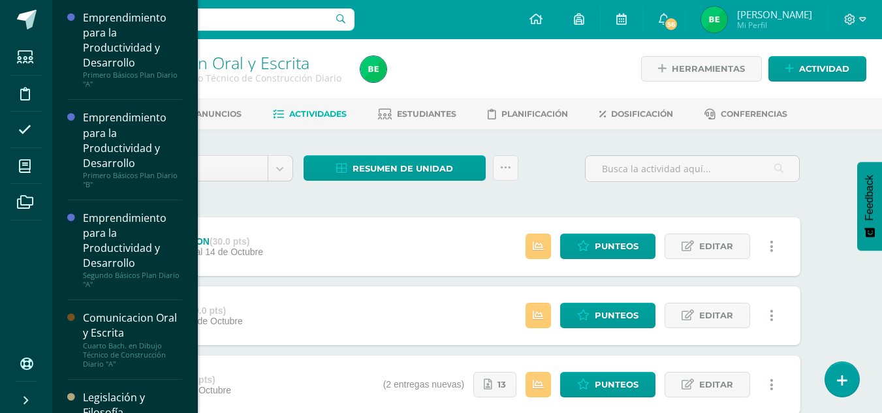
click at [353, 239] on div "EVALUACION (30.0 pts) Examen final [DATE] Estatus de Actividad: 0 Estudiantes s…" at bounding box center [468, 246] width 666 height 59
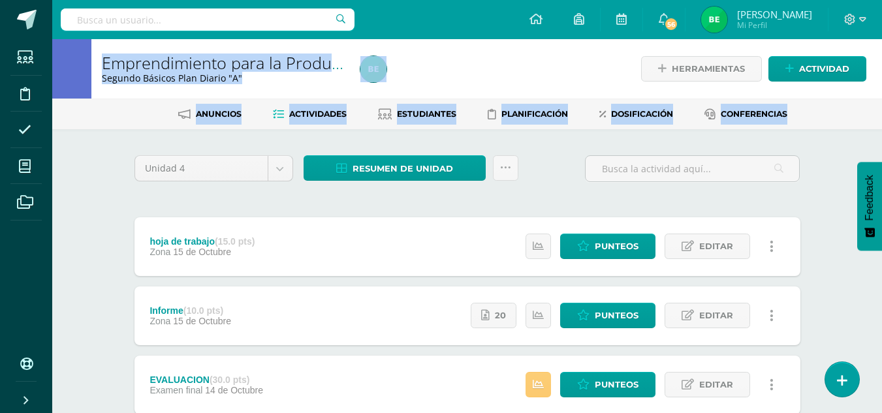
drag, startPoint x: 189, startPoint y: 119, endPoint x: 199, endPoint y: 133, distance: 16.9
click at [199, 133] on body "Estudiantes Disciplina Asistencia Mis cursos Archivos Soporte Ayuda Reportar un…" at bounding box center [441, 389] width 882 height 778
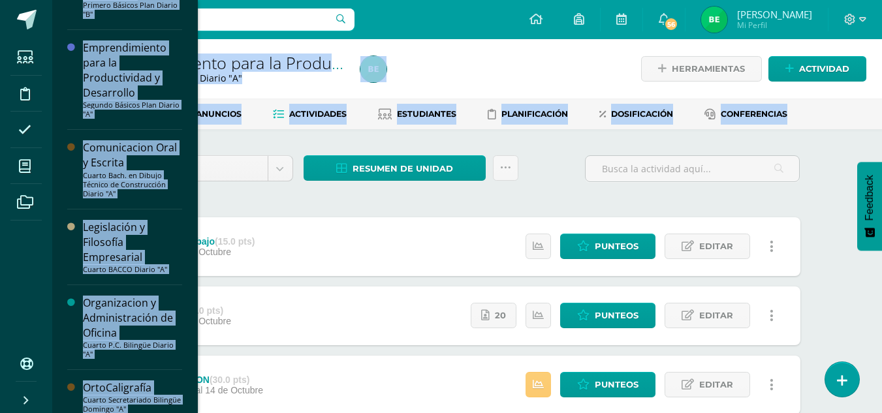
scroll to position [173, 0]
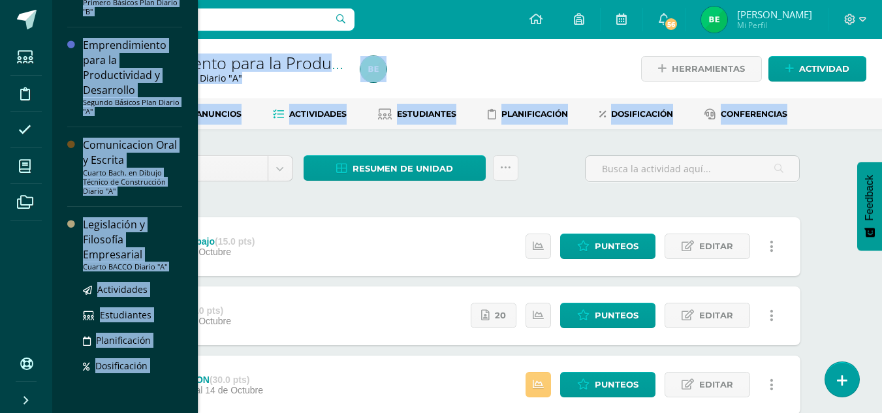
click at [174, 232] on div "Legislación y Filosofía Empresarial" at bounding box center [132, 239] width 99 height 45
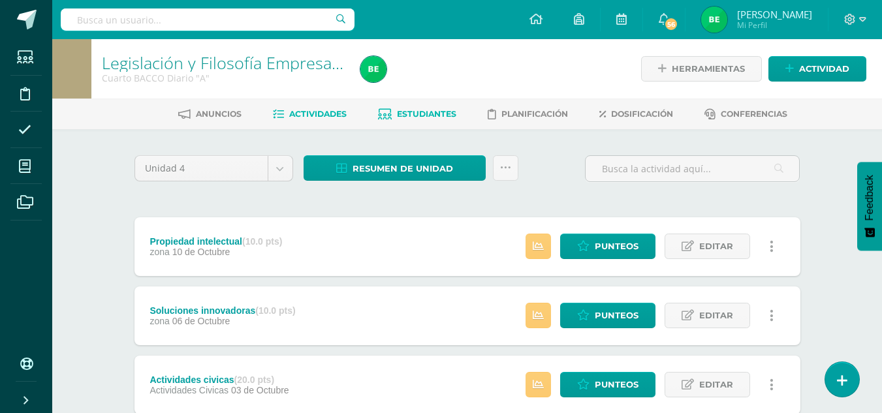
click at [411, 112] on span "Estudiantes" at bounding box center [426, 114] width 59 height 10
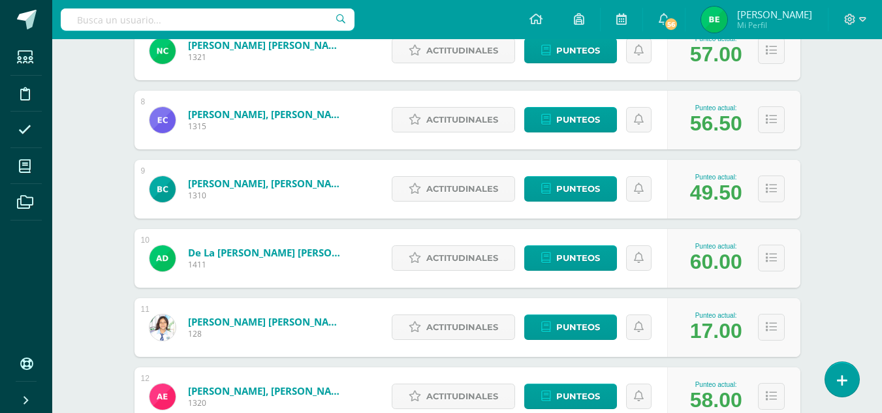
scroll to position [775, 0]
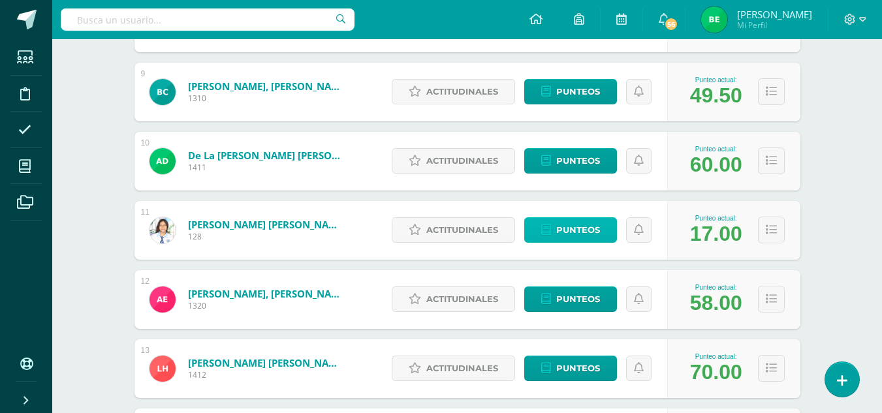
click at [596, 228] on span "Punteos" at bounding box center [578, 230] width 44 height 24
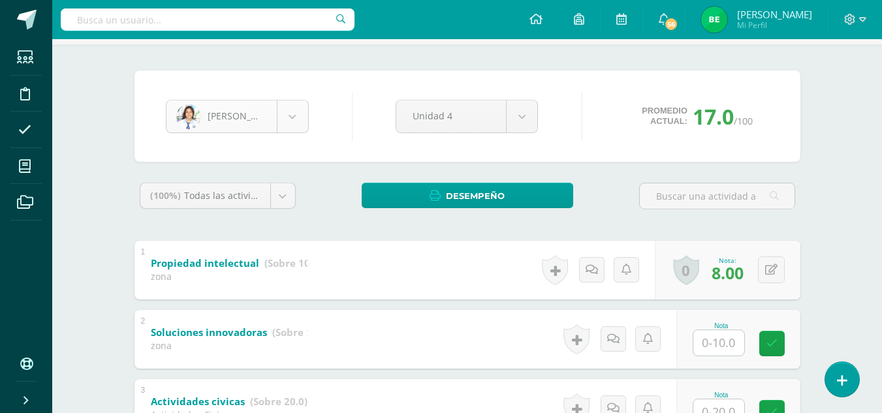
scroll to position [98, 0]
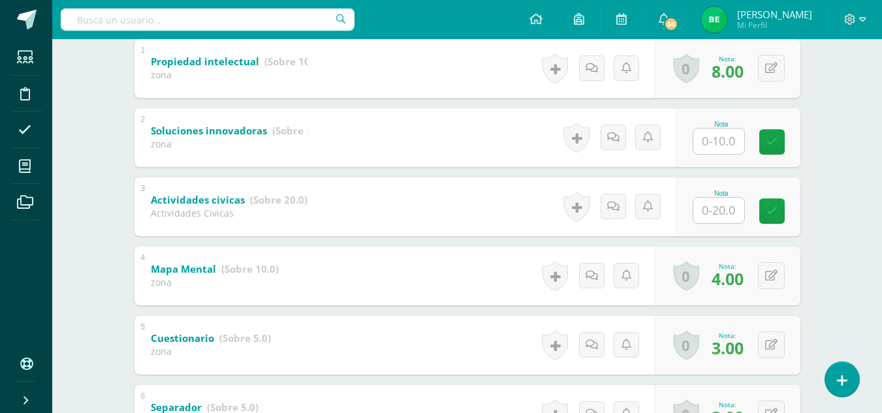
scroll to position [293, 0]
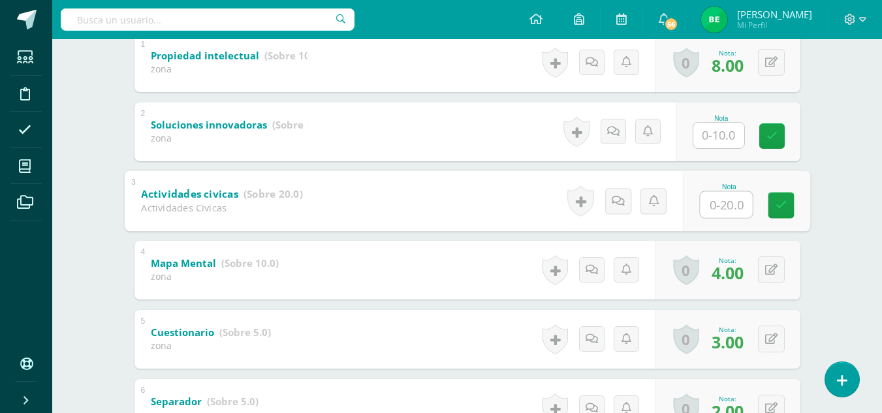
click at [730, 213] on input "text" at bounding box center [726, 204] width 52 height 26
type input "20"
click at [784, 208] on icon at bounding box center [781, 205] width 12 height 11
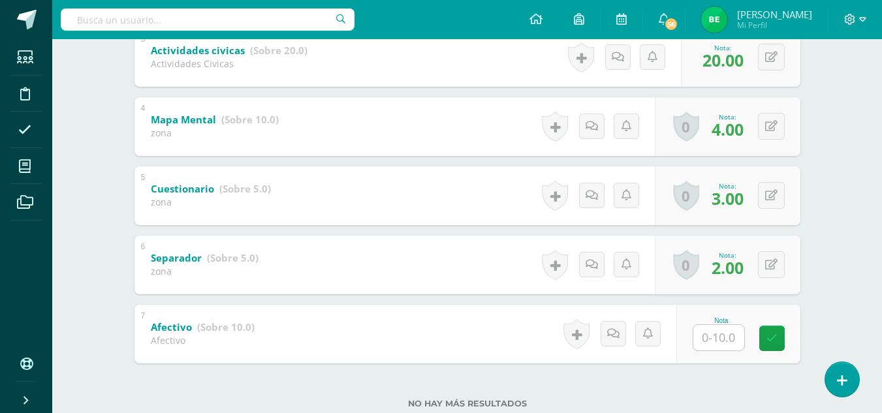
scroll to position [473, 0]
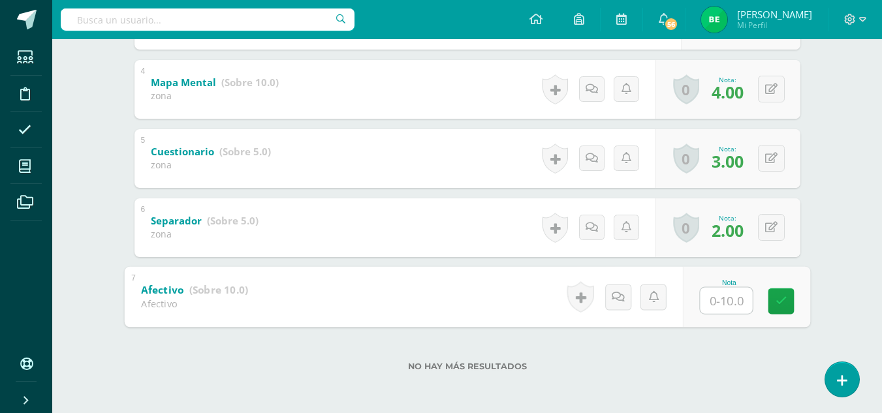
click at [735, 309] on input "text" at bounding box center [726, 300] width 52 height 26
type input "8"
click at [794, 293] on link at bounding box center [781, 301] width 26 height 26
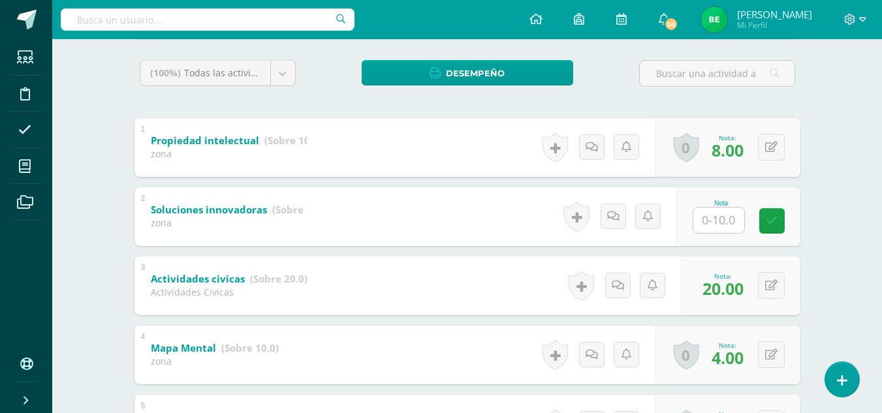
scroll to position [219, 0]
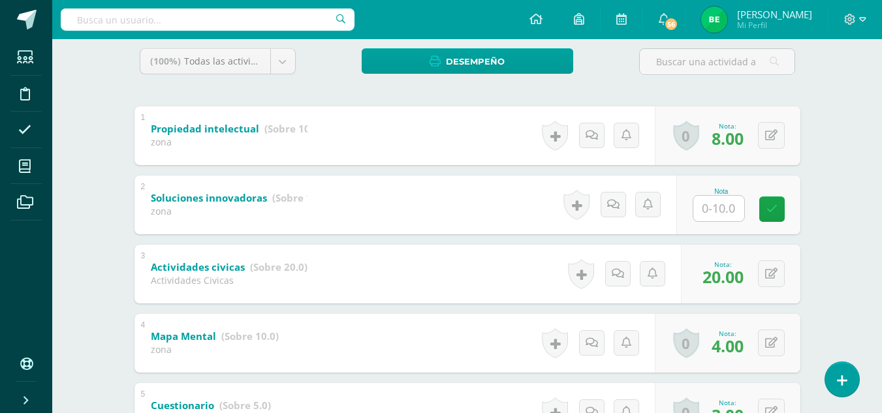
click at [853, 184] on div "Legislación y Filosofía Empresarial Cuarto BACCO Diario "A" Herramientas Detall…" at bounding box center [467, 244] width 830 height 848
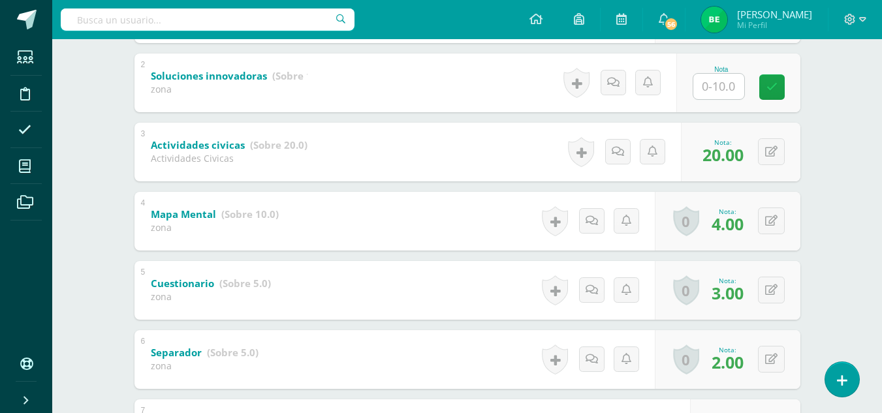
scroll to position [344, 0]
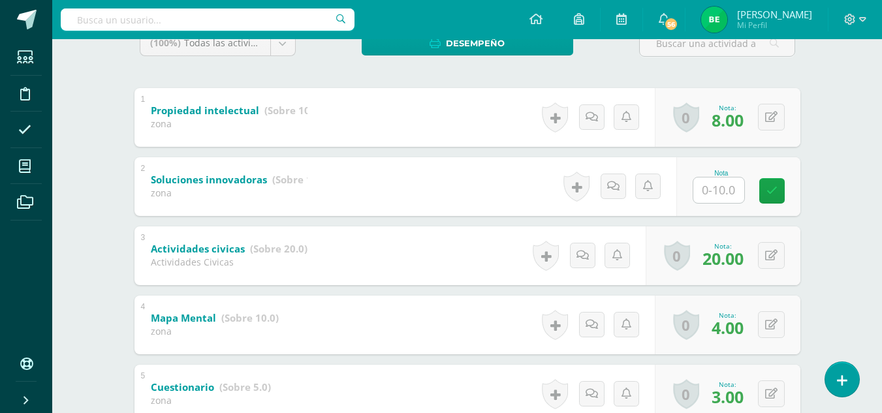
scroll to position [224, 0]
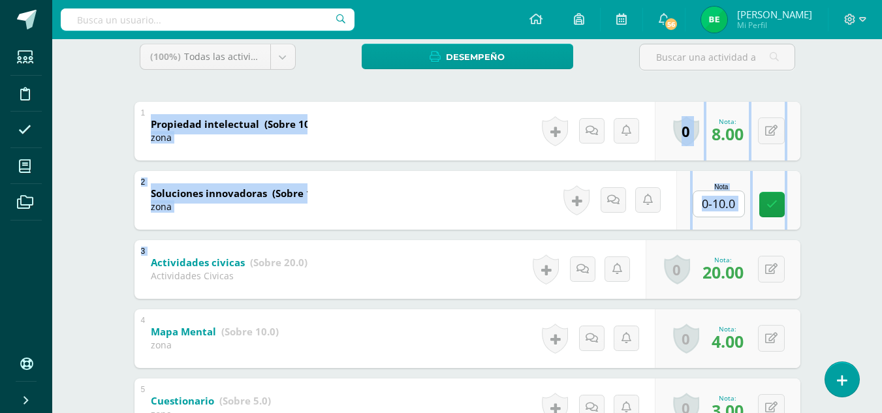
drag, startPoint x: 881, startPoint y: 236, endPoint x: 867, endPoint y: 153, distance: 84.1
click at [867, 153] on div "Legislación y Filosofía Empresarial Cuarto BACCO Diario "A" Herramientas Detall…" at bounding box center [467, 239] width 830 height 848
click at [406, 223] on div "2 Soluciones innovadoras (Sobre 10.0) zona Nota 0 Logros Logros obtenidos" at bounding box center [468, 200] width 666 height 59
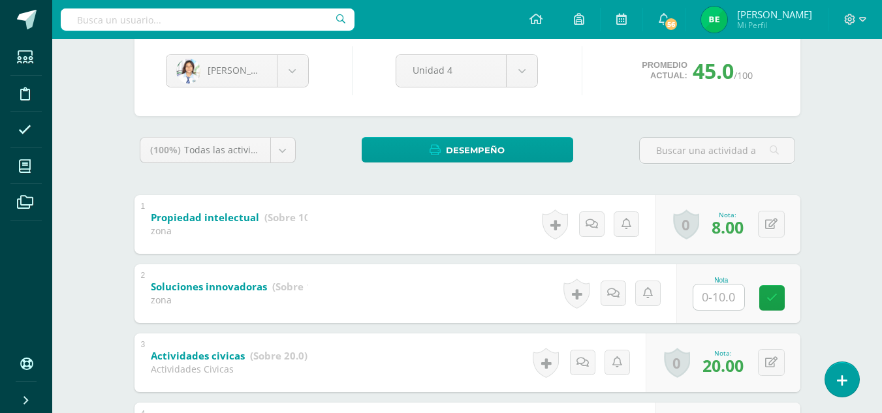
scroll to position [129, 0]
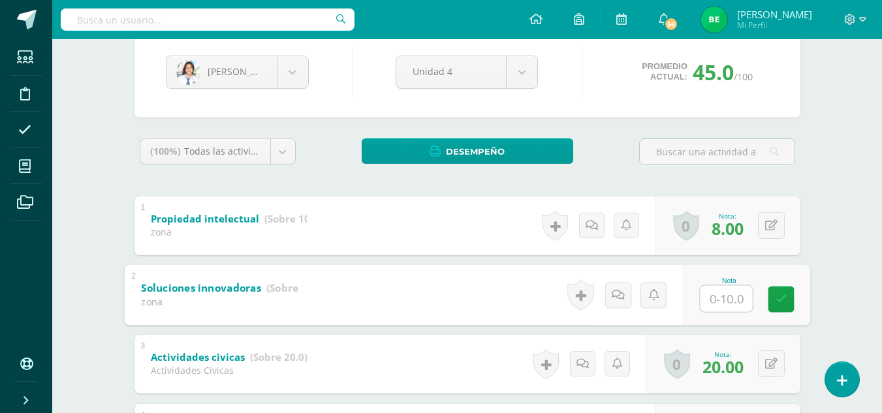
click at [237, 290] on b "Soluciones innovadoras" at bounding box center [201, 288] width 120 height 14
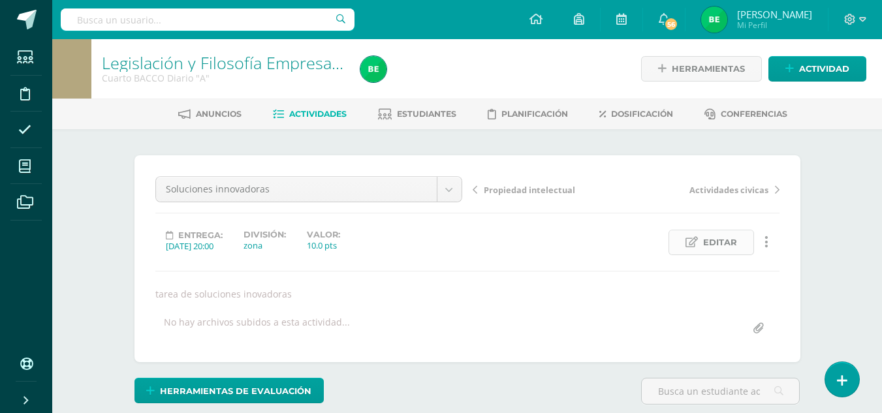
click at [705, 246] on span "Editar" at bounding box center [720, 243] width 34 height 24
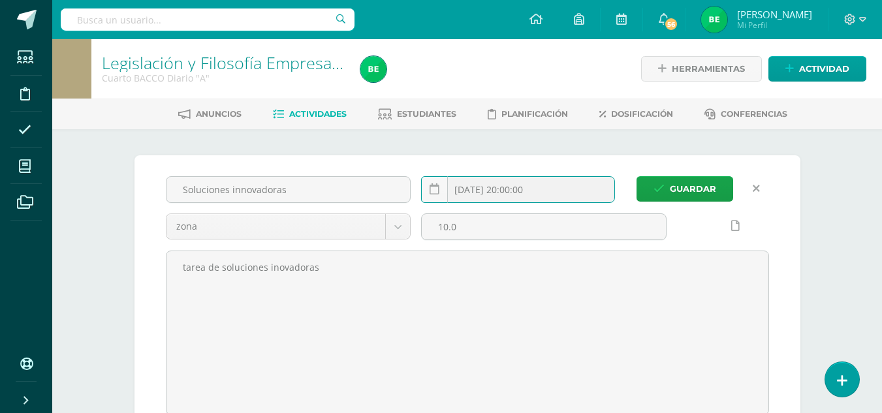
click at [478, 195] on input "[DATE] 20:00:00" at bounding box center [518, 189] width 193 height 25
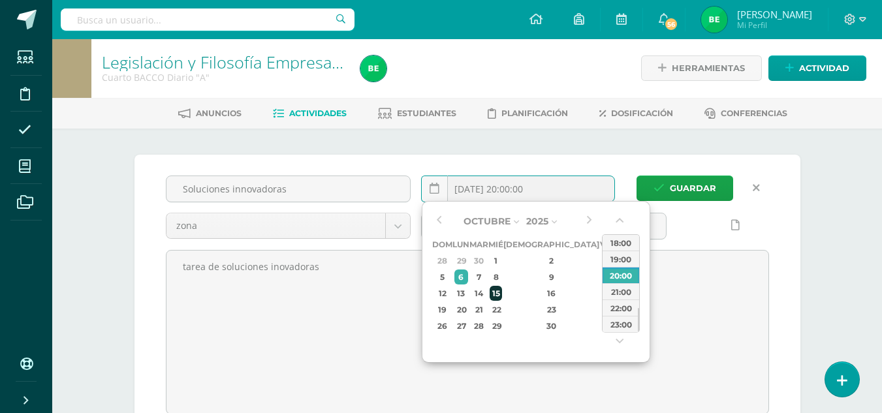
scroll to position [1, 0]
click at [502, 295] on div "15" at bounding box center [496, 292] width 12 height 15
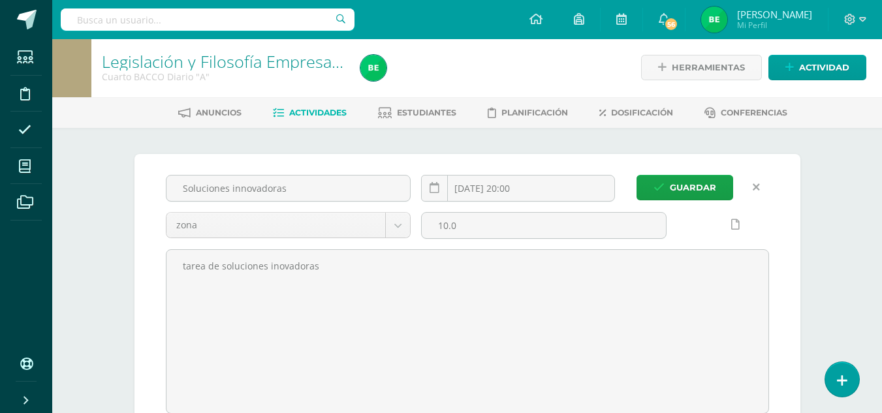
click at [692, 225] on div at bounding box center [723, 224] width 92 height 25
click at [541, 189] on input "2025-10-15 20:00" at bounding box center [518, 188] width 193 height 25
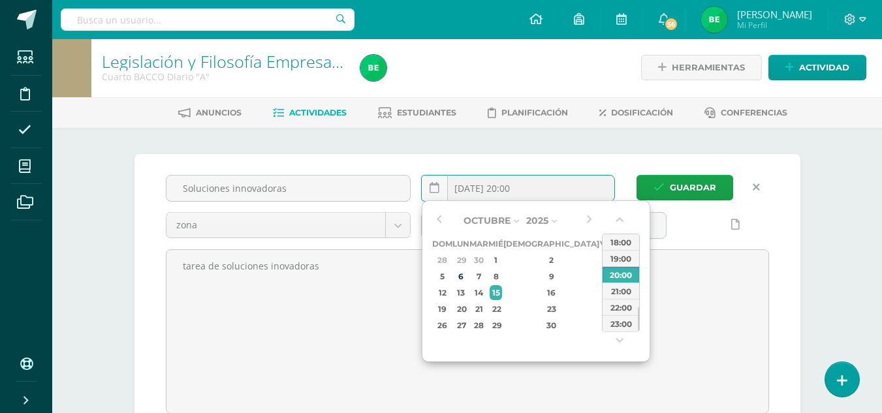
scroll to position [2, 0]
click at [633, 328] on div "23:00" at bounding box center [621, 323] width 37 height 16
type input "2025-10-15 23:00"
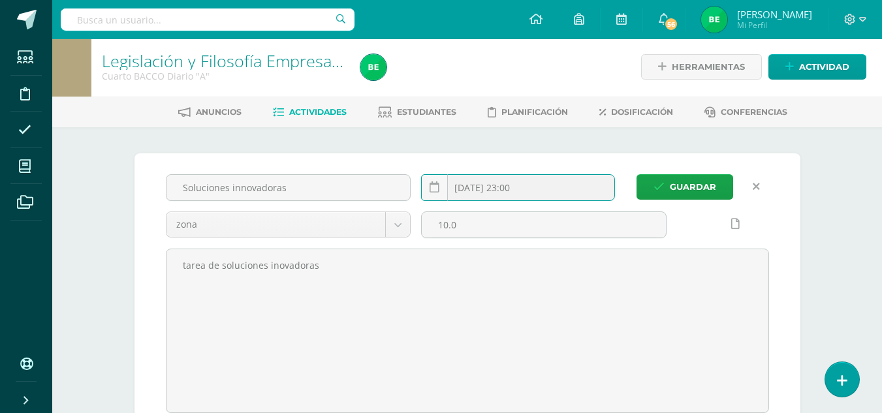
scroll to position [3, 0]
click at [673, 228] on div at bounding box center [723, 229] width 103 height 37
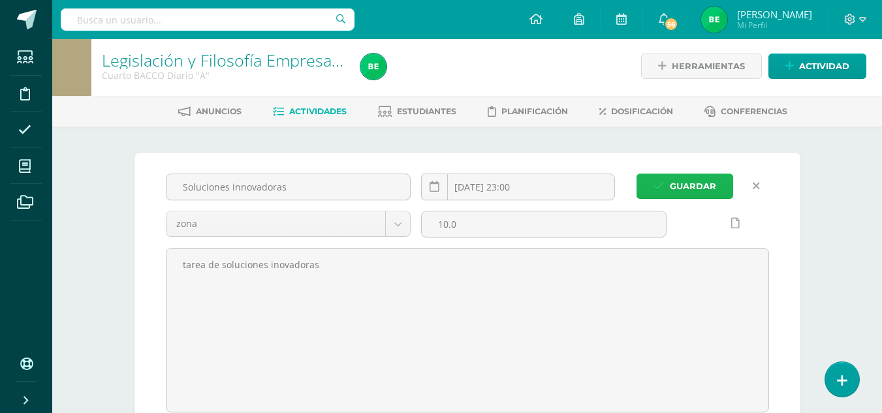
click at [676, 180] on span "Guardar" at bounding box center [693, 186] width 46 height 24
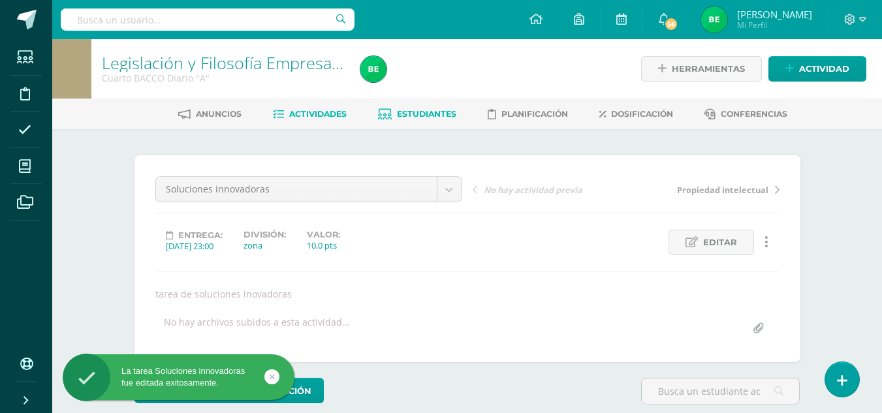
click at [398, 112] on span "Estudiantes" at bounding box center [426, 114] width 59 height 10
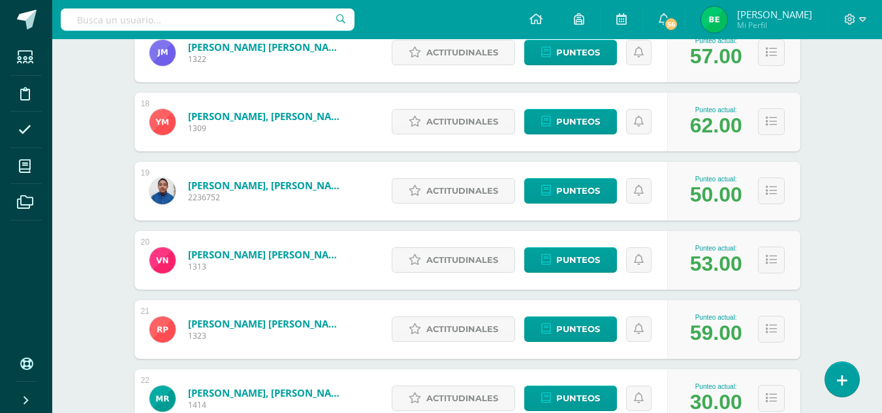
scroll to position [1405, 0]
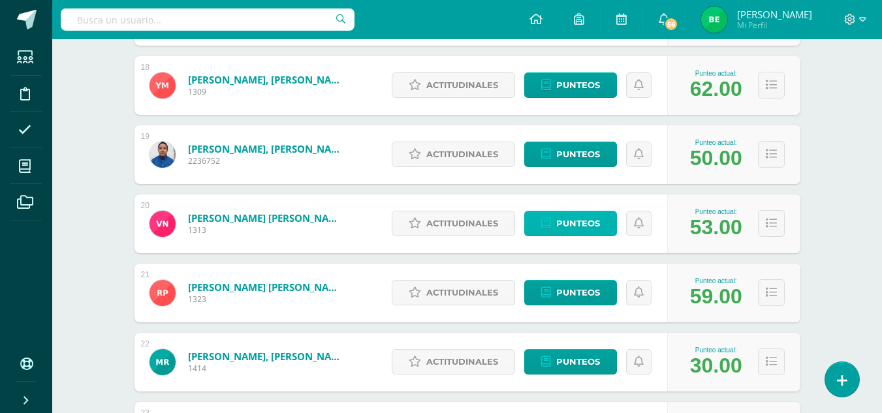
click at [594, 221] on span "Punteos" at bounding box center [578, 224] width 44 height 24
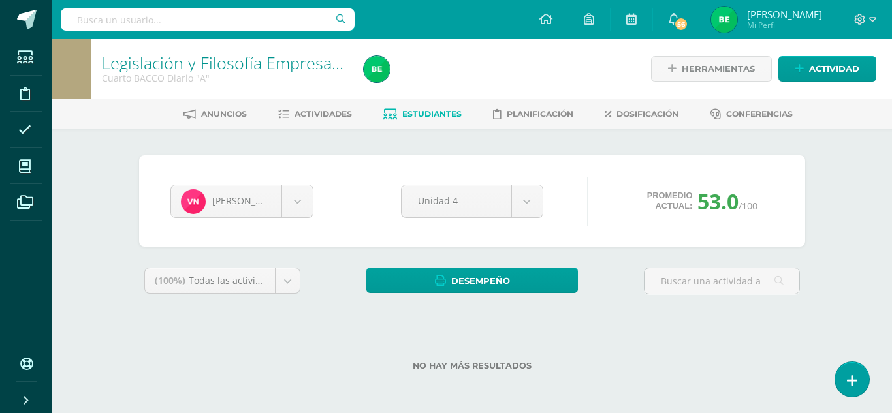
click at [837, 236] on div "Legislación y Filosofía Empresarial Cuarto BACCO Diario "A" Herramientas Detall…" at bounding box center [472, 226] width 840 height 374
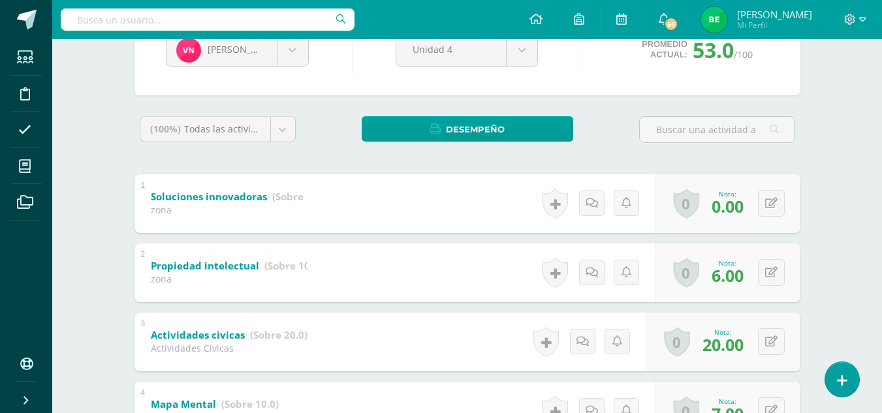
scroll to position [150, 0]
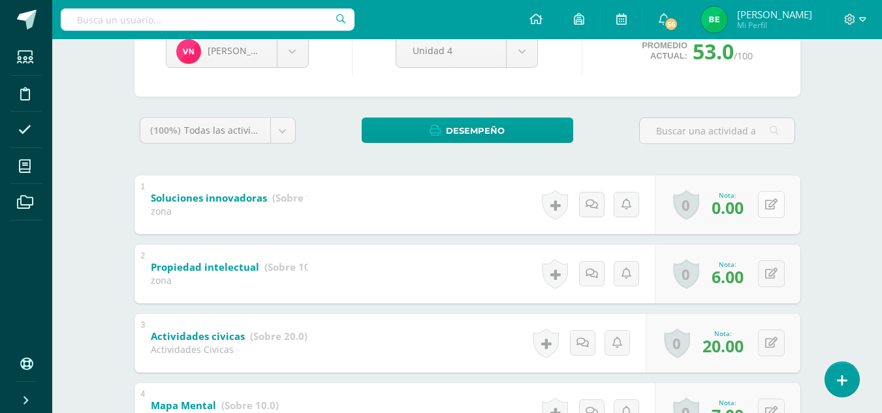
click at [766, 208] on div "0 Logros Logros obtenidos Aún no hay logros agregados Nota: 0.00" at bounding box center [728, 205] width 146 height 59
click at [778, 202] on icon at bounding box center [780, 204] width 13 height 11
type input "6"
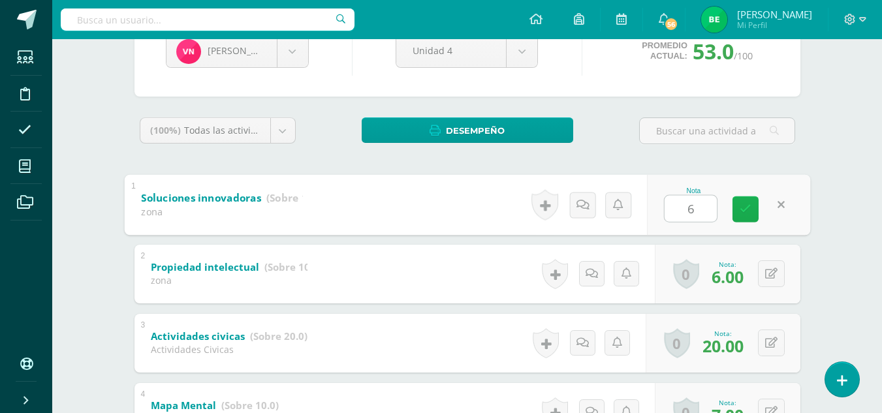
click at [733, 212] on link at bounding box center [746, 209] width 26 height 26
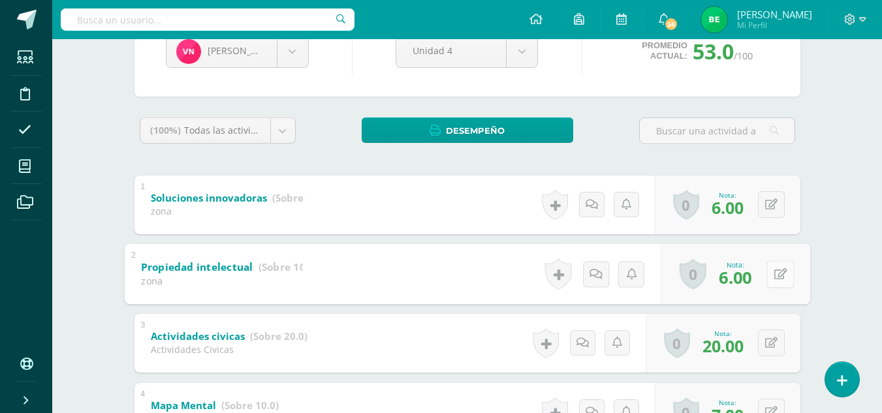
click at [770, 274] on button at bounding box center [780, 274] width 27 height 27
type input "0"
click at [743, 274] on icon at bounding box center [746, 278] width 12 height 11
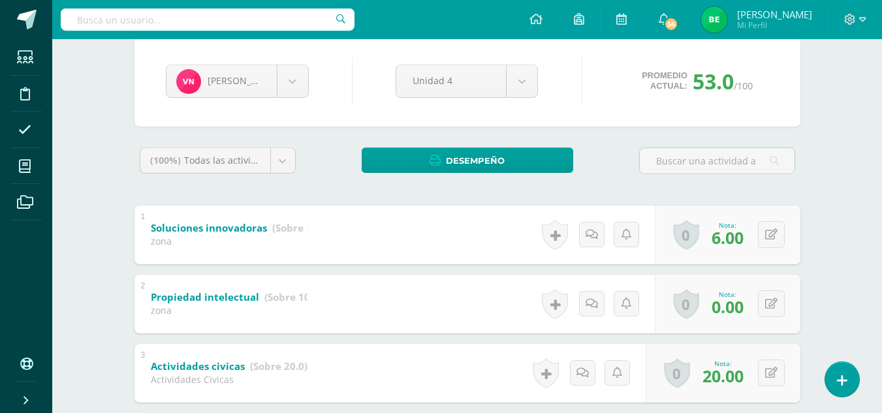
scroll to position [0, 0]
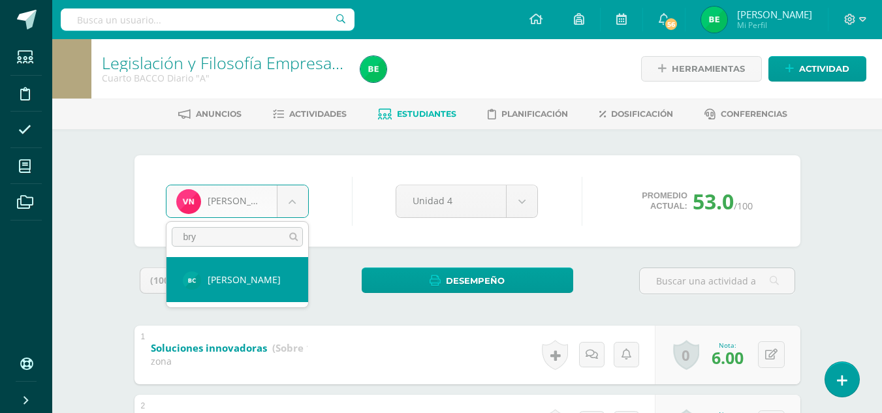
type input "bry"
select select "8657"
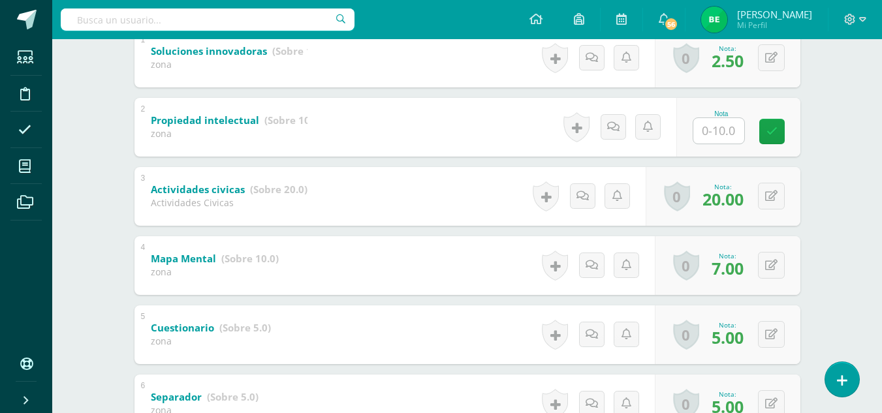
scroll to position [293, 0]
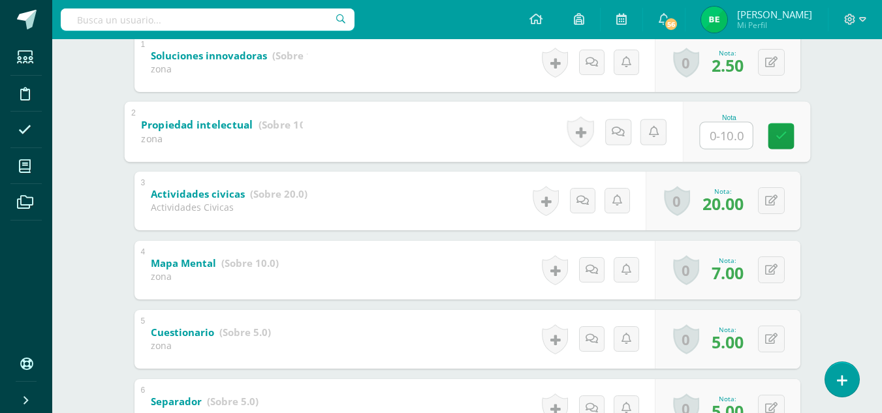
click at [705, 140] on input "text" at bounding box center [726, 135] width 52 height 26
type input "10"
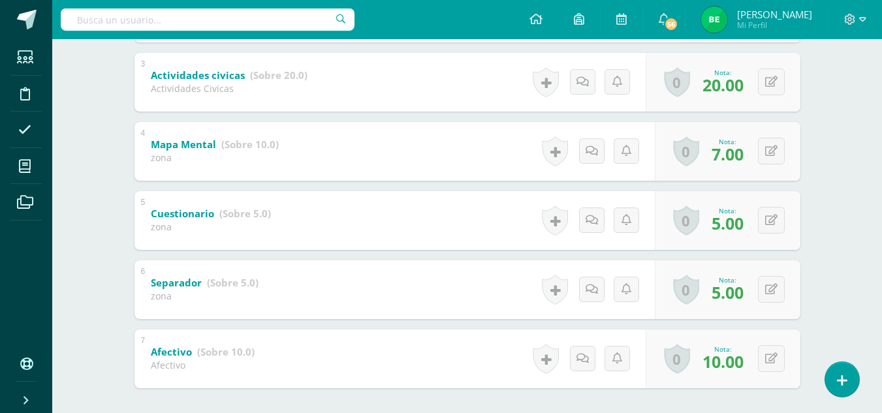
scroll to position [415, 0]
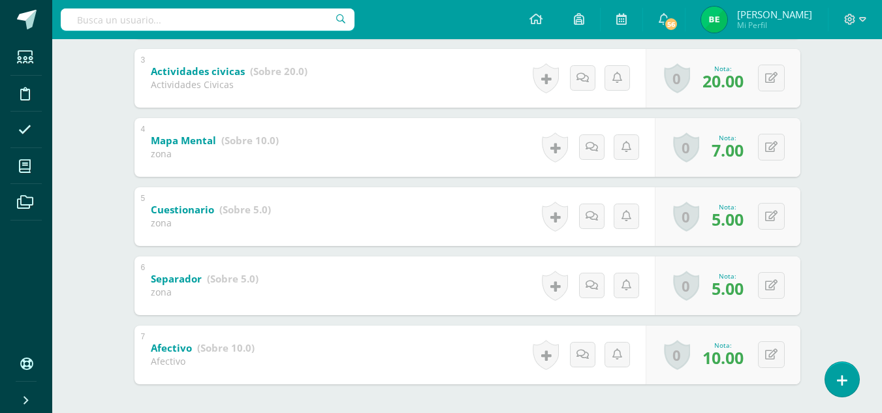
click at [867, 310] on div "Legislación y Filosofía Empresarial Cuarto BACCO Diario "A" Herramientas Detall…" at bounding box center [467, 48] width 830 height 848
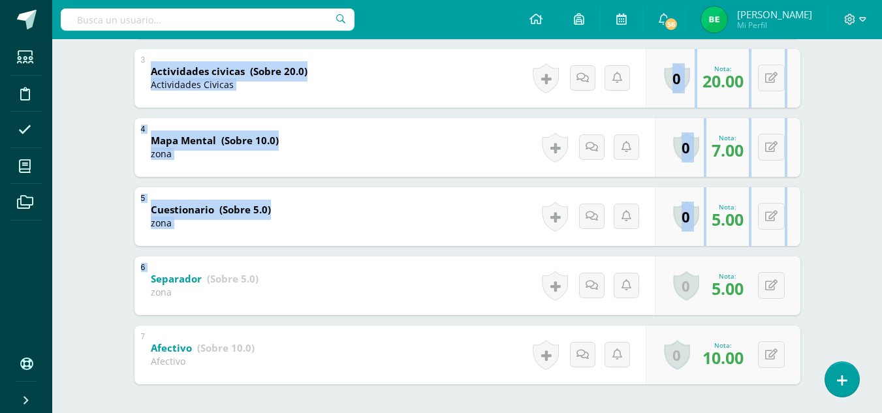
drag, startPoint x: 881, startPoint y: 283, endPoint x: 881, endPoint y: 84, distance: 199.8
click at [881, 84] on div "Legislación y Filosofía Empresarial Cuarto BACCO Diario "A" Herramientas Detall…" at bounding box center [467, 48] width 830 height 848
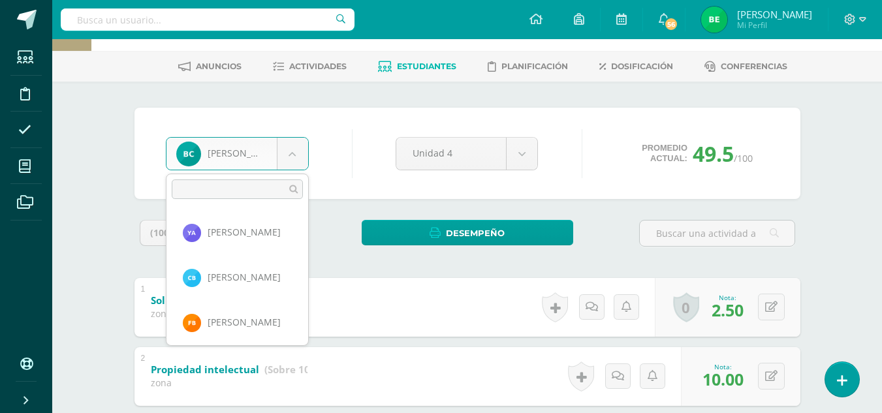
scroll to position [270, 0]
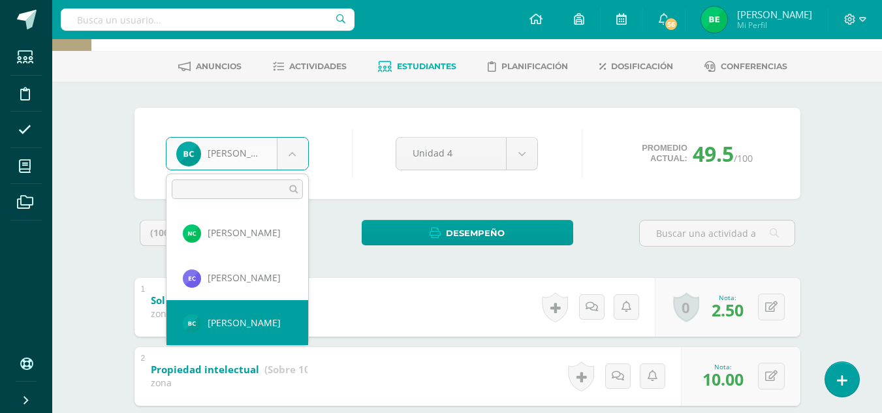
drag, startPoint x: 198, startPoint y: 153, endPoint x: 195, endPoint y: 197, distance: 43.8
click at [195, 197] on body "Estudiantes Disciplina Asistencia Mis cursos Archivos Soporte Ayuda Reportar un…" at bounding box center [441, 395] width 882 height 887
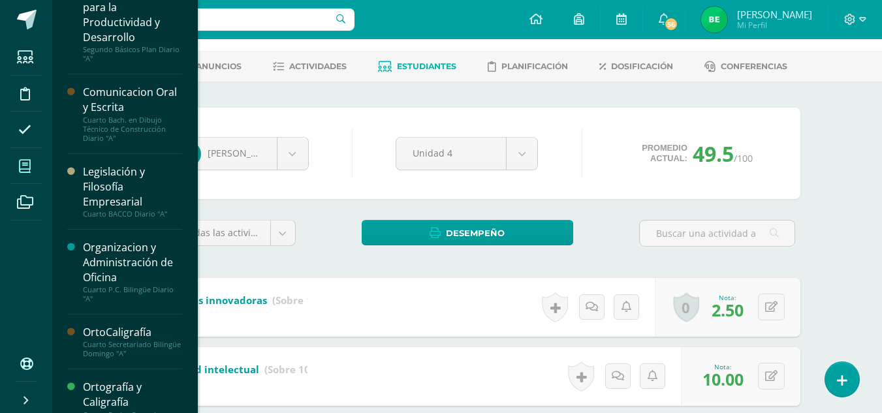
click at [33, 171] on body "Estudiantes Disciplina Asistencia Mis cursos Archivos Soporte Ayuda Reportar un…" at bounding box center [441, 395] width 882 height 887
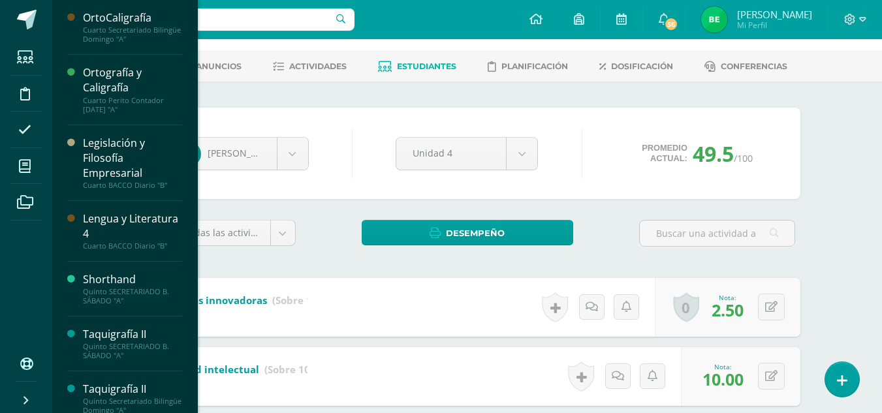
scroll to position [551, 0]
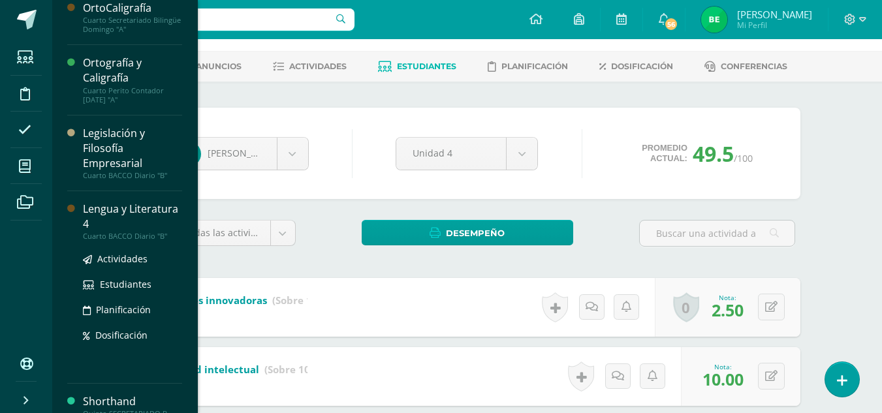
click at [149, 217] on div "Lengua y Literatura 4" at bounding box center [132, 217] width 99 height 30
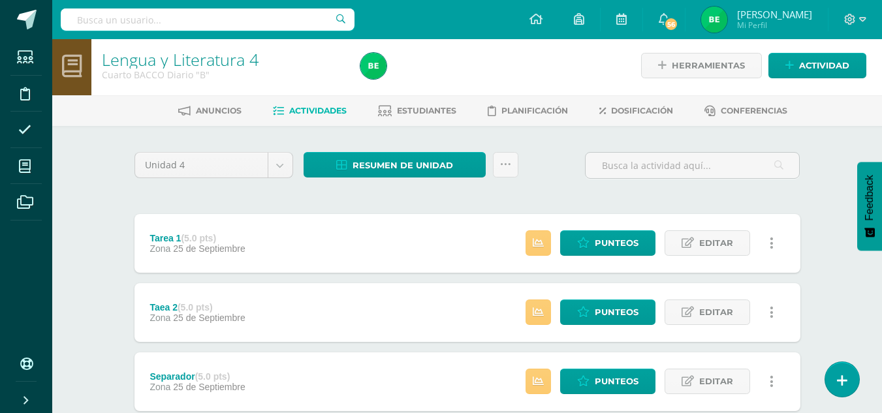
scroll to position [2, 0]
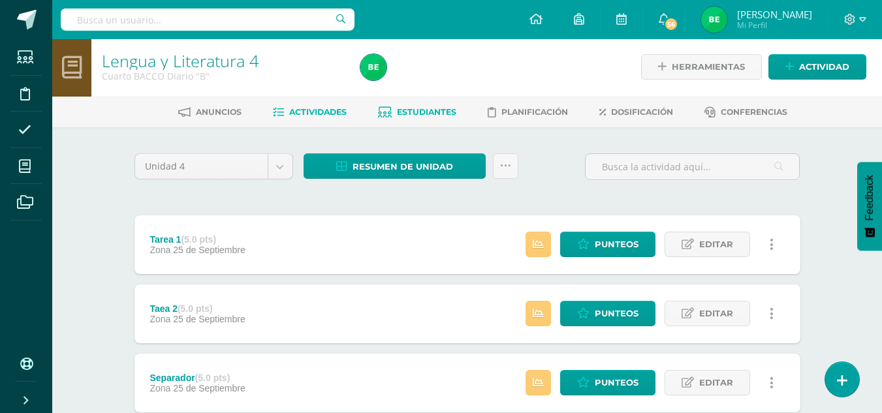
click at [433, 112] on span "Estudiantes" at bounding box center [426, 112] width 59 height 10
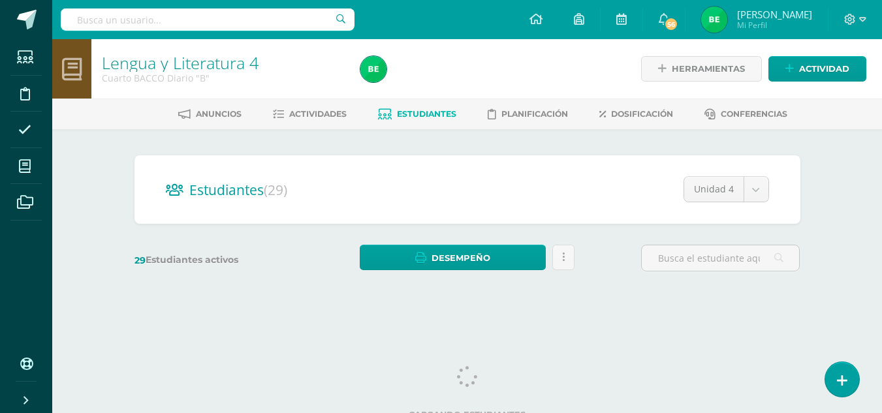
scroll to position [12, 0]
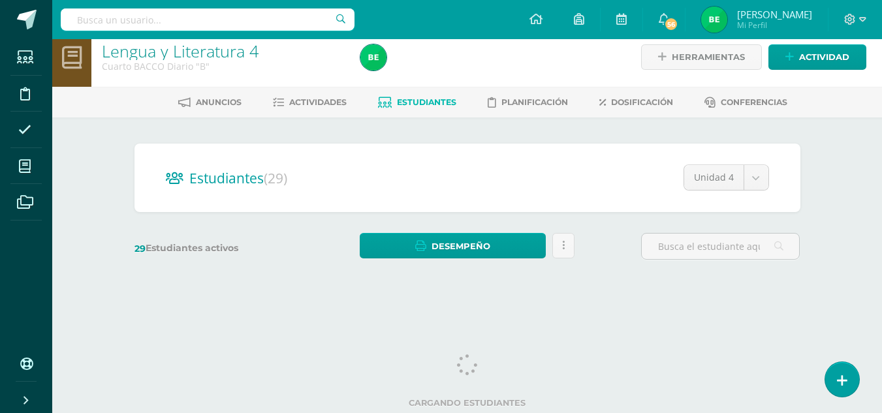
click at [881, 217] on html "Estudiantes Disciplina Asistencia Mis cursos Archivos Soporte Ayuda Reportar un…" at bounding box center [441, 143] width 882 height 310
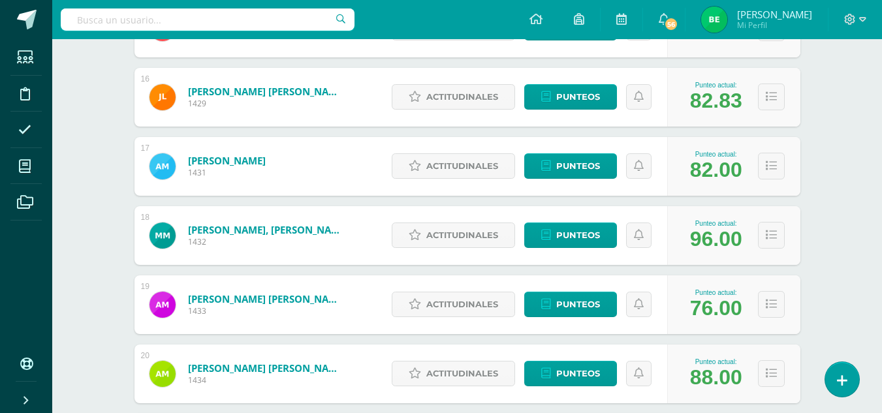
scroll to position [1298, 0]
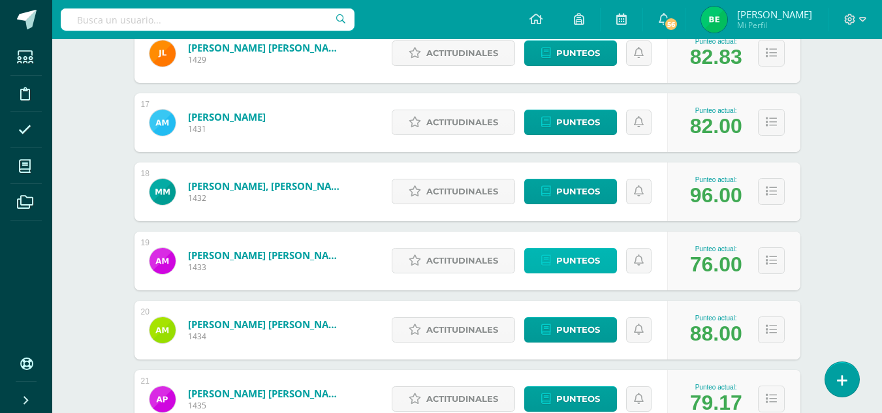
click at [604, 257] on link "Punteos" at bounding box center [570, 260] width 93 height 25
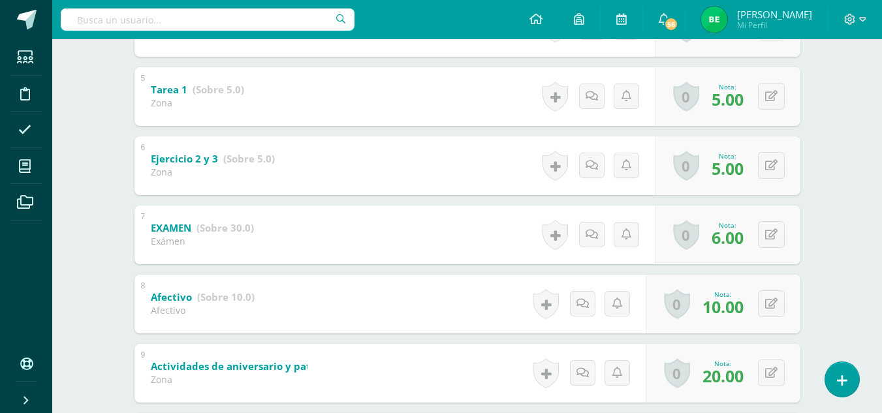
scroll to position [538, 0]
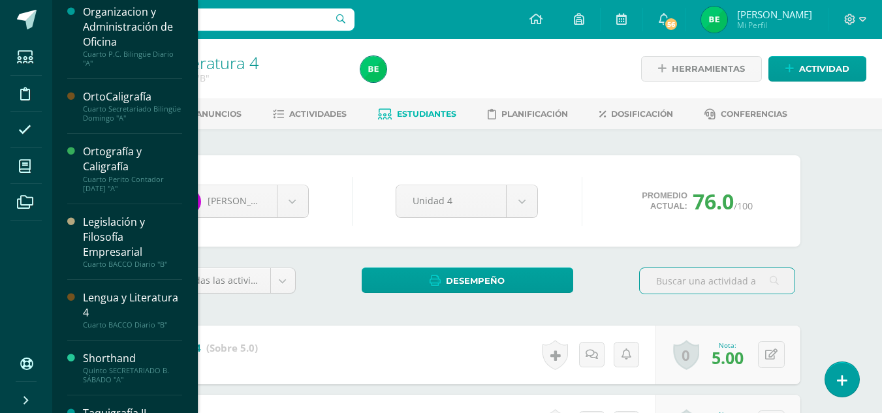
scroll to position [469, 0]
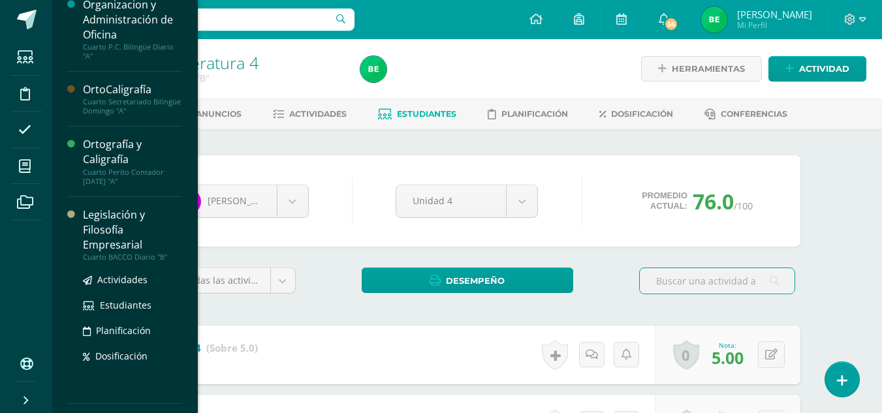
click at [155, 235] on div "Legislación y Filosofía Empresarial" at bounding box center [132, 230] width 99 height 45
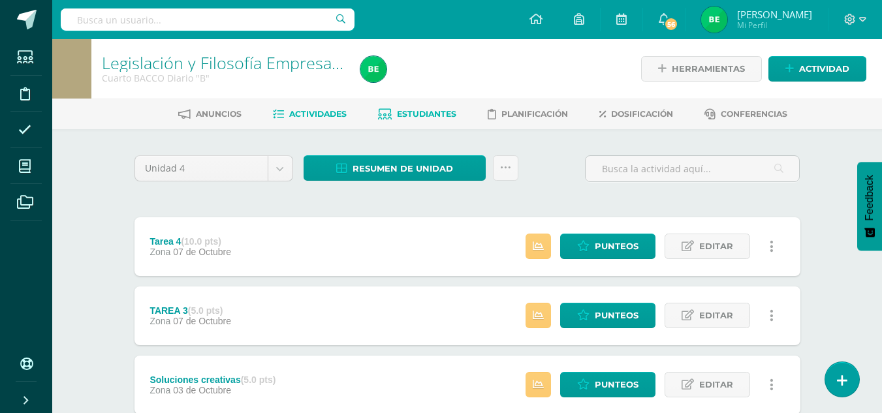
click at [415, 113] on span "Estudiantes" at bounding box center [426, 114] width 59 height 10
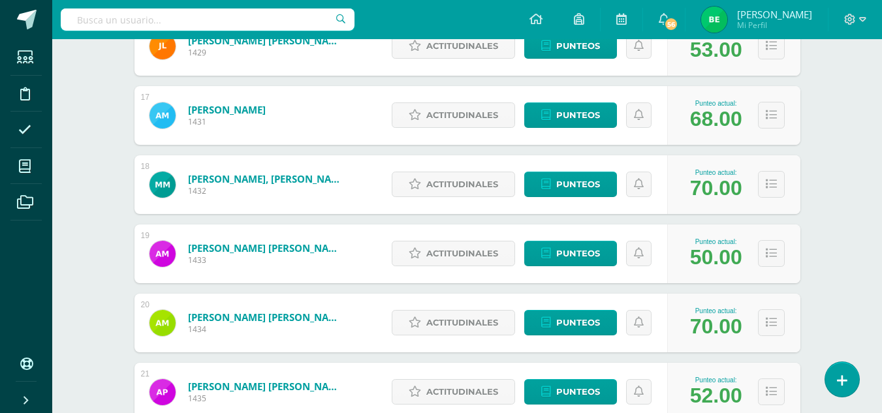
scroll to position [1345, 0]
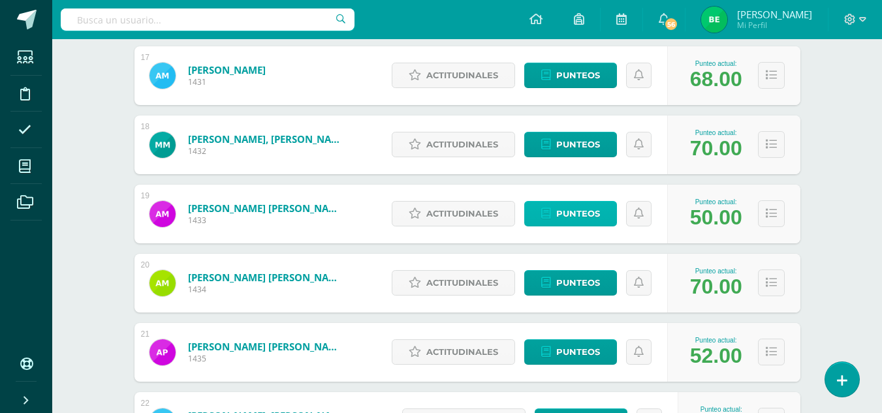
click at [555, 215] on link "Punteos" at bounding box center [570, 213] width 93 height 25
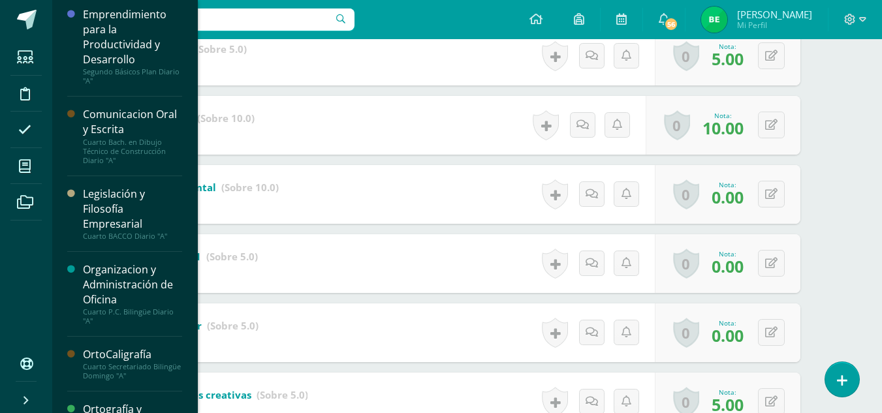
scroll to position [206, 0]
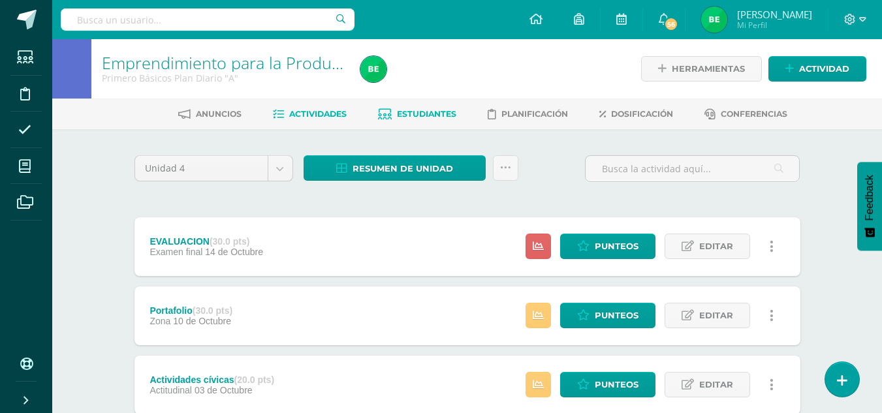
click at [432, 114] on span "Estudiantes" at bounding box center [426, 114] width 59 height 10
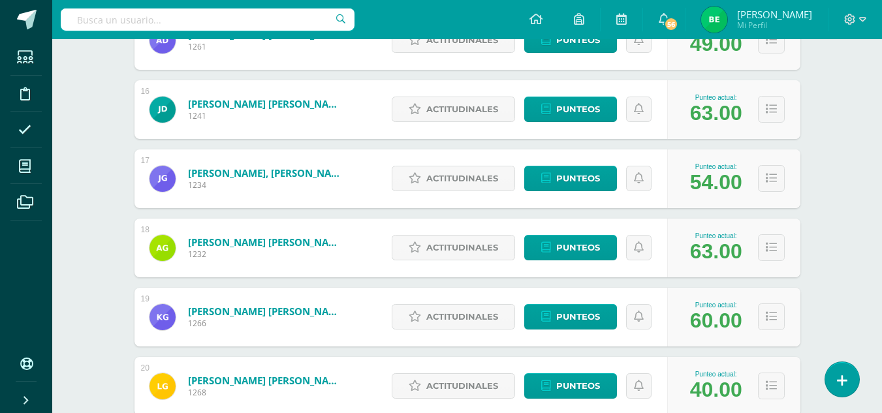
scroll to position [1251, 0]
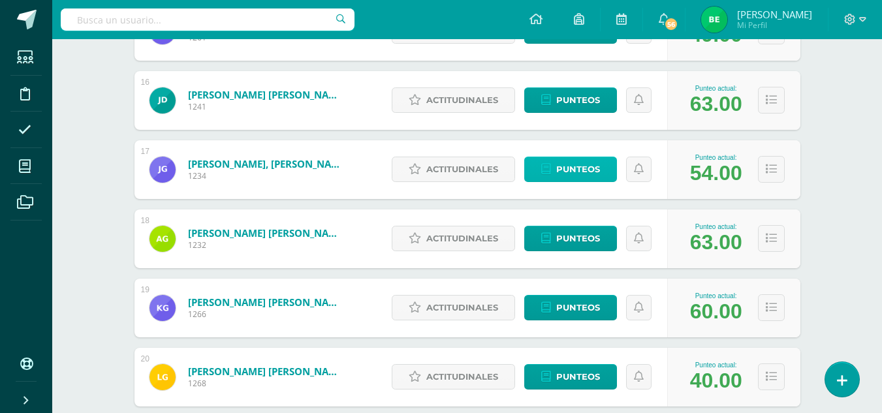
click at [590, 168] on span "Punteos" at bounding box center [578, 169] width 44 height 24
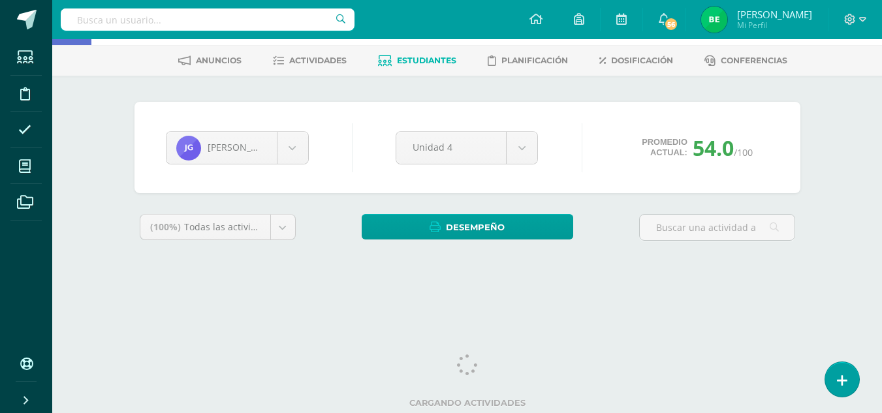
drag, startPoint x: 889, startPoint y: 78, endPoint x: 881, endPoint y: 232, distance: 154.3
click at [881, 232] on html "Estudiantes Disciplina Asistencia Mis cursos Archivos Soporte Ayuda Reportar un…" at bounding box center [441, 122] width 882 height 352
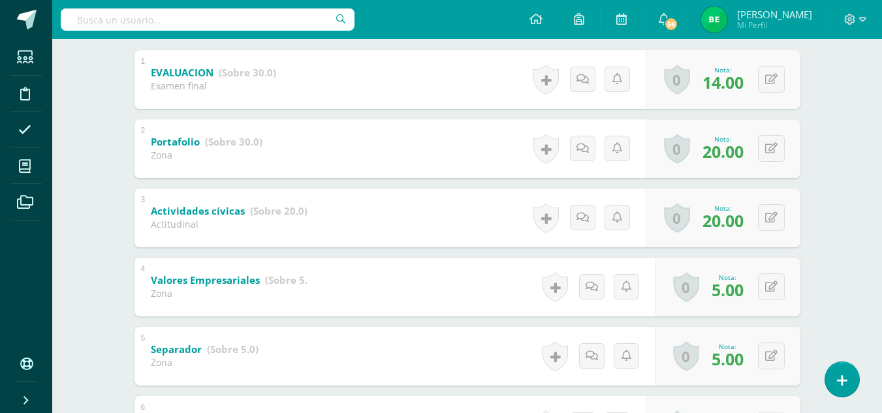
scroll to position [274, 0]
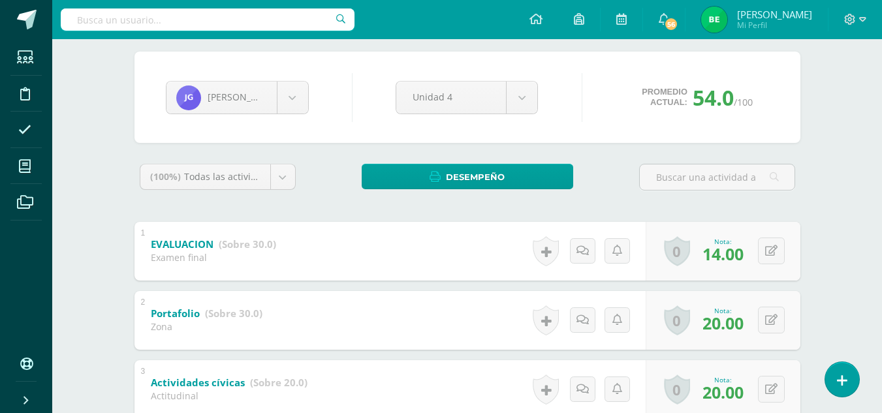
scroll to position [106, 0]
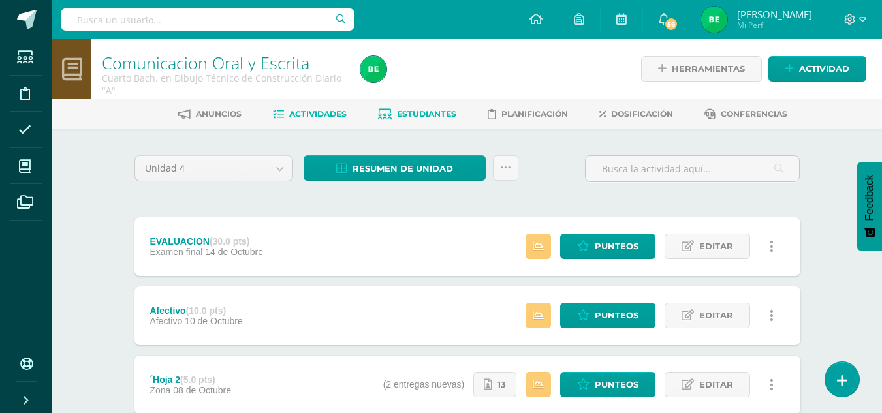
click at [430, 115] on span "Estudiantes" at bounding box center [426, 114] width 59 height 10
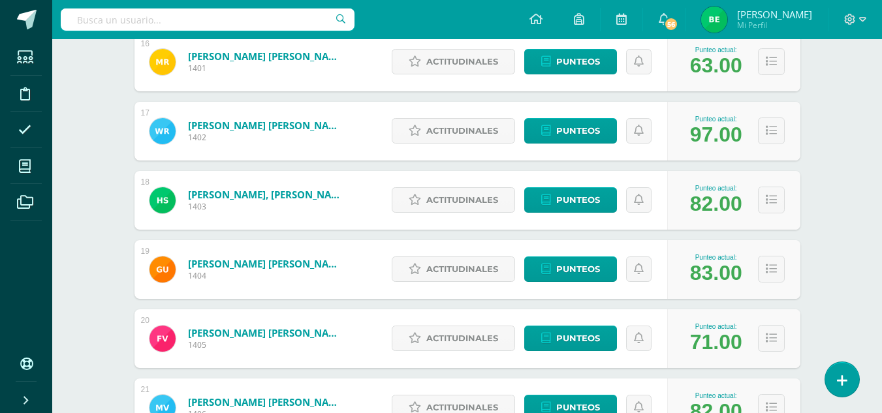
scroll to position [1396, 0]
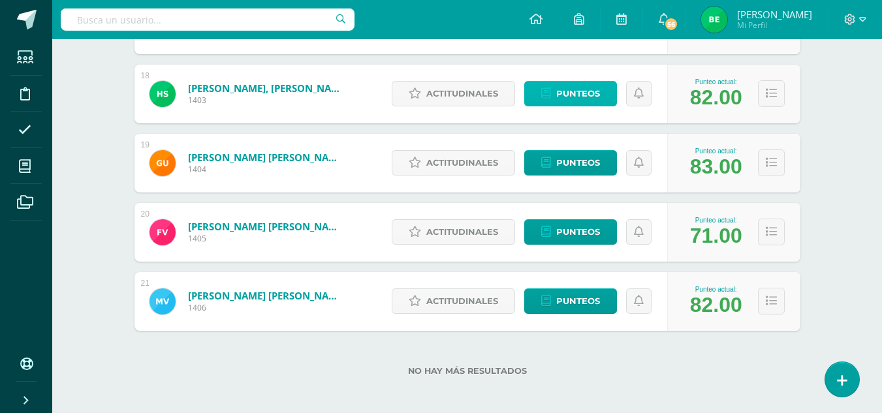
click at [577, 85] on span "Punteos" at bounding box center [578, 94] width 44 height 24
click at [580, 98] on span "Punteos" at bounding box center [578, 94] width 44 height 24
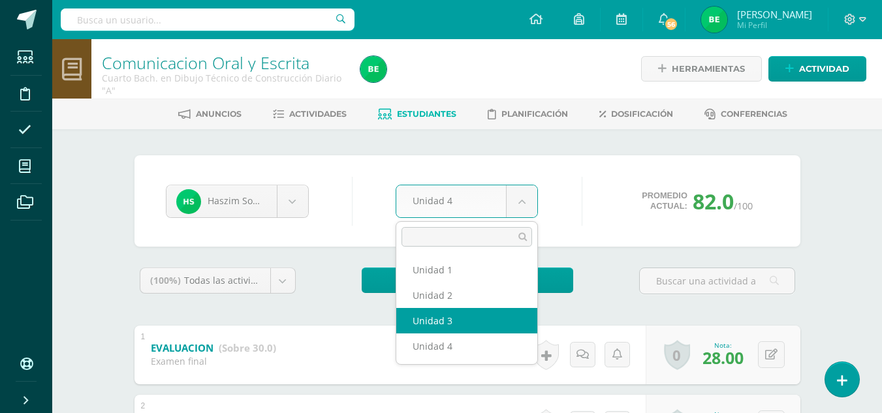
select select "Unidad 3"
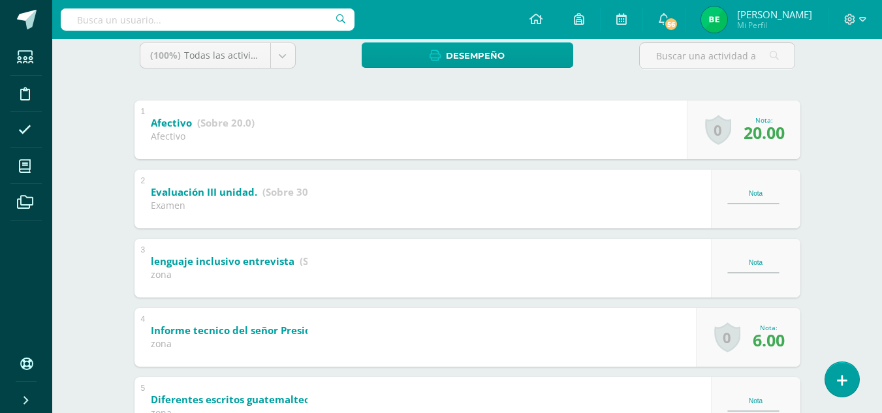
scroll to position [229, 0]
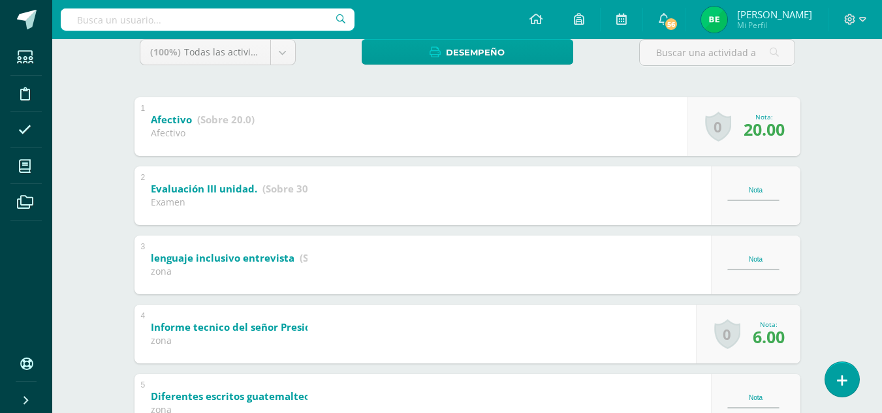
click at [882, 184] on div "Comunicacion Oral y Escrita Cuarto Bach. en Dibujo Técnico de Construcción Diar…" at bounding box center [467, 304] width 830 height 986
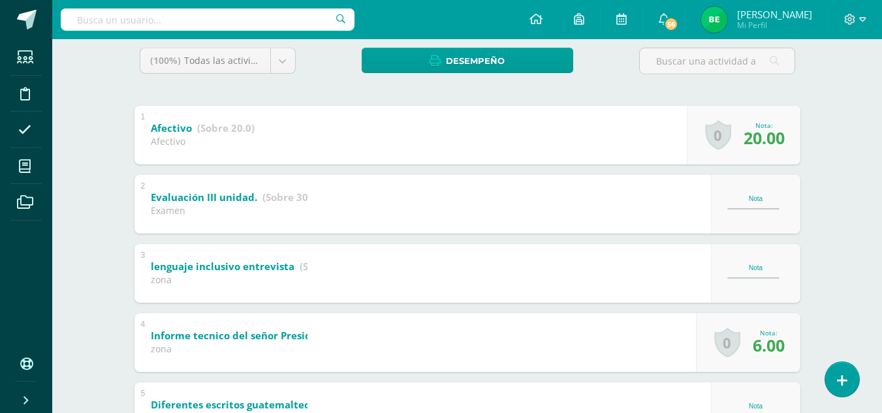
scroll to position [218, 0]
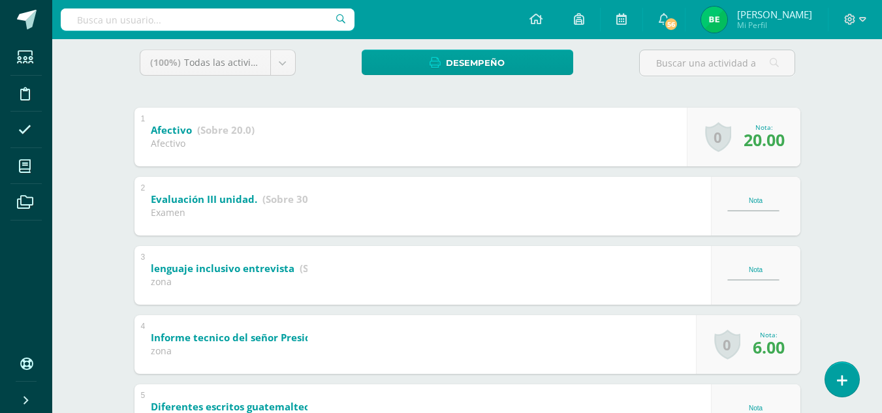
click at [740, 202] on div "Nota" at bounding box center [756, 200] width 57 height 7
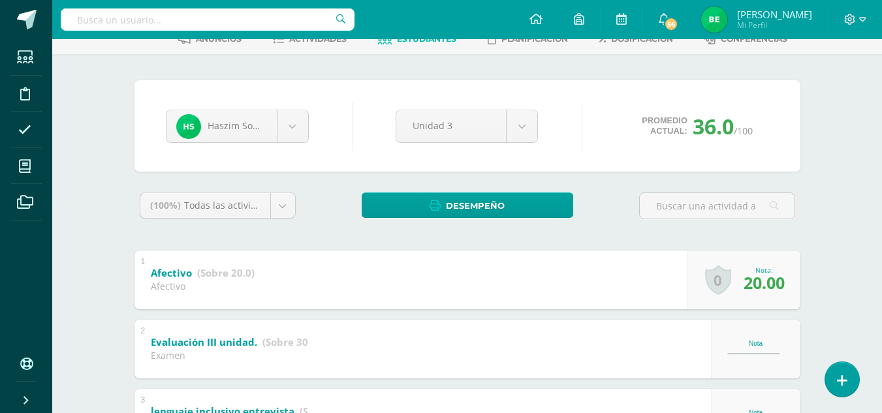
scroll to position [22, 0]
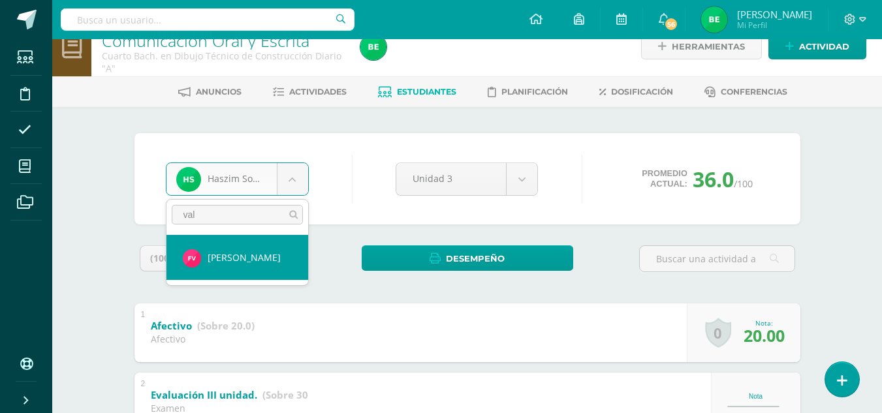
type input "val"
select select "8752"
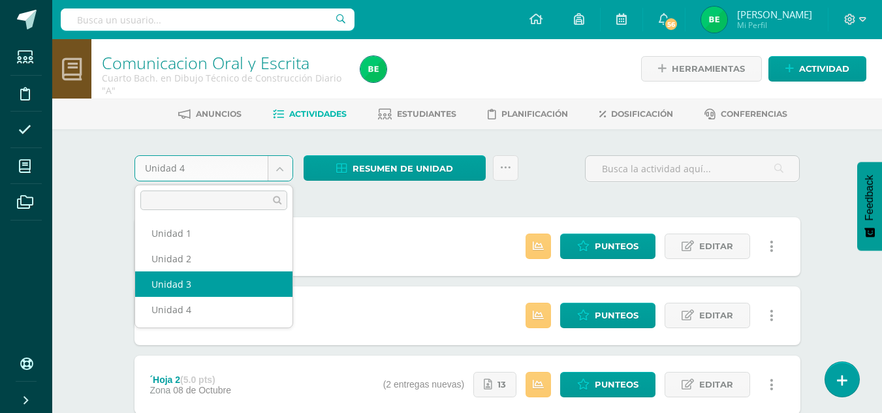
select select "Unidad 3"
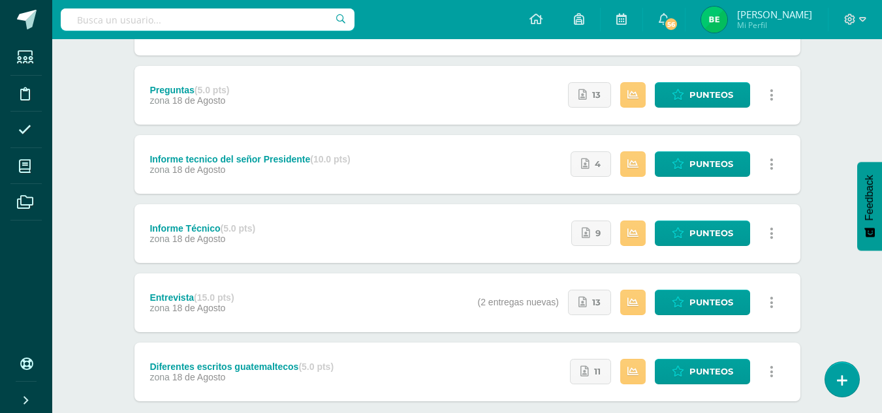
scroll to position [432, 0]
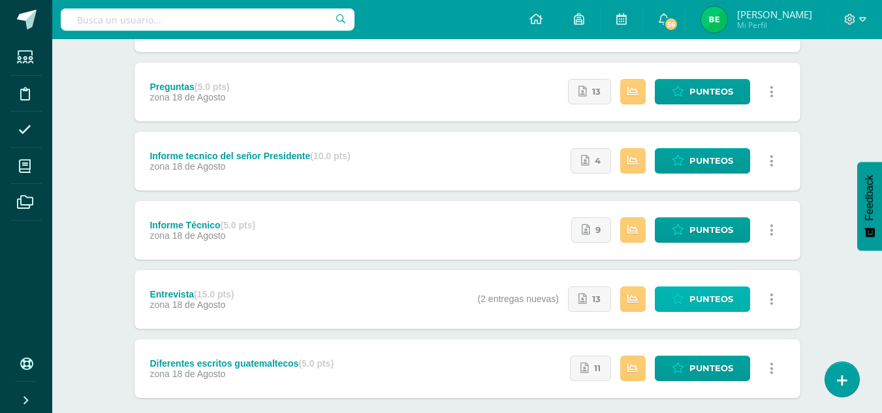
click at [681, 303] on icon at bounding box center [678, 299] width 12 height 11
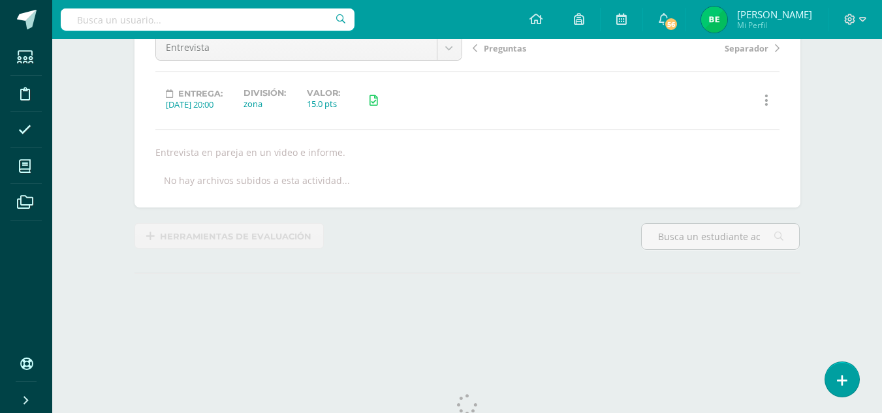
scroll to position [182, 0]
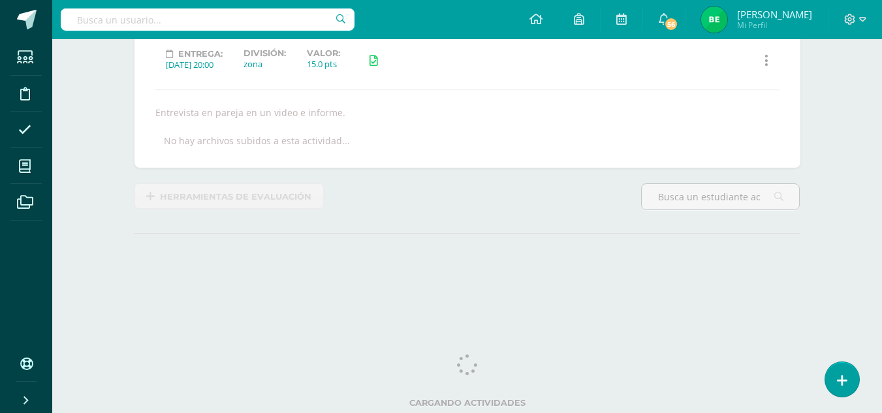
drag, startPoint x: 887, startPoint y: 152, endPoint x: 866, endPoint y: 285, distance: 135.5
click at [866, 285] on html "Estudiantes Disciplina Asistencia Mis cursos Archivos Soporte Ayuda Reportar un…" at bounding box center [441, 76] width 882 height 517
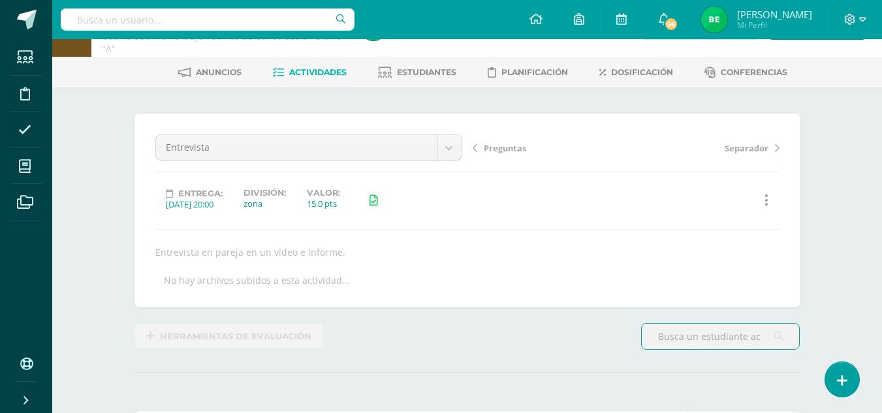
scroll to position [35, 0]
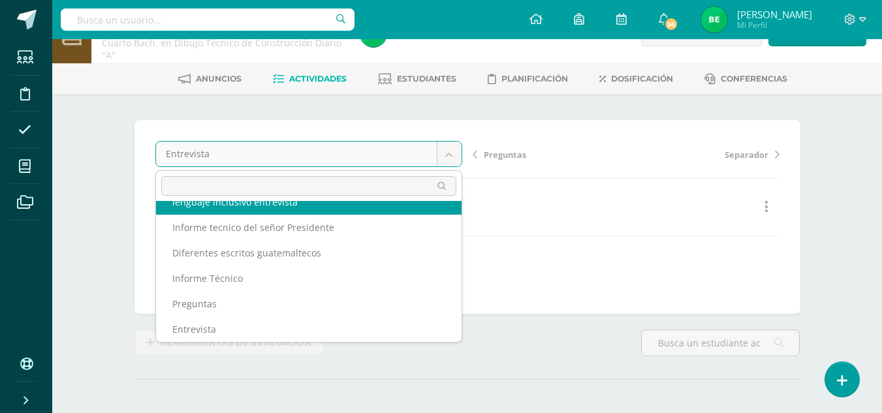
scroll to position [56, 0]
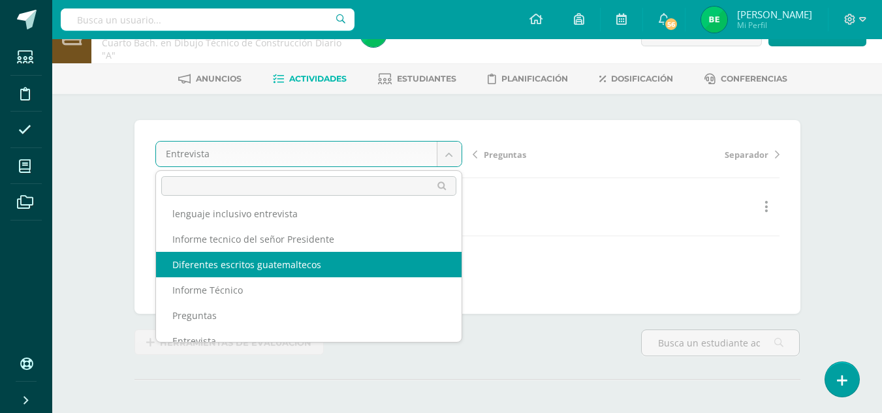
select select "/dashboard/teacher/grade-activity/81999/"
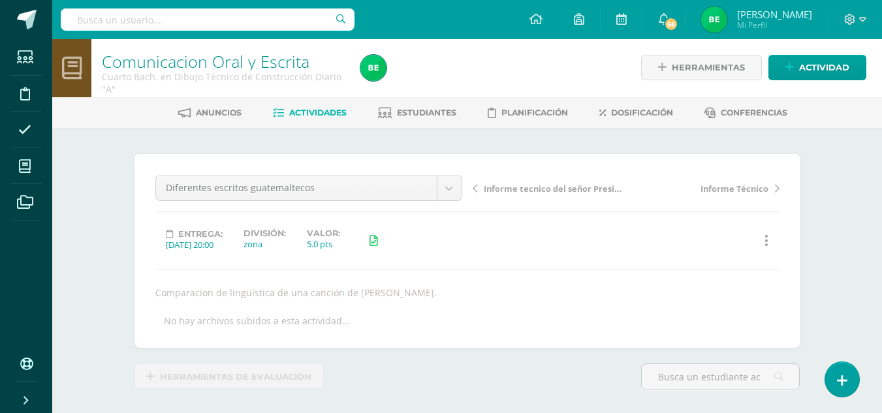
scroll to position [2, 0]
click at [327, 115] on span "Actividades" at bounding box center [317, 112] width 57 height 10
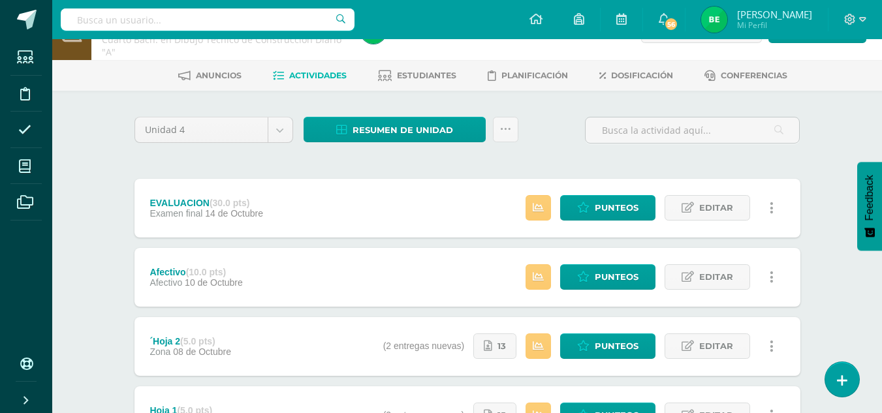
scroll to position [8, 0]
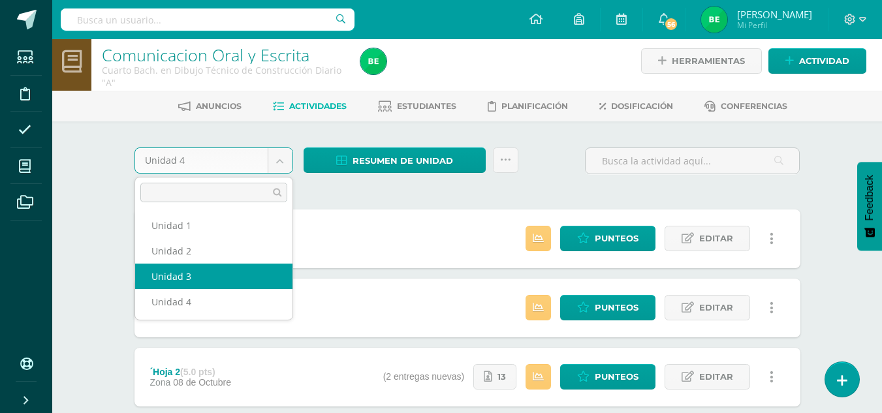
select select "Unidad 3"
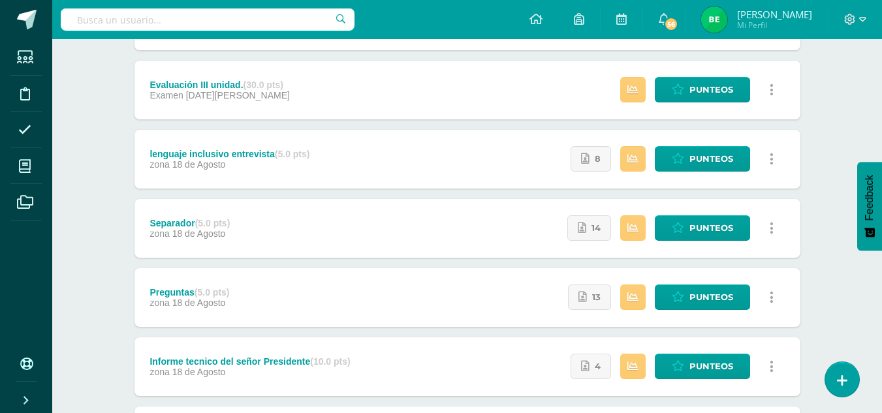
scroll to position [223, 0]
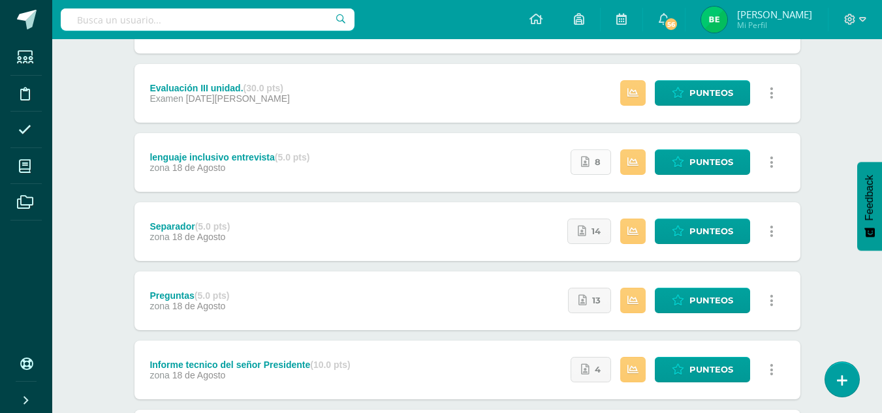
click at [601, 154] on link "8" at bounding box center [591, 162] width 40 height 25
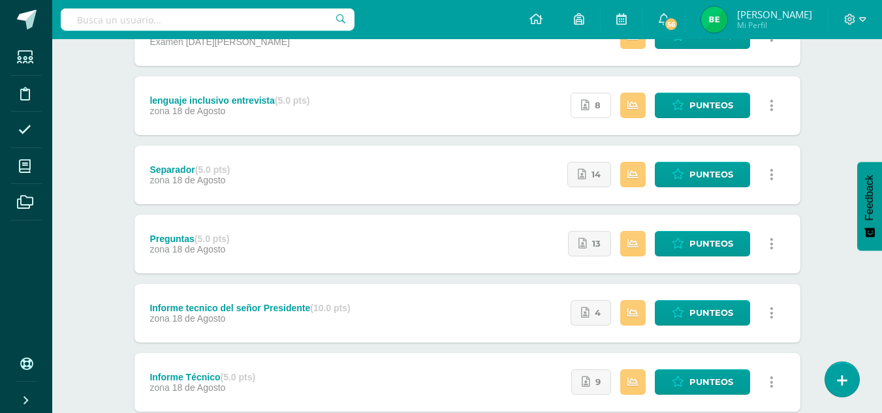
scroll to position [281, 0]
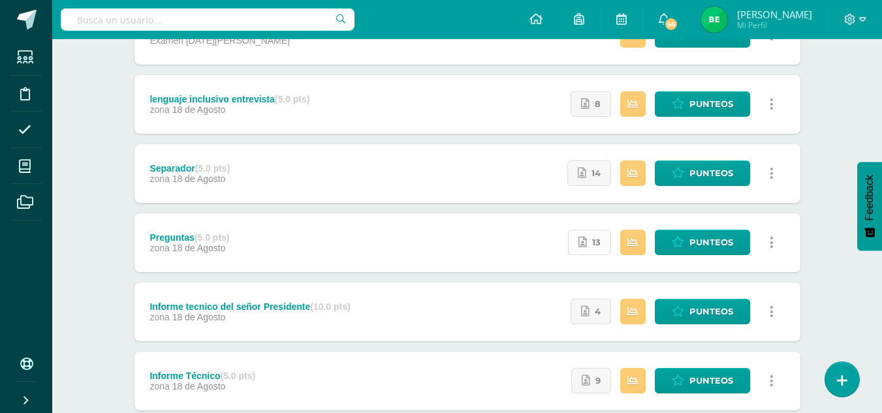
click at [583, 242] on icon at bounding box center [583, 242] width 8 height 11
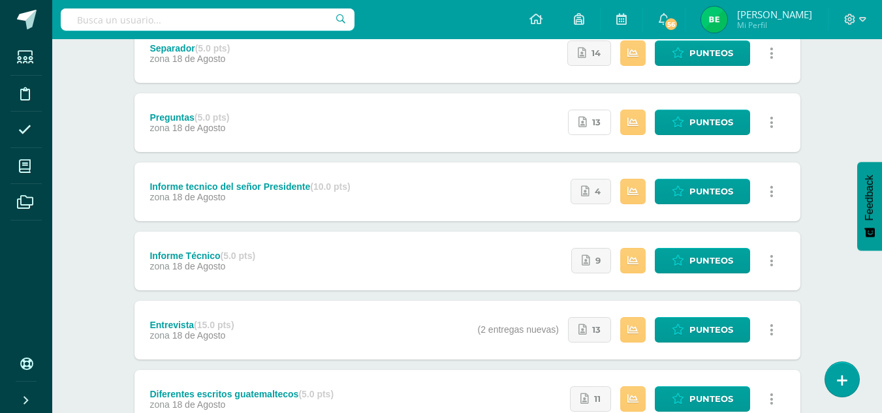
scroll to position [406, 0]
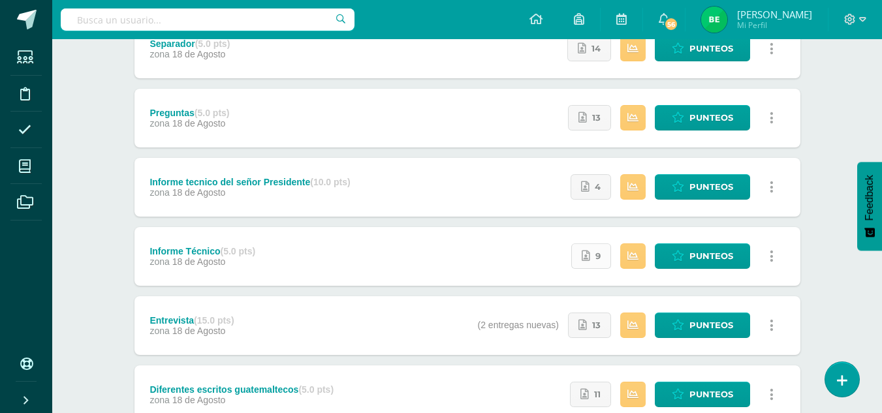
click at [596, 256] on span "9" at bounding box center [598, 256] width 5 height 24
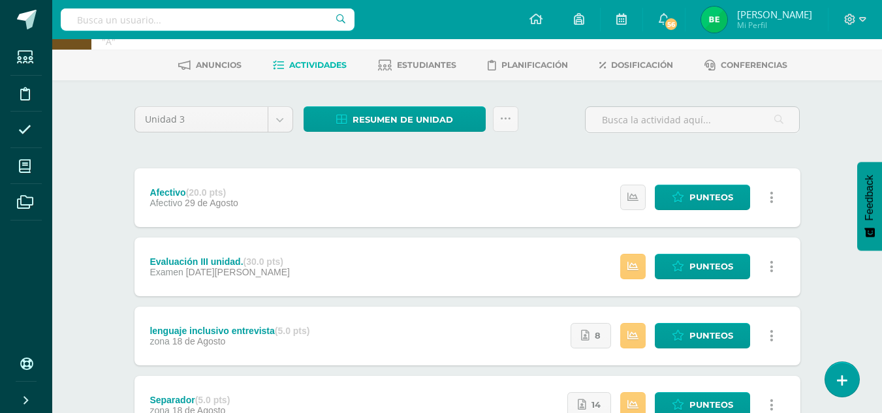
scroll to position [48, 0]
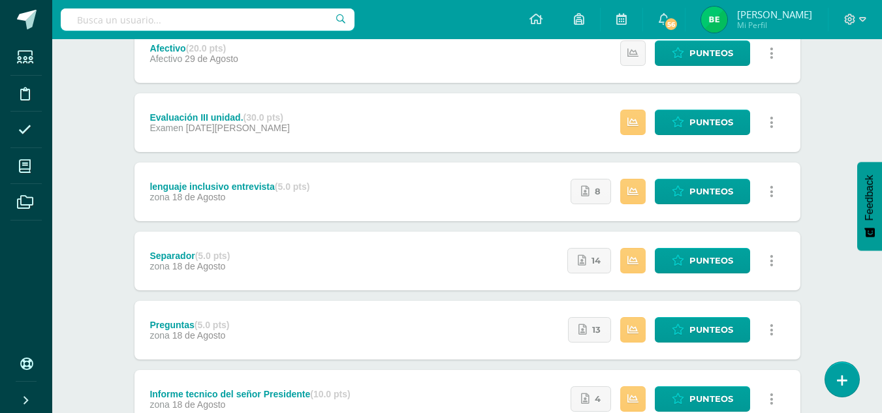
scroll to position [192, 0]
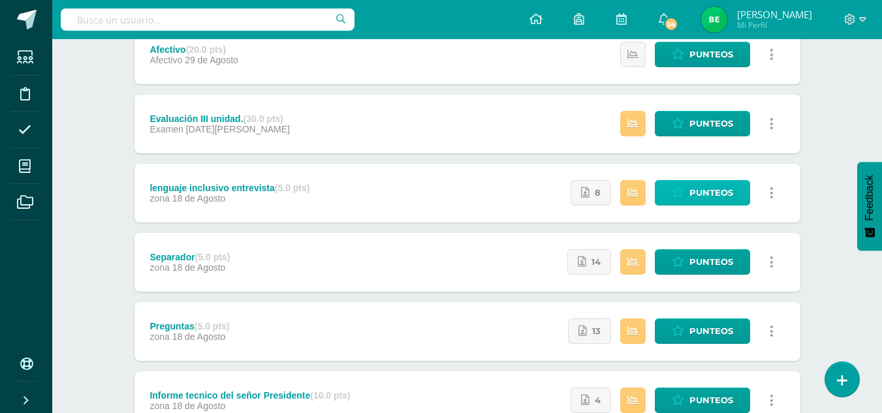
click at [694, 193] on span "Punteos" at bounding box center [712, 193] width 44 height 24
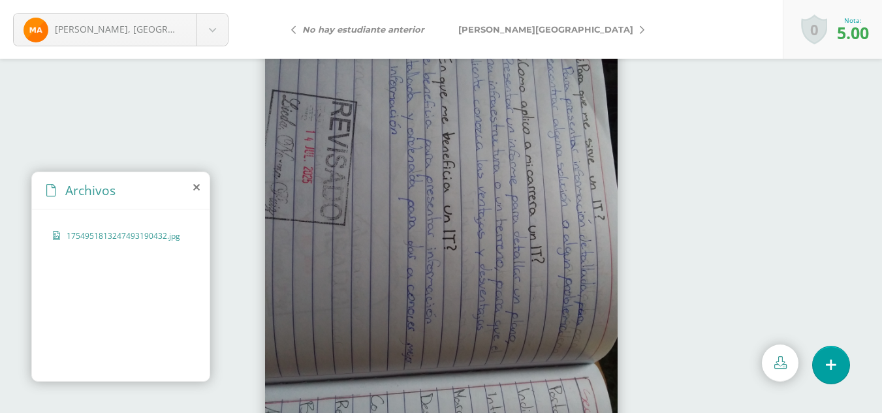
scroll to position [58, 0]
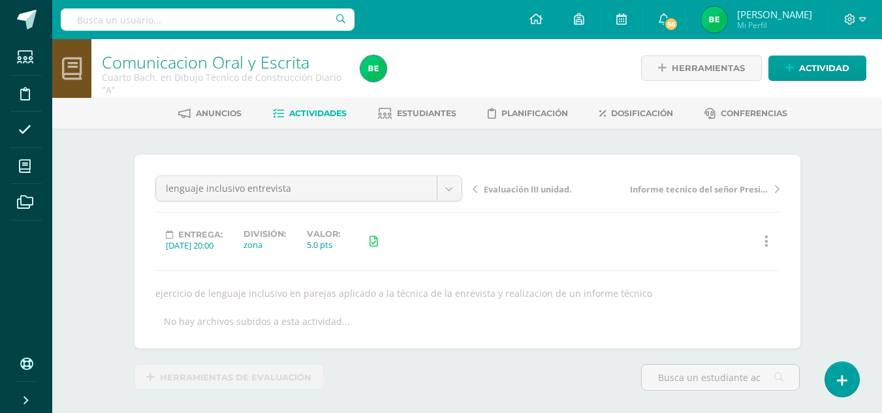
scroll to position [14, 0]
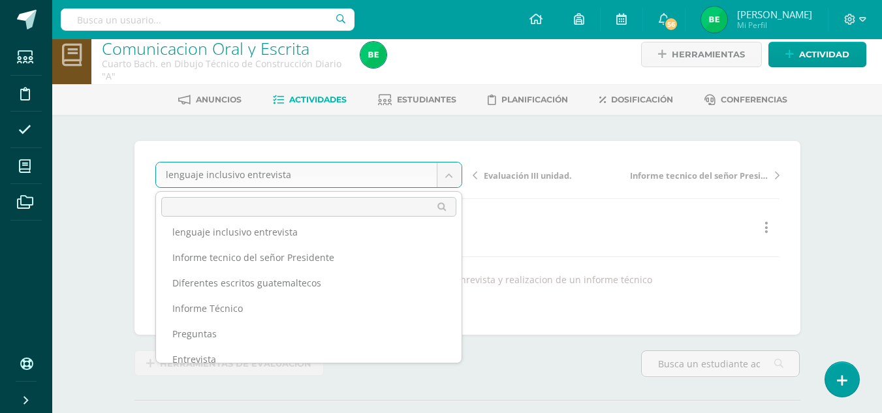
scroll to position [56, 0]
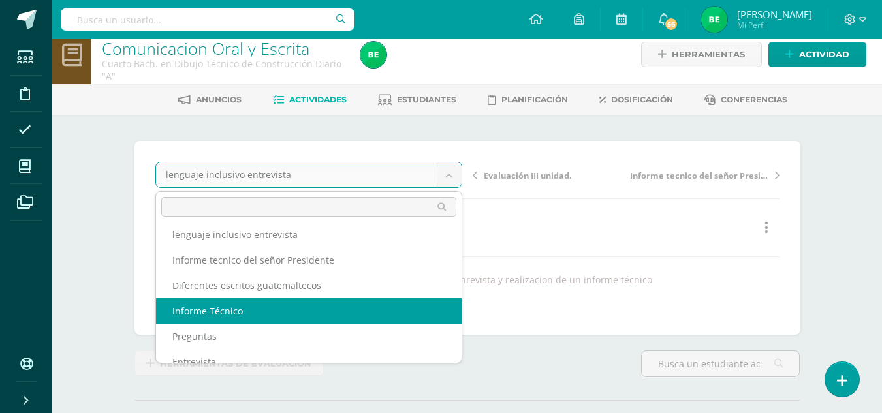
select select "/dashboard/teacher/grade-activity/80695/"
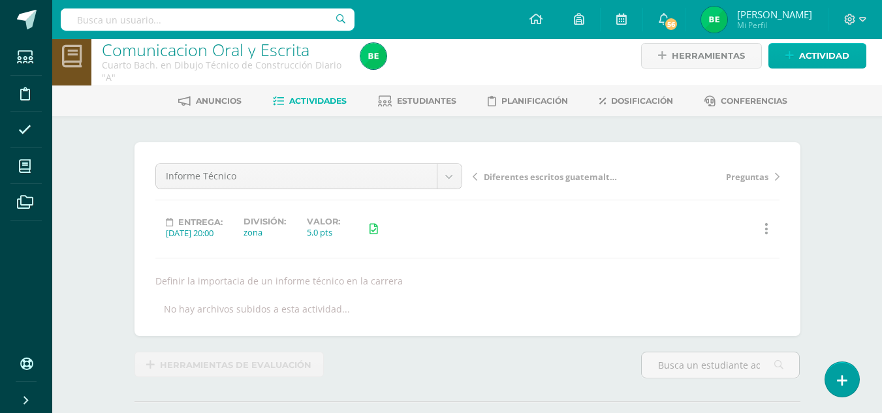
scroll to position [3, 0]
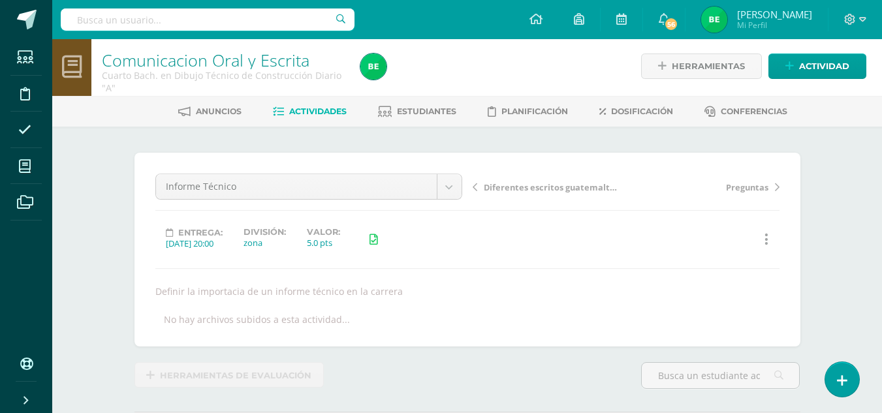
drag, startPoint x: 166, startPoint y: 304, endPoint x: 248, endPoint y: 309, distance: 81.8
click at [248, 309] on div "Informe Técnico Afectivo Evaluación III unidad. lenguaje inclusivo entrevista I…" at bounding box center [467, 250] width 624 height 152
drag, startPoint x: 347, startPoint y: 298, endPoint x: 375, endPoint y: 301, distance: 27.6
click at [375, 301] on div "Informe Técnico Afectivo Evaluación III unidad. lenguaje inclusivo entrevista I…" at bounding box center [467, 250] width 624 height 152
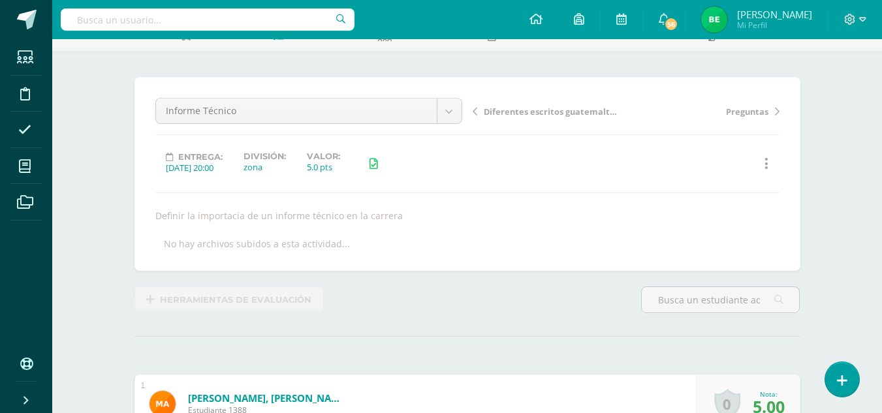
scroll to position [74, 0]
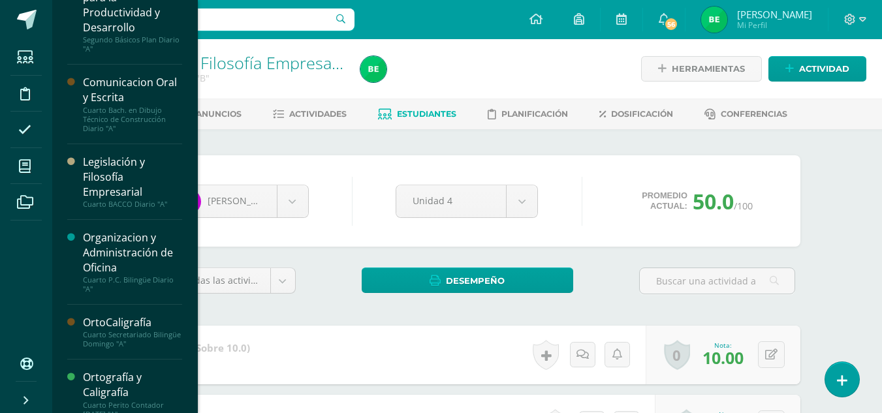
scroll to position [240, 0]
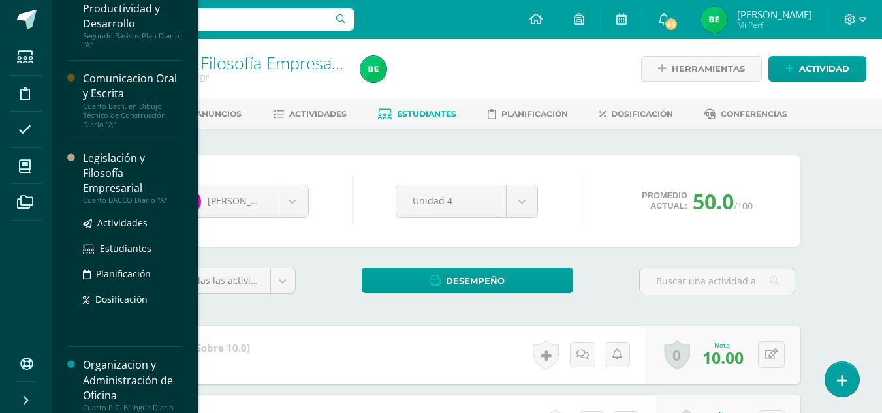
click at [134, 168] on div "Legislación y Filosofía Empresarial" at bounding box center [132, 173] width 99 height 45
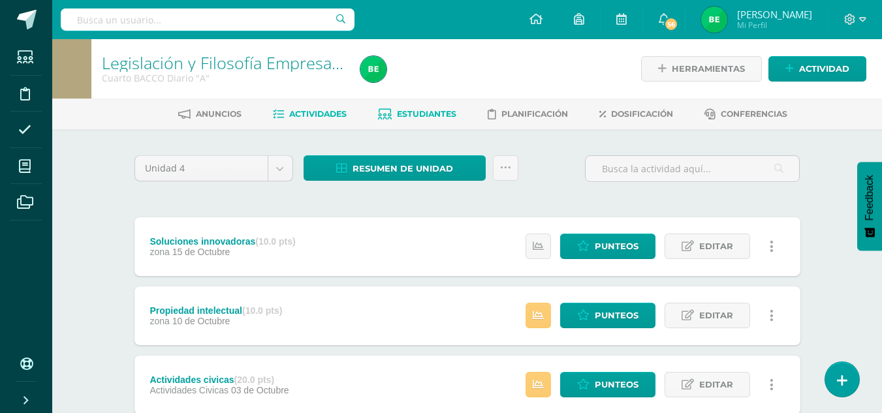
click at [422, 109] on span "Estudiantes" at bounding box center [426, 114] width 59 height 10
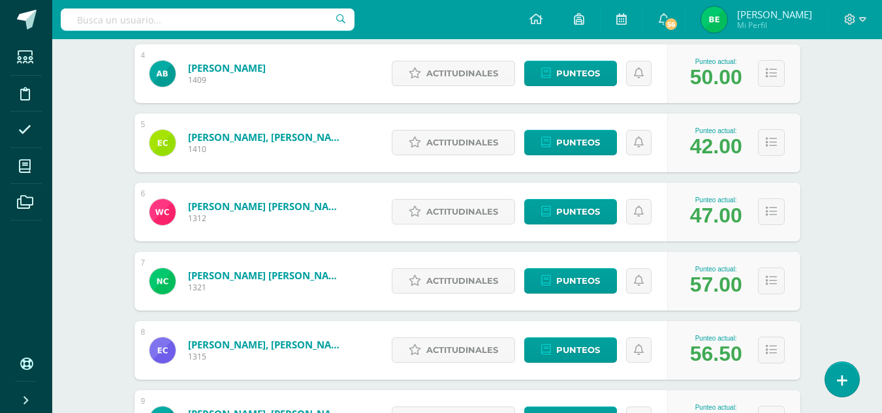
scroll to position [453, 0]
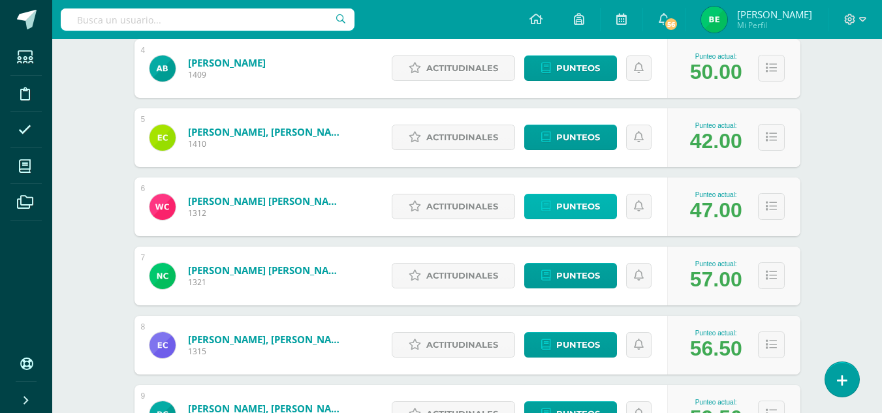
click at [544, 206] on icon at bounding box center [546, 206] width 10 height 11
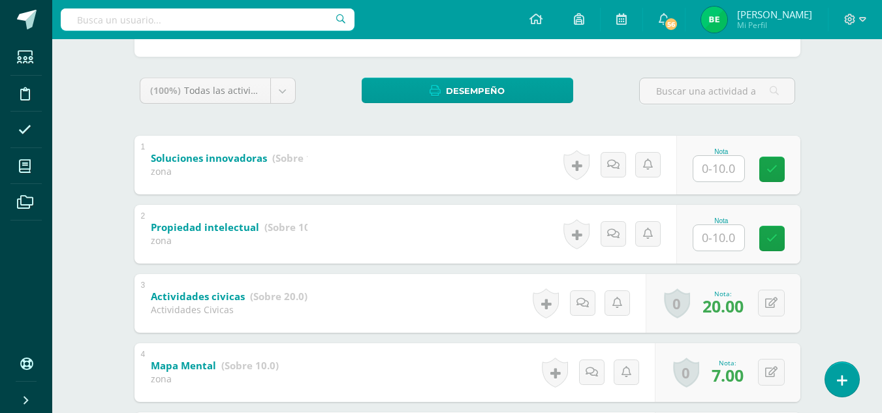
scroll to position [185, 0]
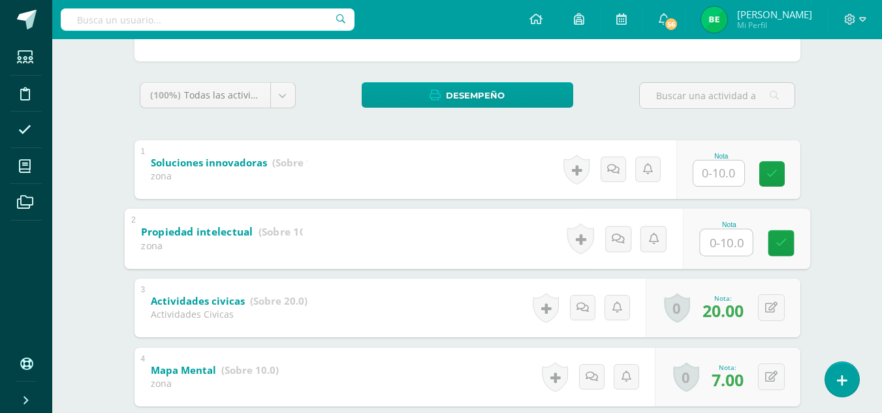
click at [729, 249] on input "text" at bounding box center [726, 242] width 52 height 26
type input "5"
click at [780, 251] on link at bounding box center [781, 243] width 26 height 26
type input "0"
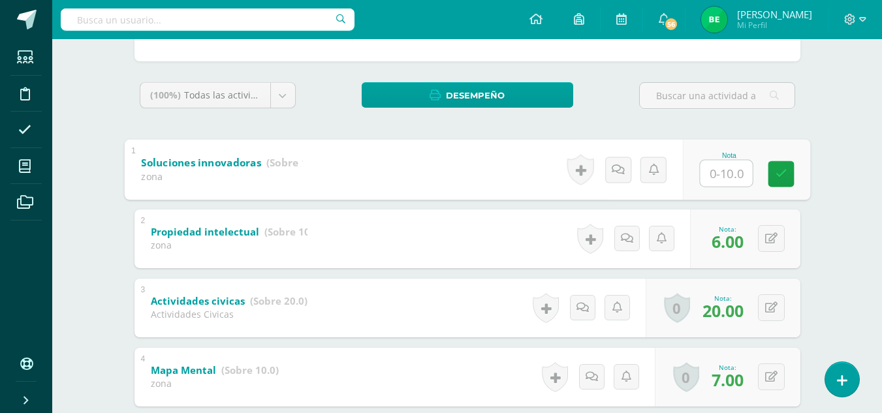
click at [711, 167] on input "text" at bounding box center [726, 173] width 52 height 26
type input "2.5"
click at [775, 170] on link at bounding box center [781, 174] width 26 height 26
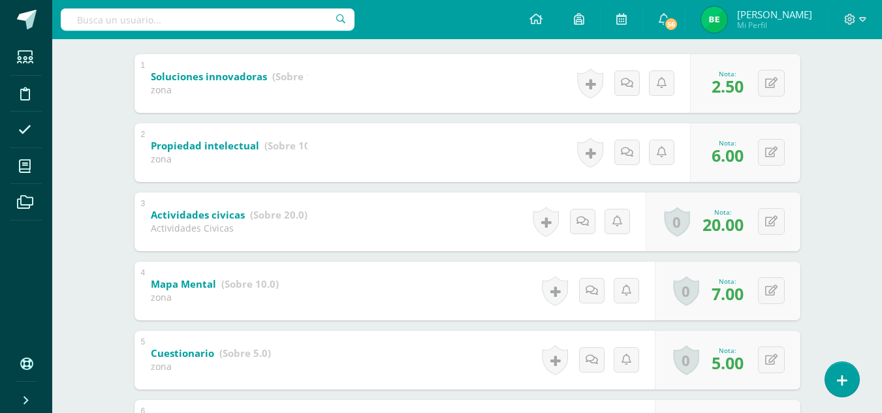
scroll to position [270, 0]
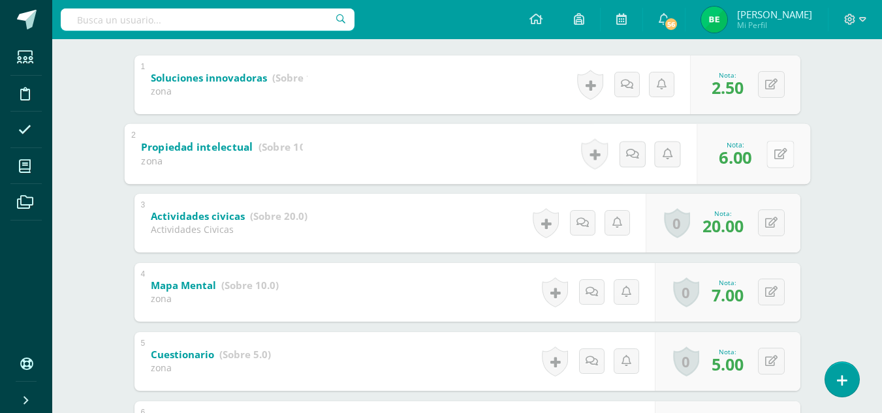
click at [769, 153] on button at bounding box center [780, 153] width 27 height 27
type input "10"
click at [748, 160] on icon at bounding box center [746, 158] width 12 height 11
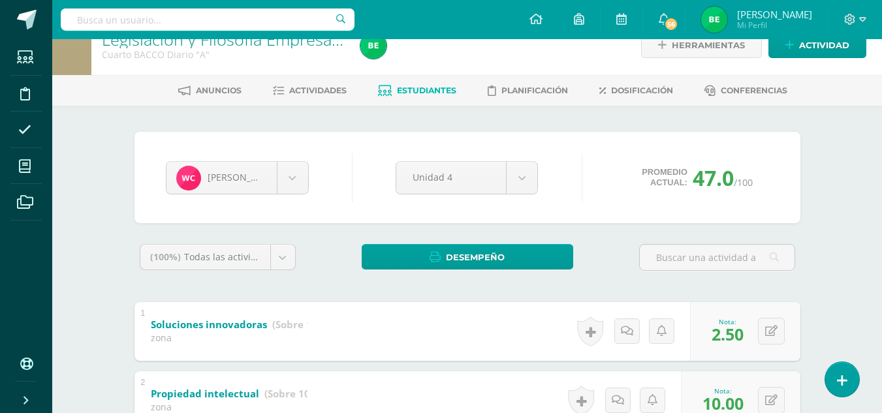
scroll to position [21, 0]
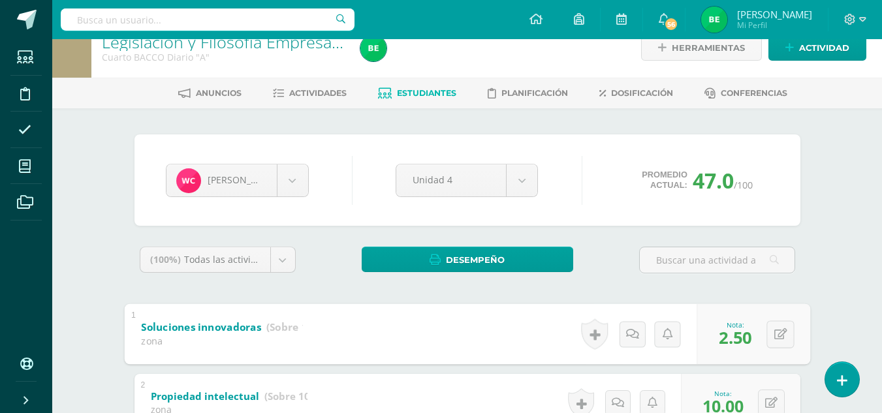
click at [196, 327] on b "Soluciones innovadoras" at bounding box center [201, 327] width 120 height 14
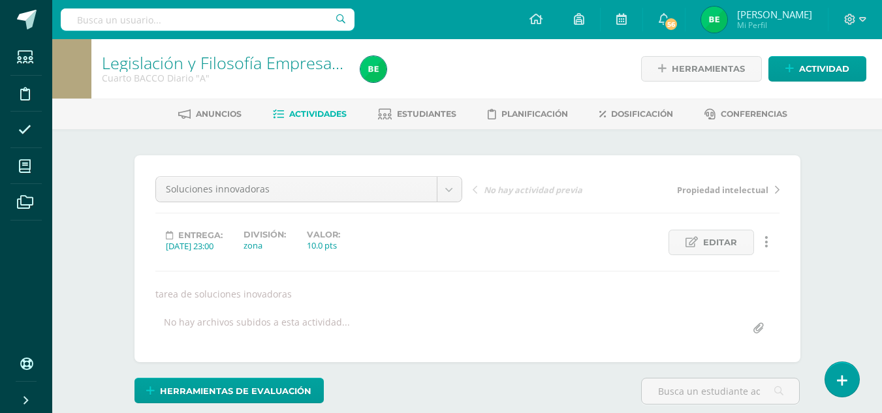
scroll to position [1, 0]
click at [705, 242] on span "Editar" at bounding box center [720, 242] width 34 height 24
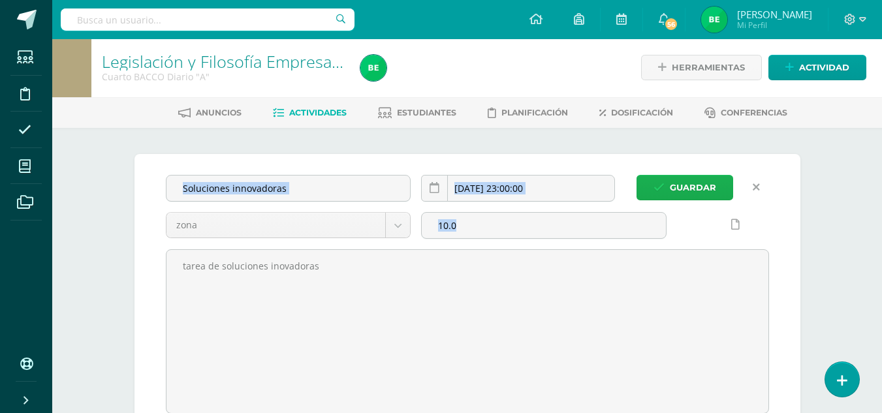
scroll to position [2, 0]
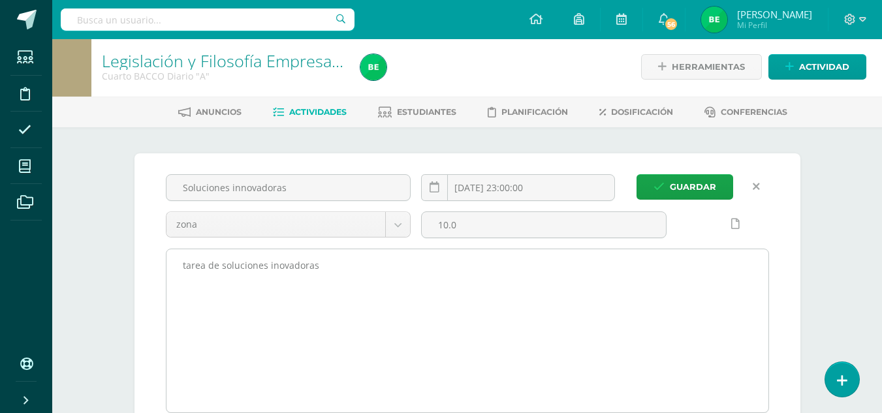
drag, startPoint x: 705, startPoint y: 242, endPoint x: 769, endPoint y: 251, distance: 63.9
click at [769, 251] on div "Soluciones innovadoras 2025-10-15 23:00:00 zona Actividades Civicas zona Examen…" at bounding box center [468, 293] width 614 height 239
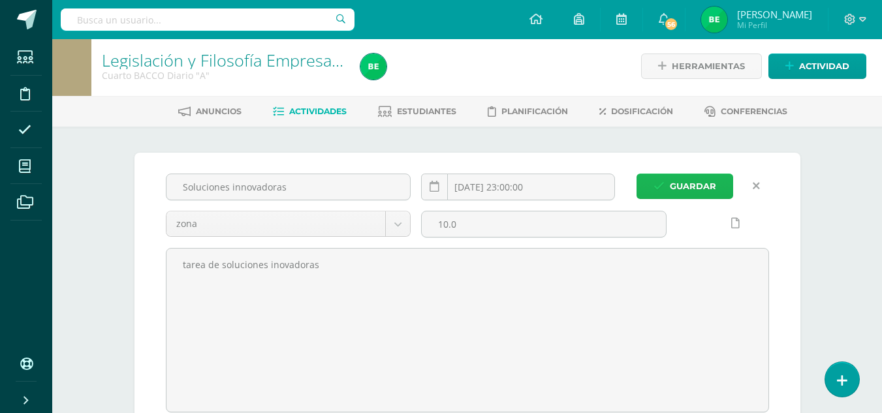
click at [696, 191] on span "Guardar" at bounding box center [693, 186] width 46 height 24
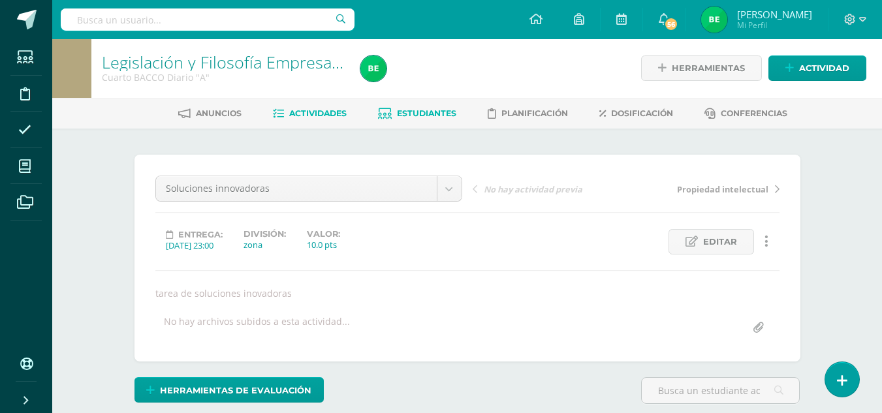
scroll to position [1, 0]
click at [421, 109] on span "Estudiantes" at bounding box center [426, 113] width 59 height 10
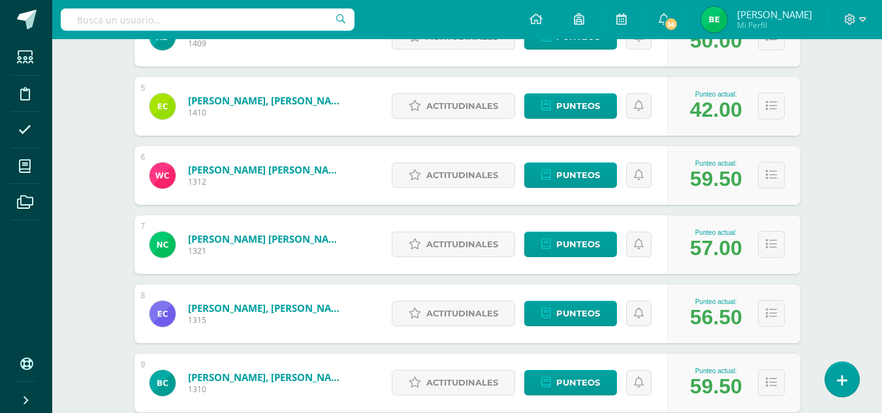
scroll to position [498, 0]
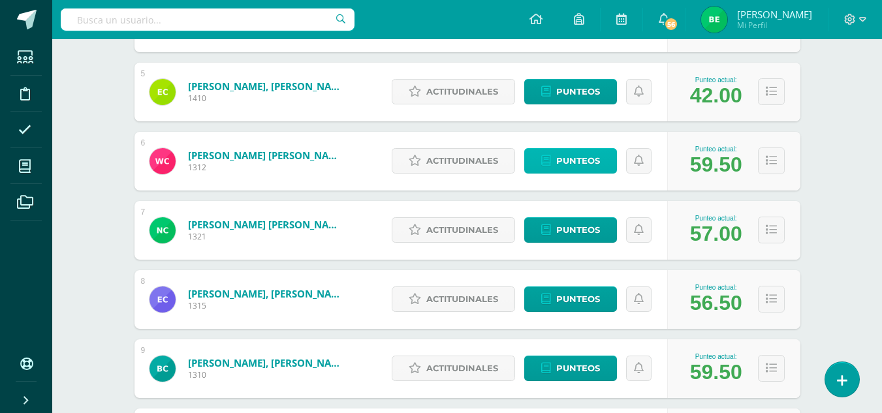
click at [564, 170] on span "Punteos" at bounding box center [578, 161] width 44 height 24
click at [562, 165] on span "Punteos" at bounding box center [578, 161] width 44 height 24
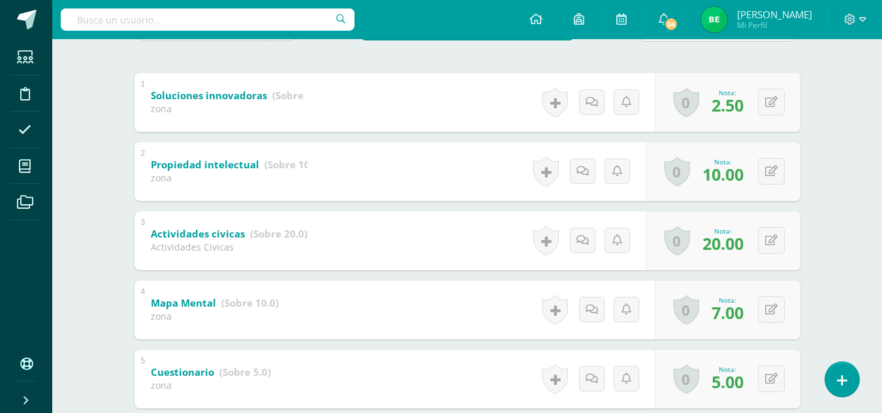
scroll to position [251, 0]
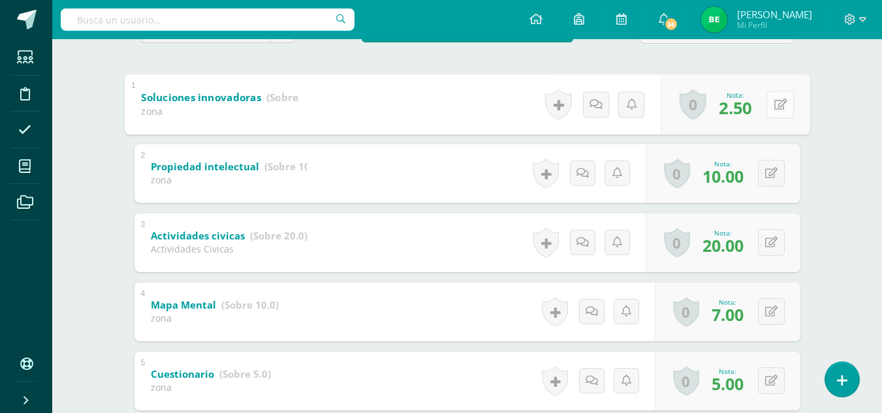
click at [769, 103] on button at bounding box center [780, 104] width 27 height 27
type input "10"
click at [741, 112] on icon at bounding box center [746, 108] width 12 height 11
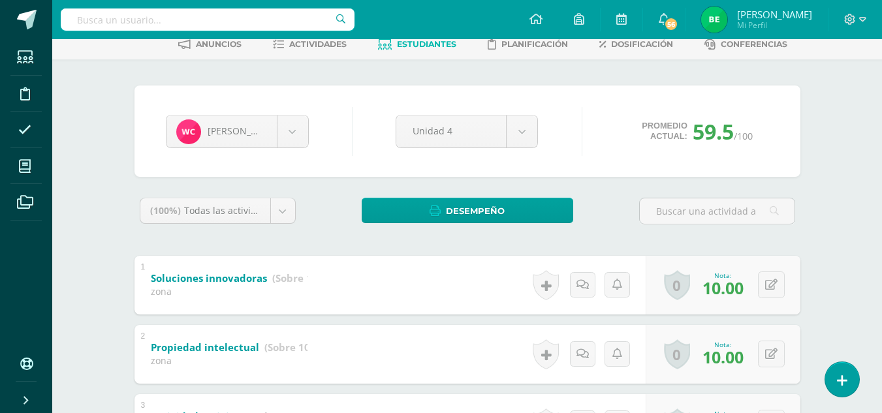
scroll to position [71, 0]
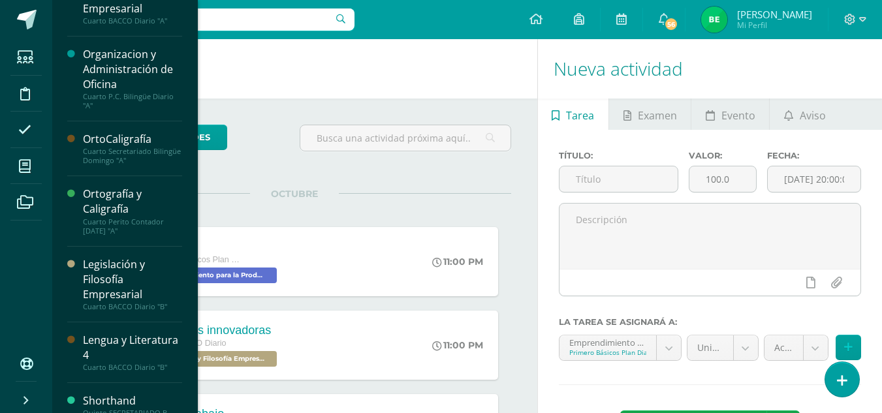
scroll to position [439, 0]
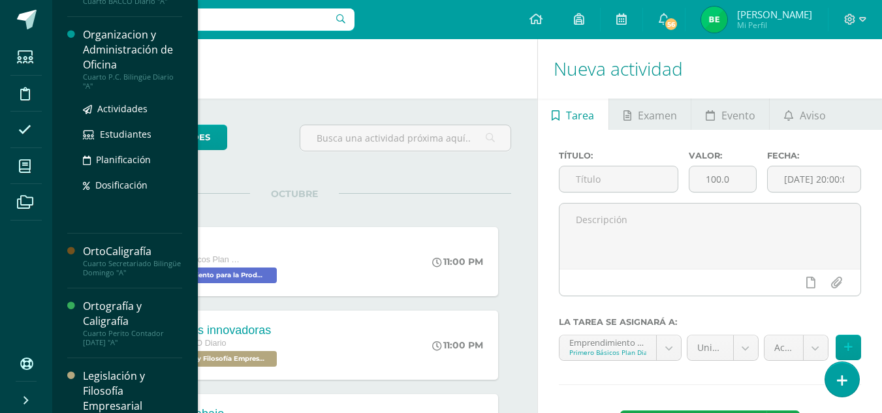
click at [136, 49] on div "Organizacion y Administración de Oficina" at bounding box center [132, 49] width 99 height 45
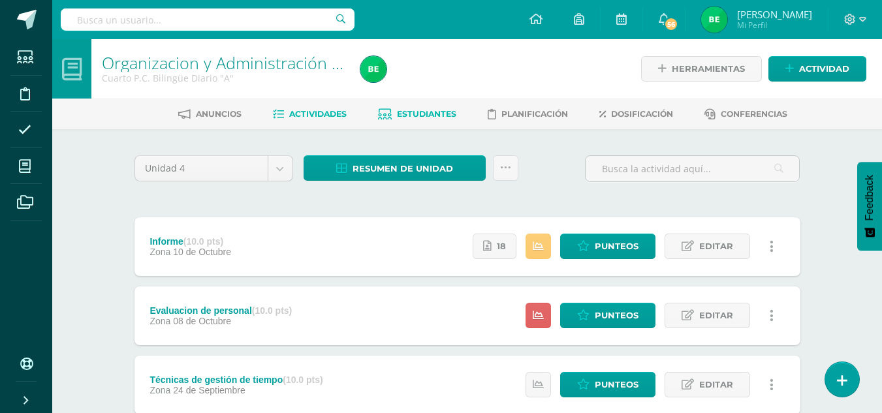
click at [402, 113] on span "Estudiantes" at bounding box center [426, 114] width 59 height 10
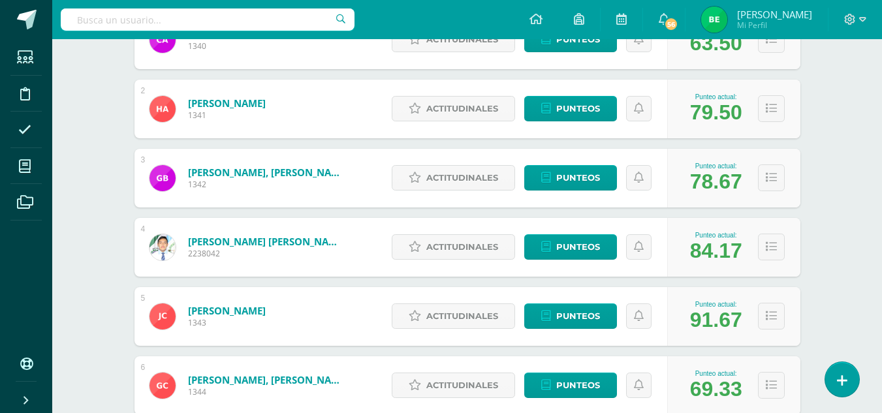
scroll to position [279, 0]
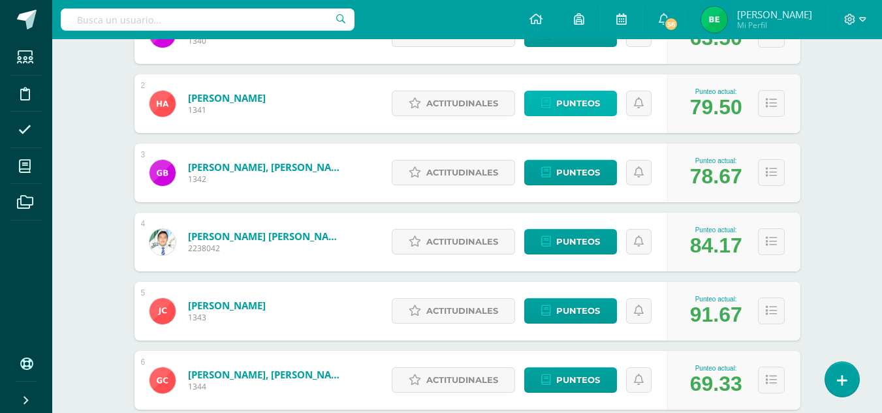
click at [594, 102] on span "Punteos" at bounding box center [578, 103] width 44 height 24
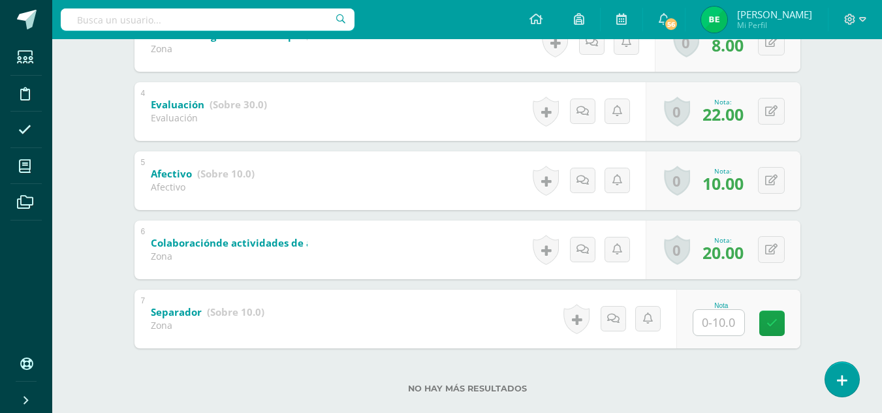
scroll to position [473, 0]
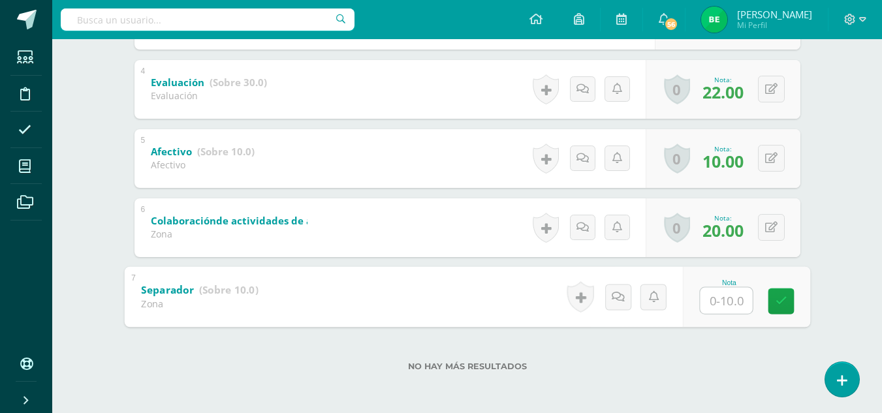
click at [715, 306] on input "text" at bounding box center [726, 300] width 52 height 26
type input "0"
click at [790, 299] on link at bounding box center [781, 301] width 26 height 26
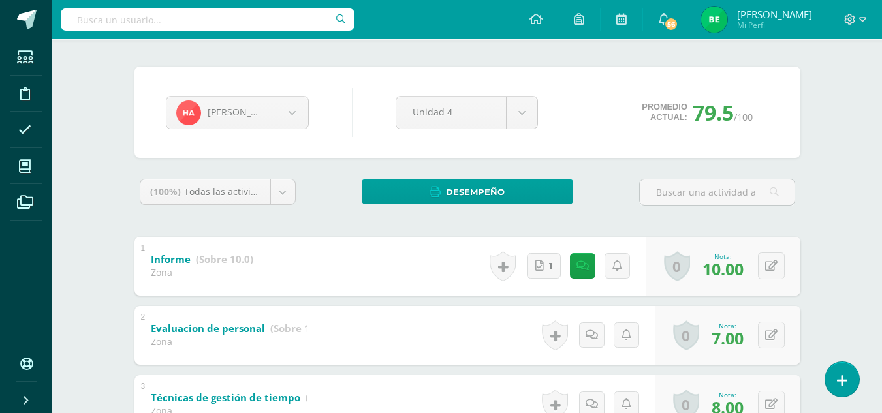
scroll to position [85, 0]
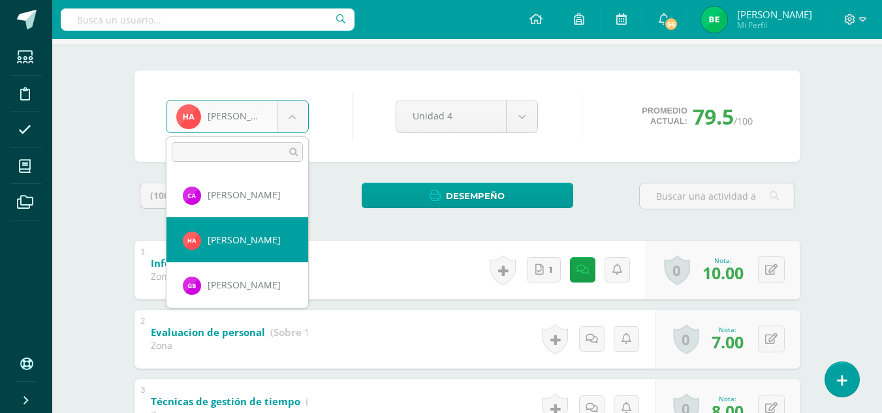
click at [291, 116] on body "Estudiantes Disciplina Asistencia Mis cursos Archivos Soporte Ayuda Reportar un…" at bounding box center [441, 358] width 882 height 887
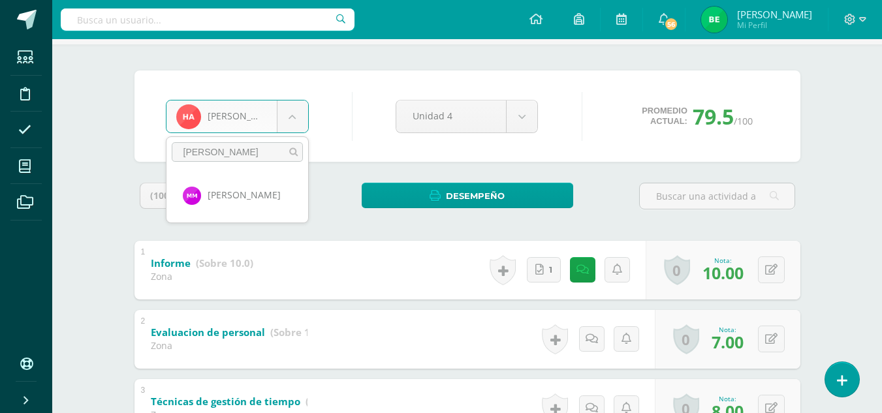
type input "marti"
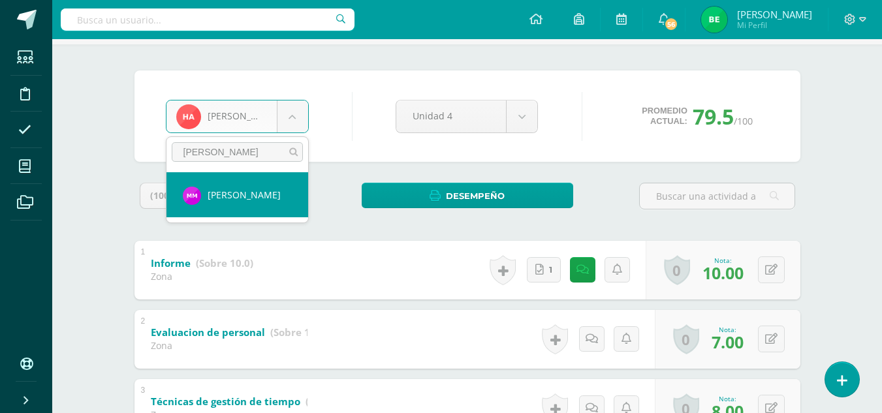
select select "8698"
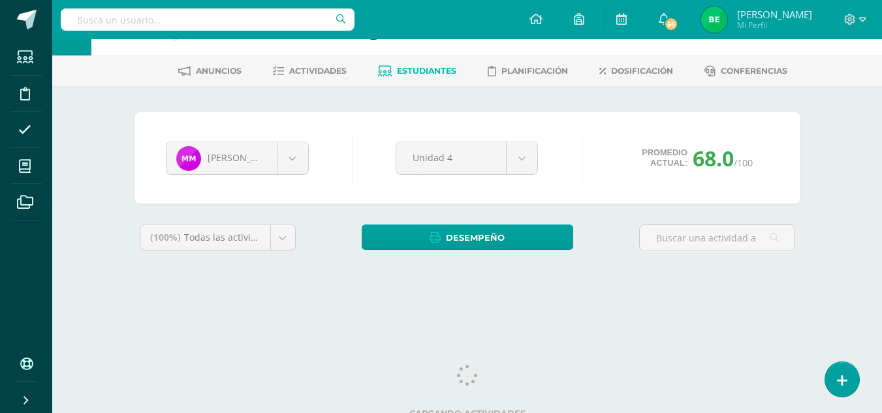
scroll to position [54, 0]
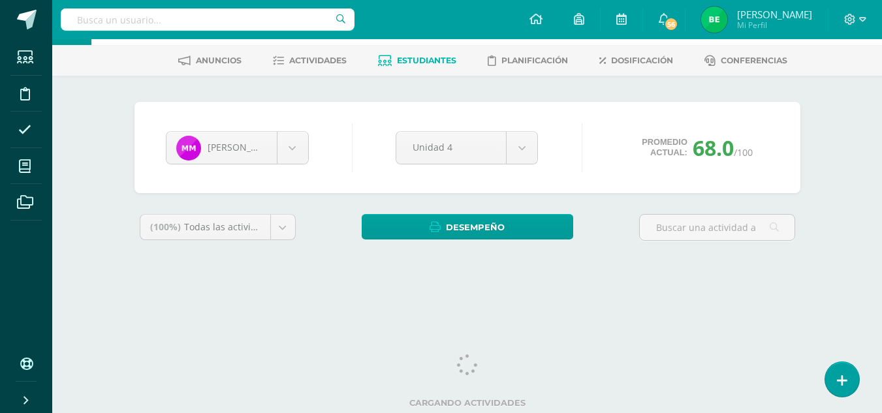
drag, startPoint x: 887, startPoint y: 66, endPoint x: 891, endPoint y: 140, distance: 73.9
click at [882, 140] on html "Estudiantes Disciplina Asistencia Mis cursos Archivos Soporte Ayuda Reportar un…" at bounding box center [441, 122] width 882 height 352
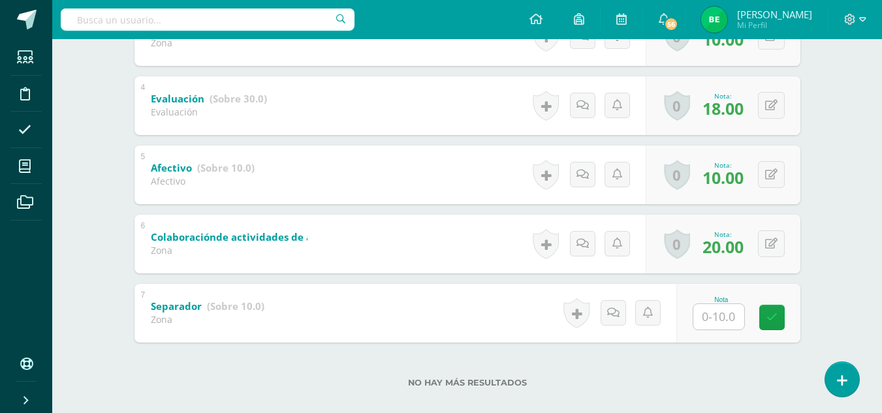
scroll to position [473, 0]
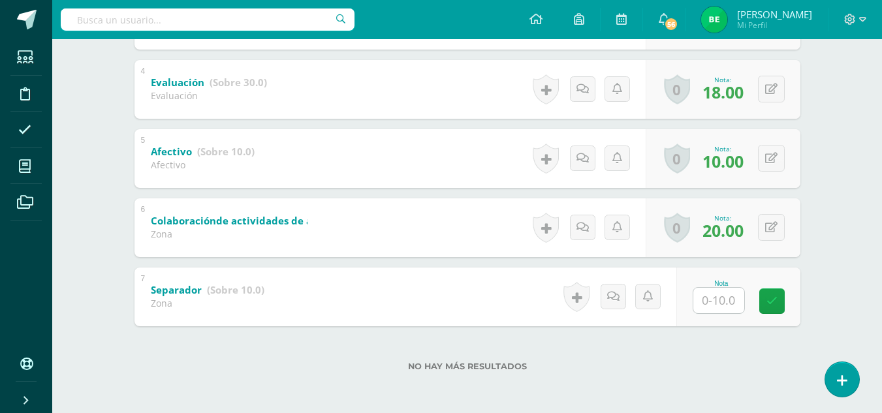
click at [713, 295] on input "text" at bounding box center [719, 300] width 51 height 25
type input "0.00"
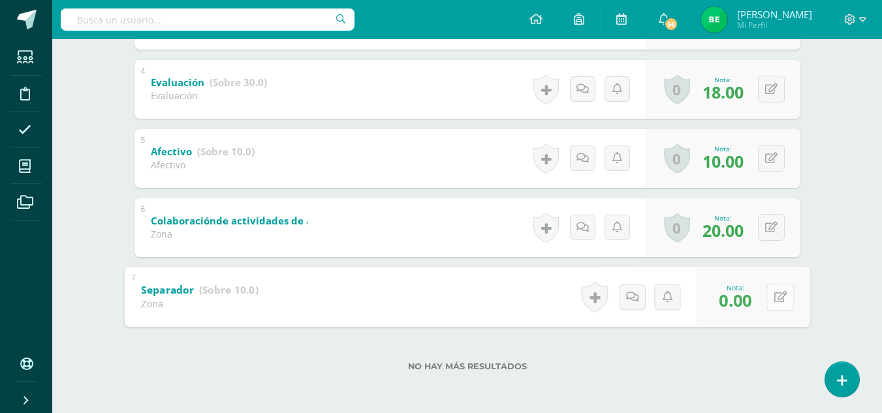
click at [786, 303] on button at bounding box center [780, 296] width 27 height 27
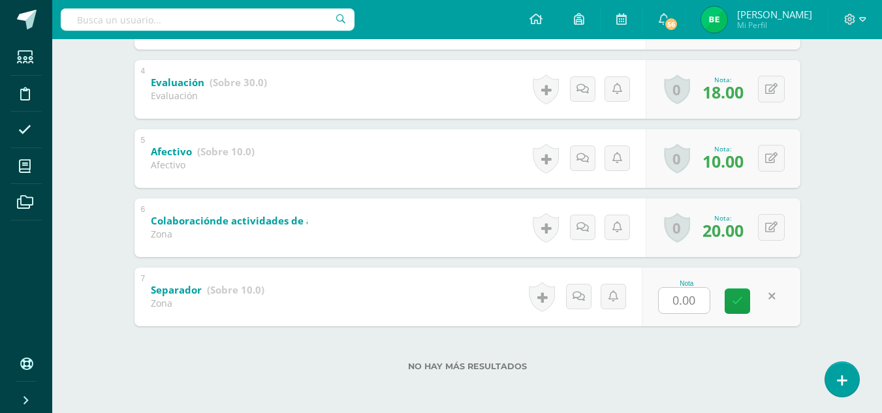
click at [729, 310] on div "Nota 0.00" at bounding box center [721, 297] width 159 height 59
click at [744, 303] on div "Nota: 0.00" at bounding box center [728, 297] width 42 height 28
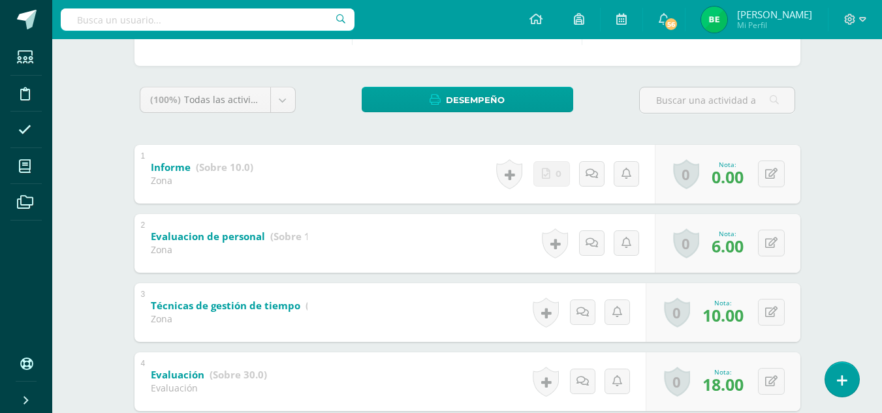
scroll to position [172, 0]
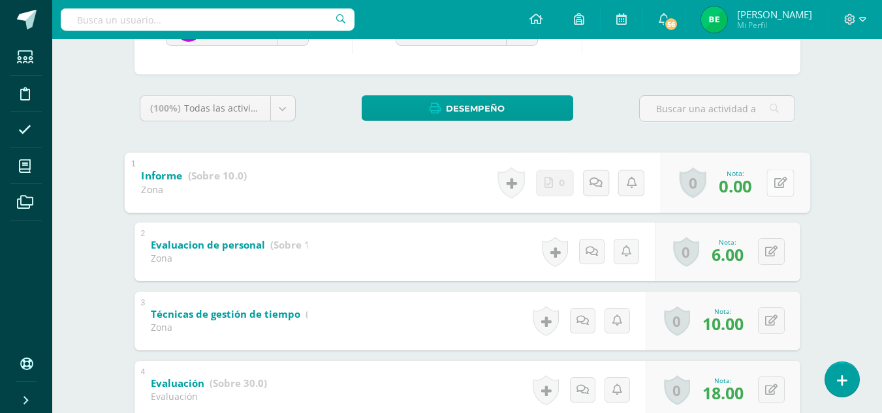
click at [784, 180] on button at bounding box center [780, 182] width 27 height 27
type input "10"
click at [745, 189] on icon at bounding box center [746, 187] width 12 height 11
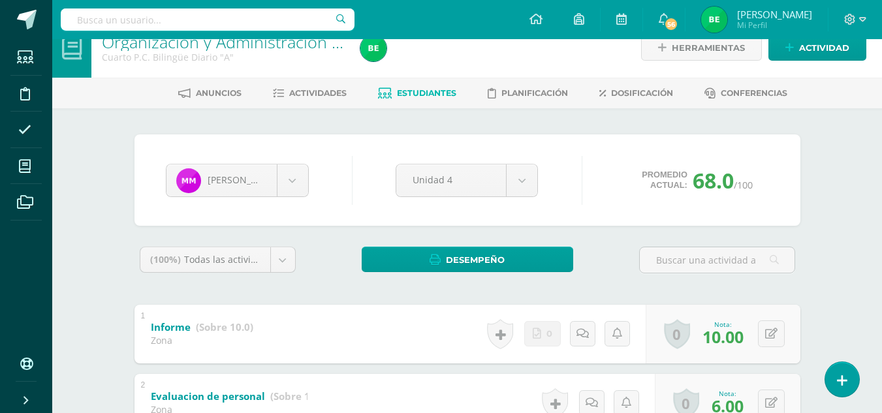
scroll to position [0, 0]
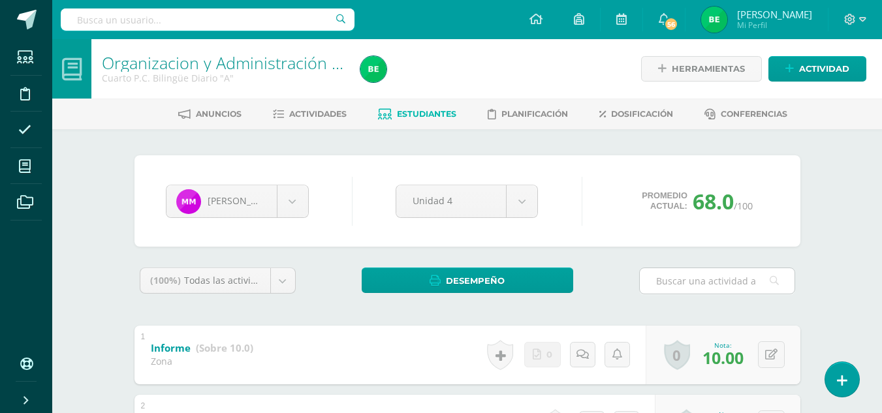
click at [645, 286] on input "text" at bounding box center [717, 280] width 155 height 25
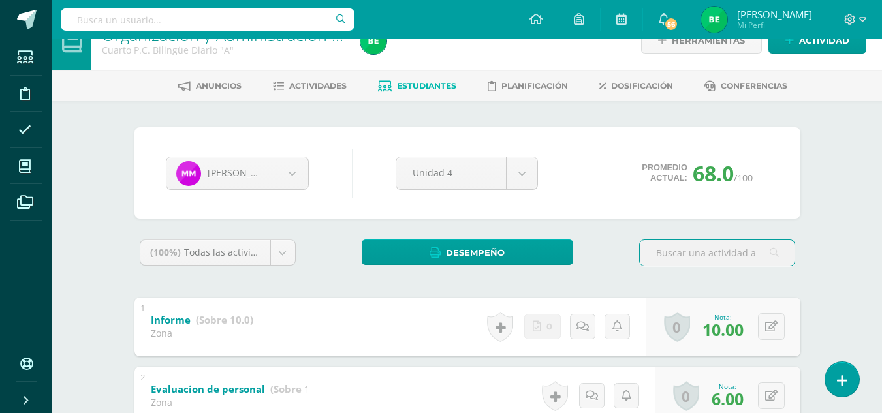
scroll to position [25, 0]
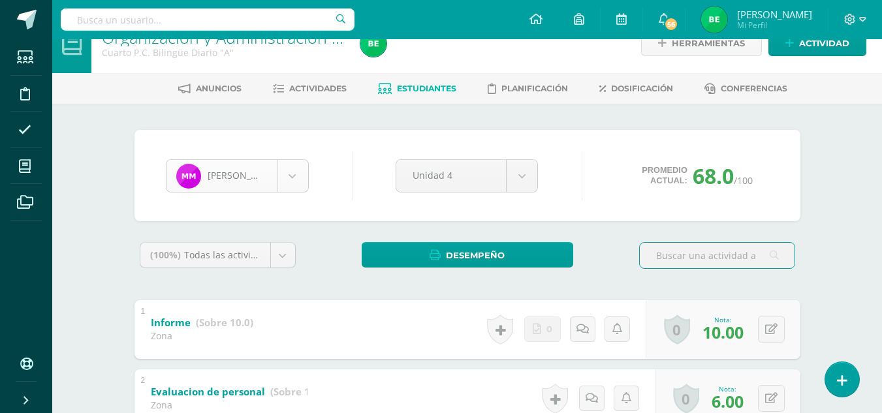
click at [288, 172] on body "Estudiantes Disciplina Asistencia Mis cursos Archivos Soporte Ayuda Reportar un…" at bounding box center [441, 418] width 882 height 887
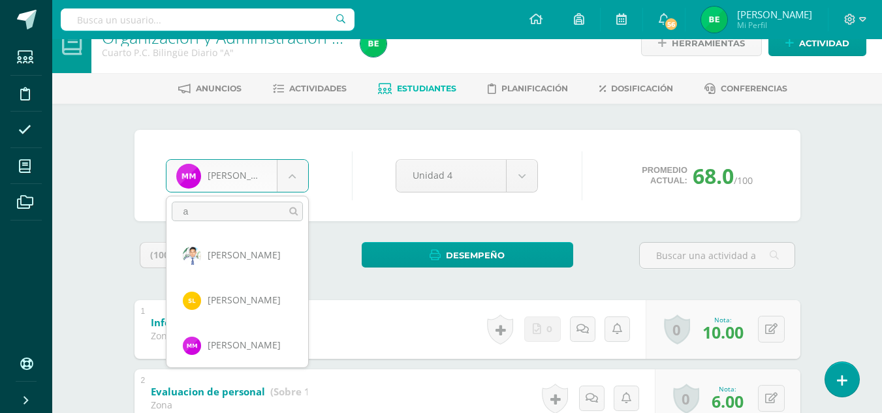
scroll to position [0, 0]
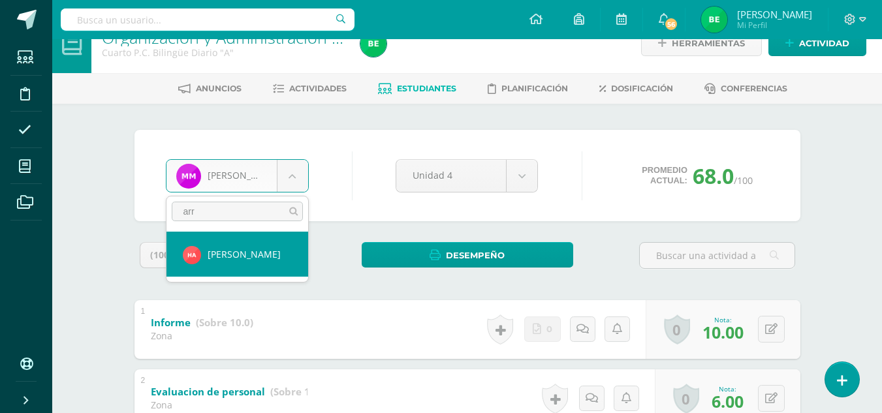
type input "arr"
select select "8688"
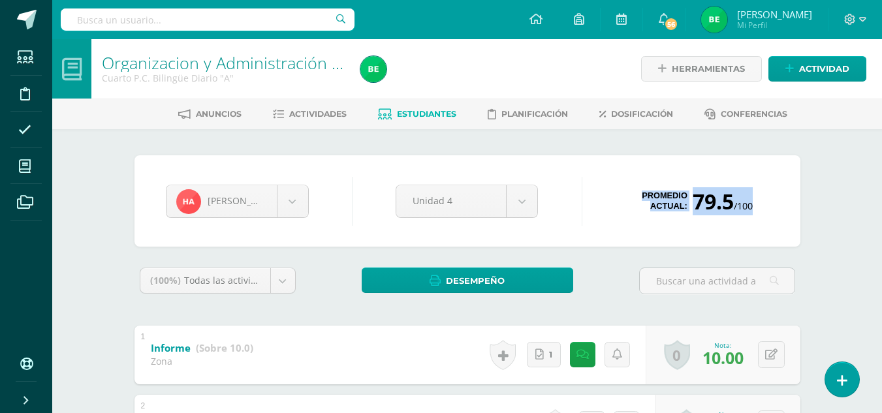
drag, startPoint x: 879, startPoint y: 123, endPoint x: 879, endPoint y: 143, distance: 19.6
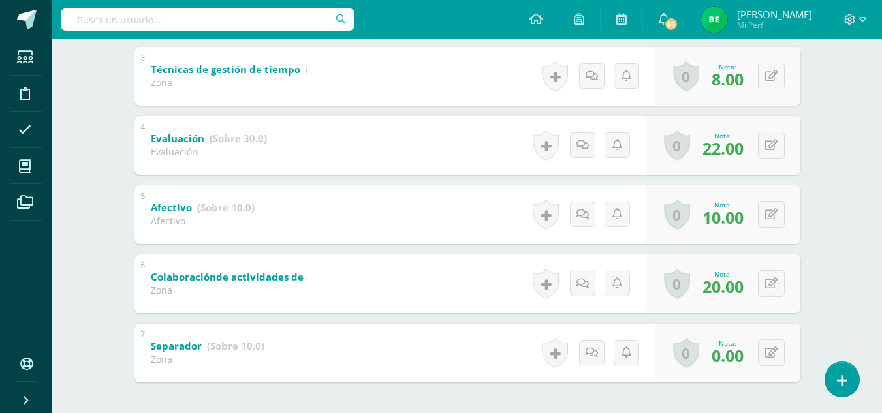
scroll to position [428, 0]
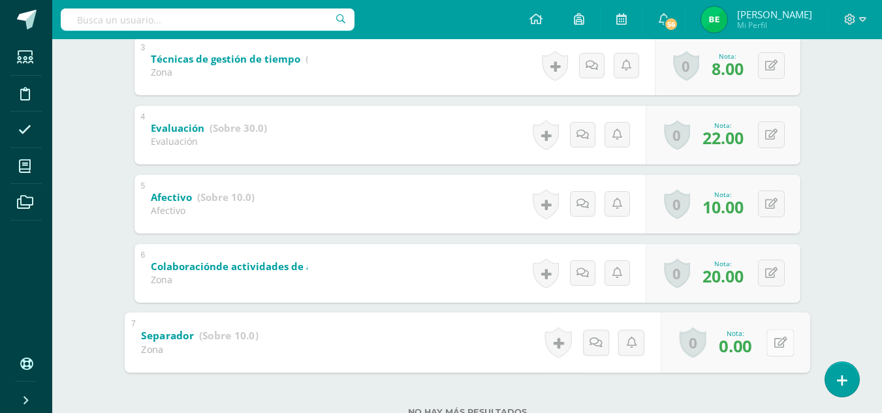
click at [773, 334] on button at bounding box center [780, 342] width 27 height 27
type input "10"
